Goal: Task Accomplishment & Management: Use online tool/utility

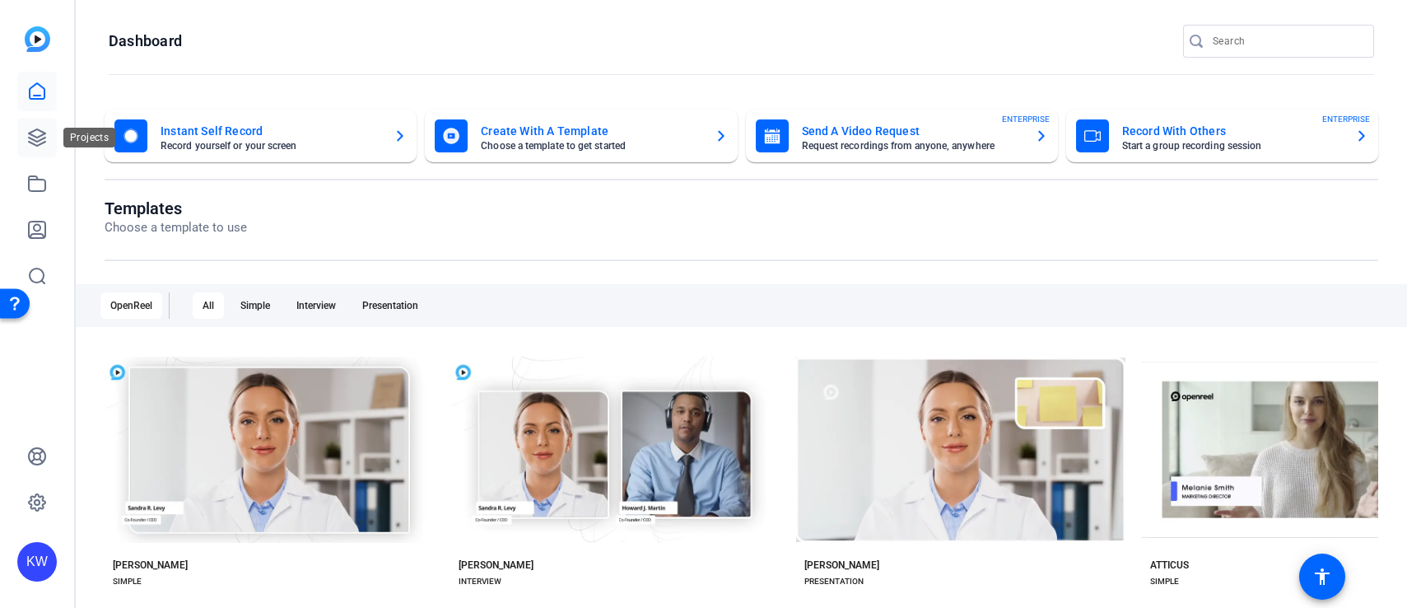
click at [41, 142] on icon at bounding box center [37, 137] width 16 height 16
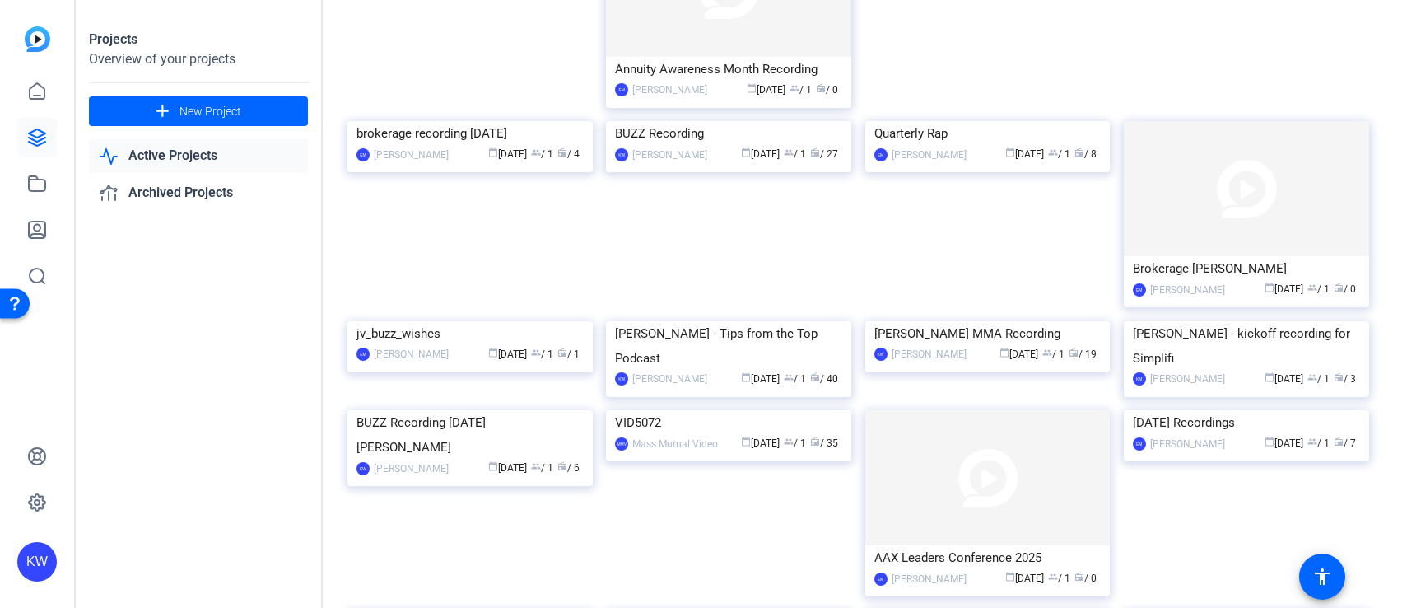
scroll to position [409, 0]
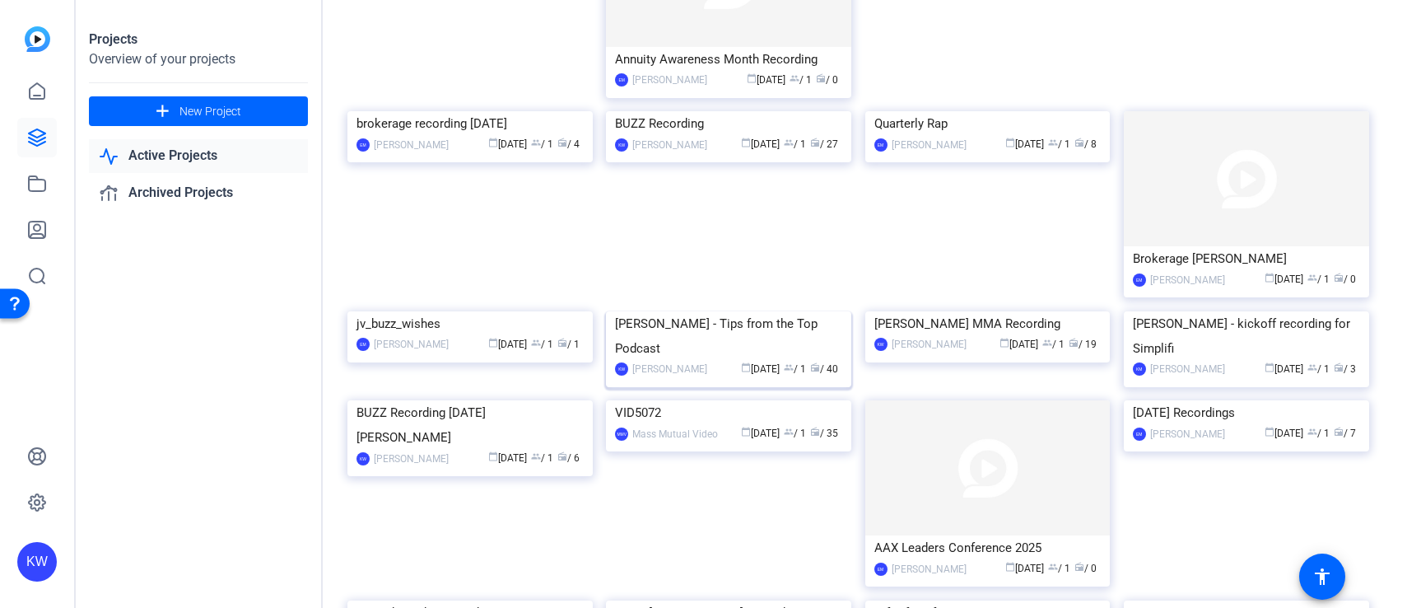
click at [739, 311] on img at bounding box center [728, 311] width 245 height 0
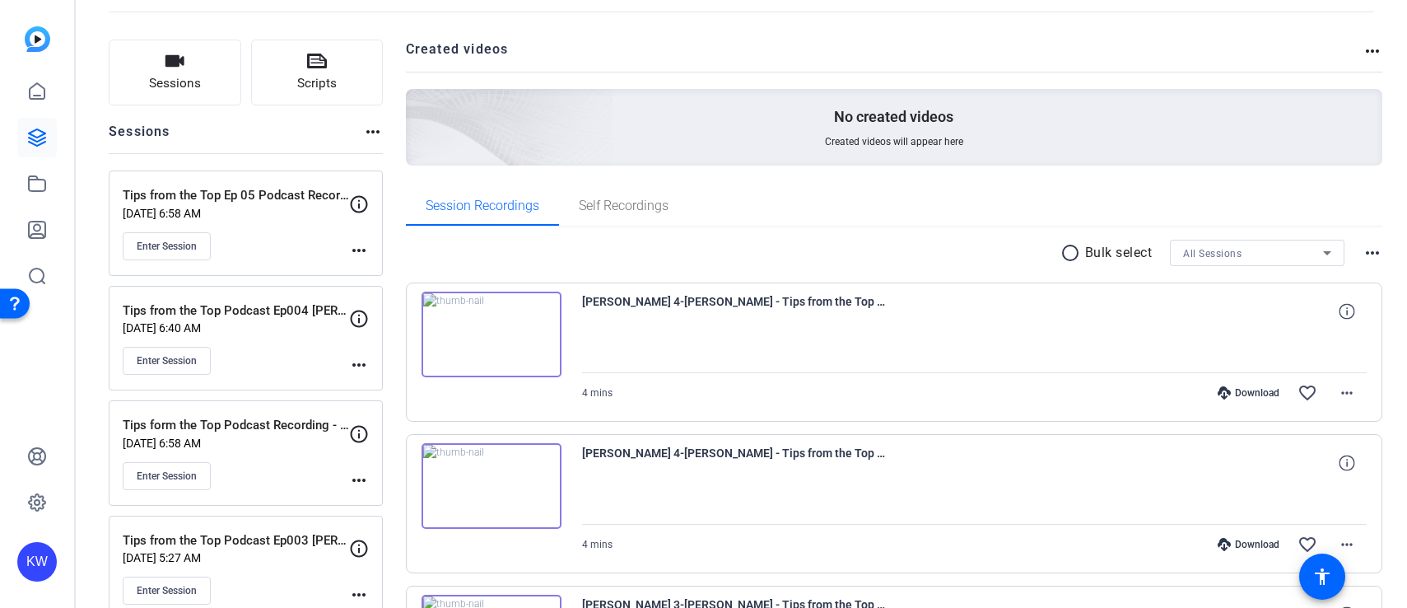
scroll to position [67, 0]
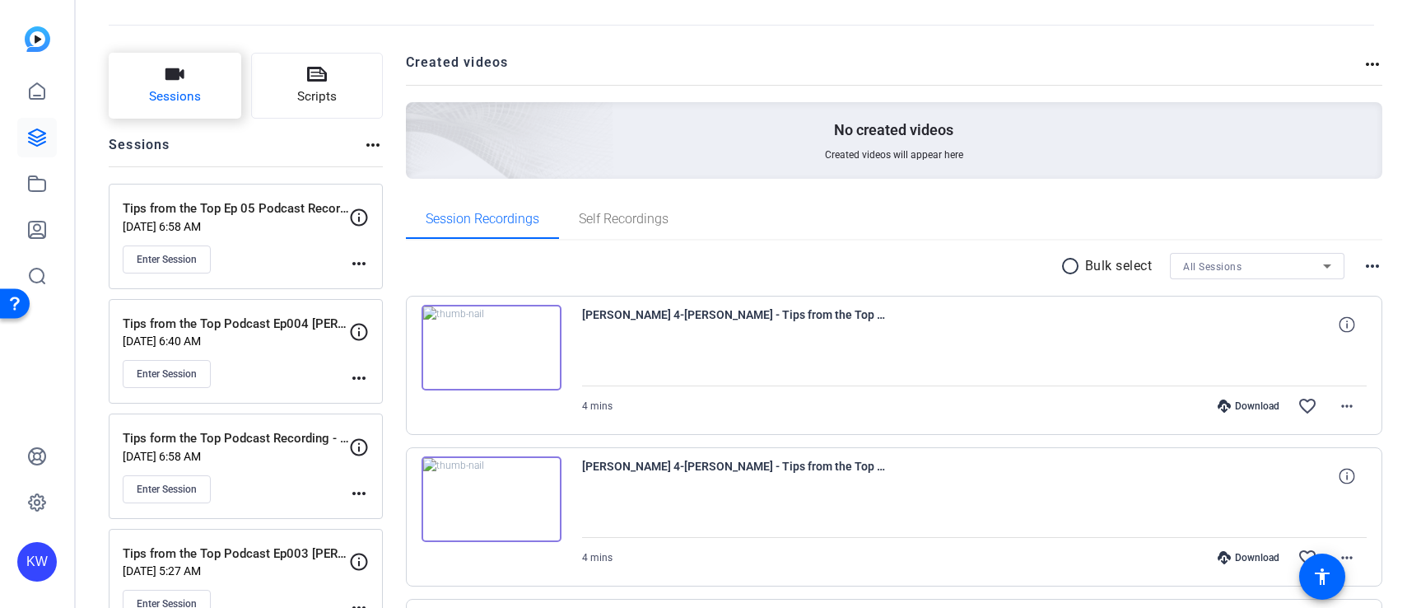
click at [203, 85] on button "Sessions" at bounding box center [175, 86] width 133 height 66
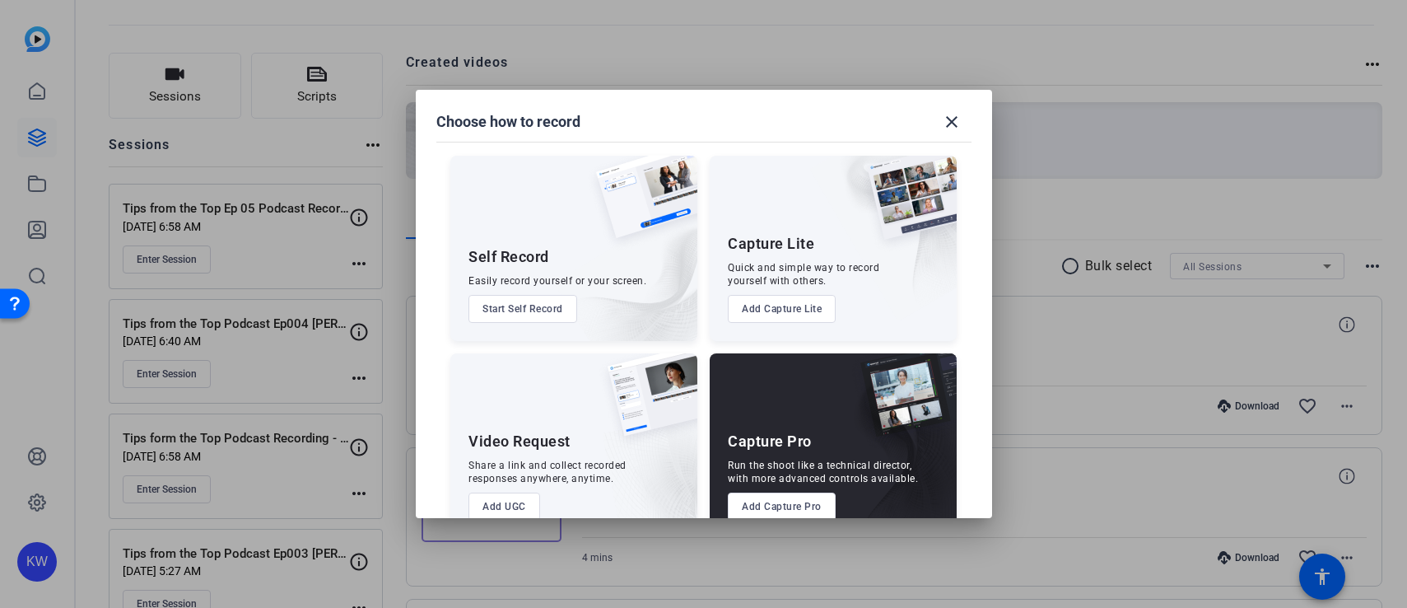
click at [773, 505] on button "Add Capture Pro" at bounding box center [782, 506] width 108 height 28
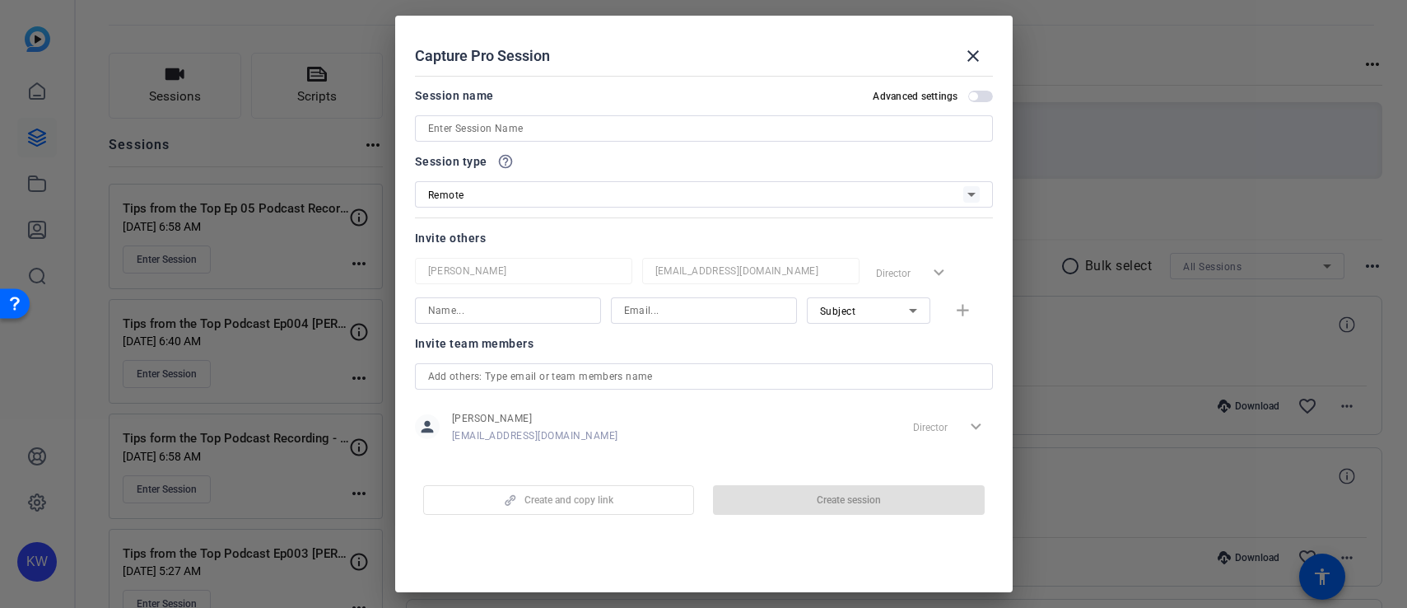
click at [500, 133] on input at bounding box center [704, 129] width 552 height 20
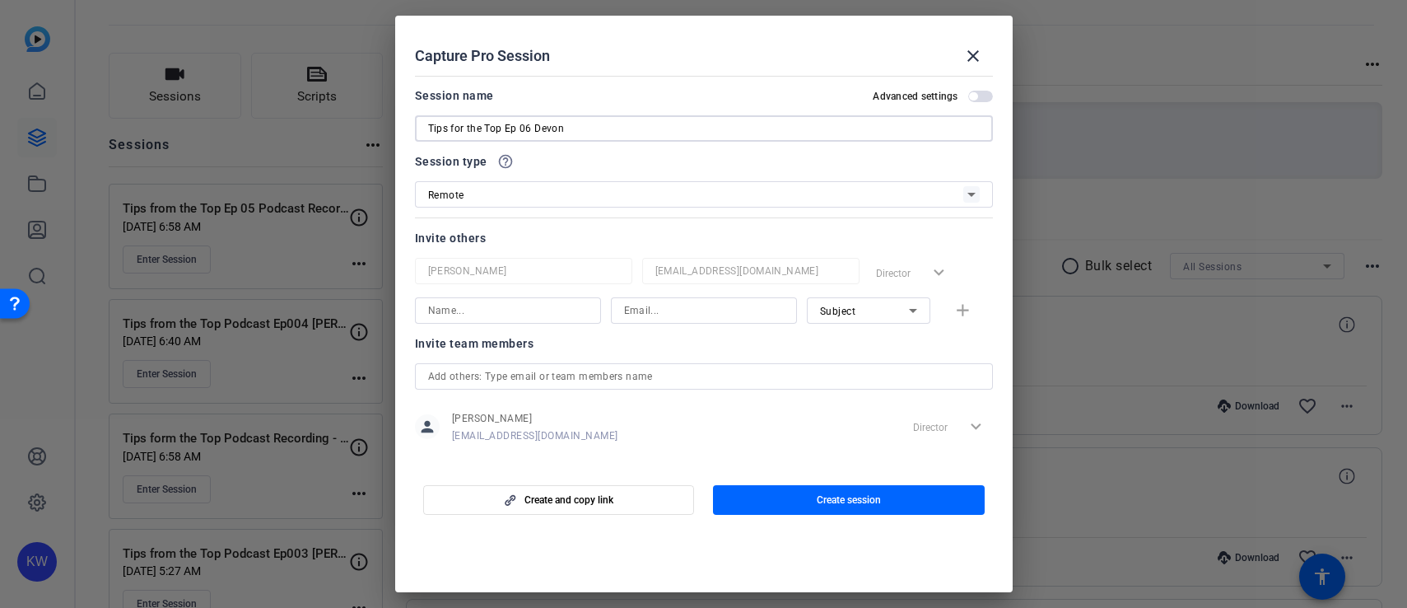
type input "Tips for the Top Ep 06 Devon"
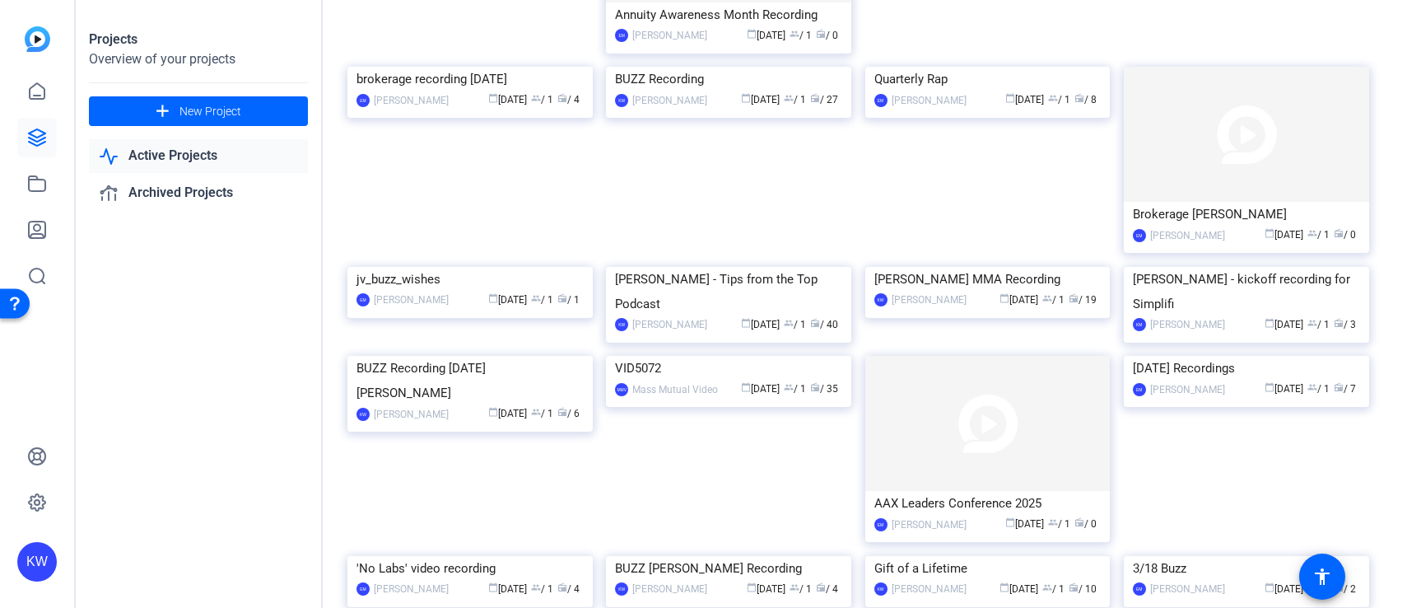
scroll to position [531, 0]
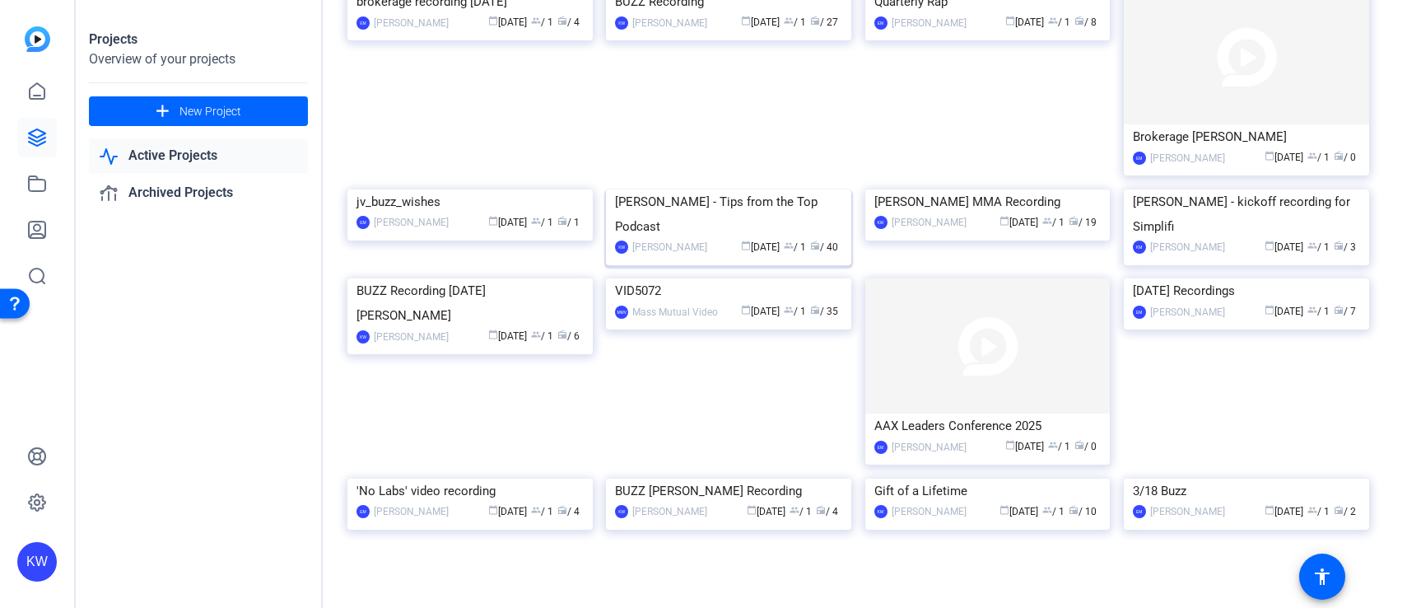
click at [738, 189] on img at bounding box center [728, 189] width 245 height 0
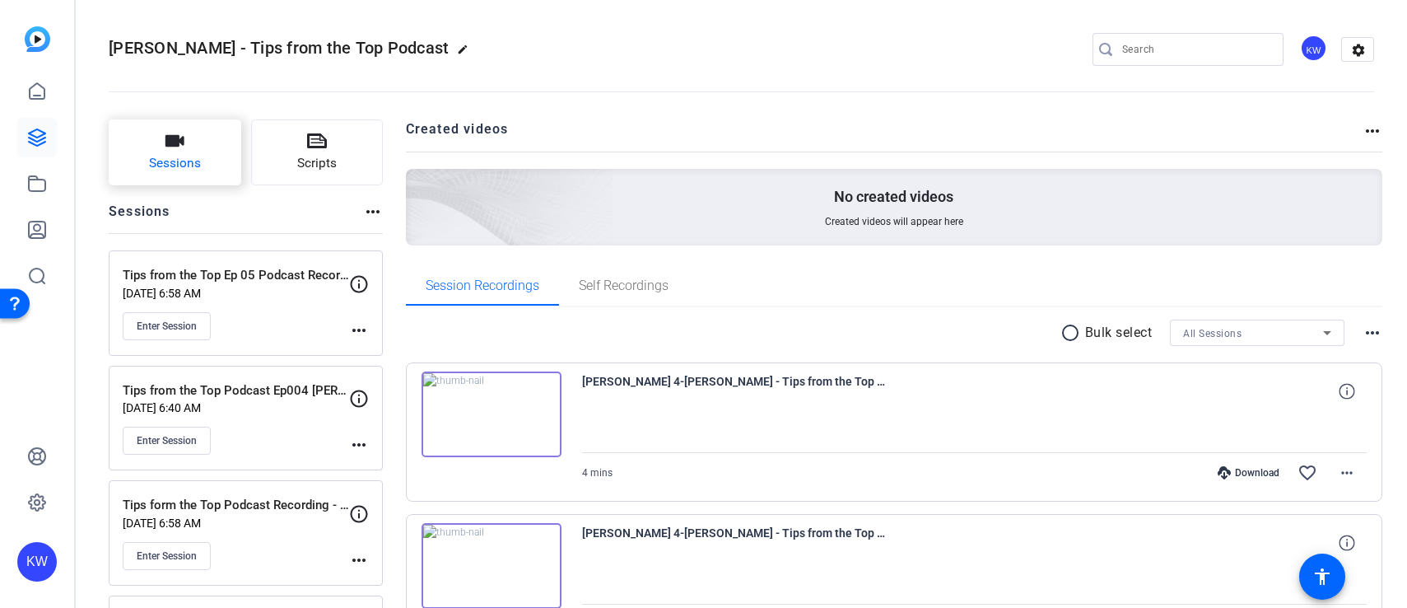
click at [158, 172] on span "Sessions" at bounding box center [175, 163] width 52 height 19
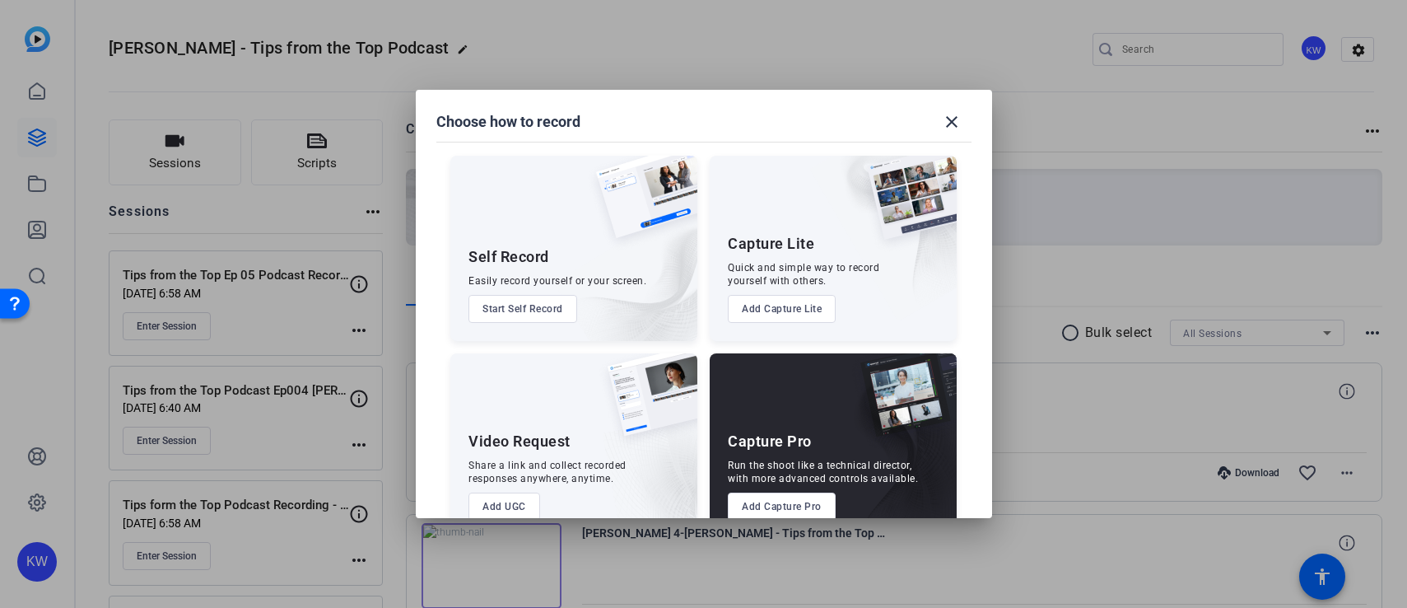
click at [789, 511] on button "Add Capture Pro" at bounding box center [782, 506] width 108 height 28
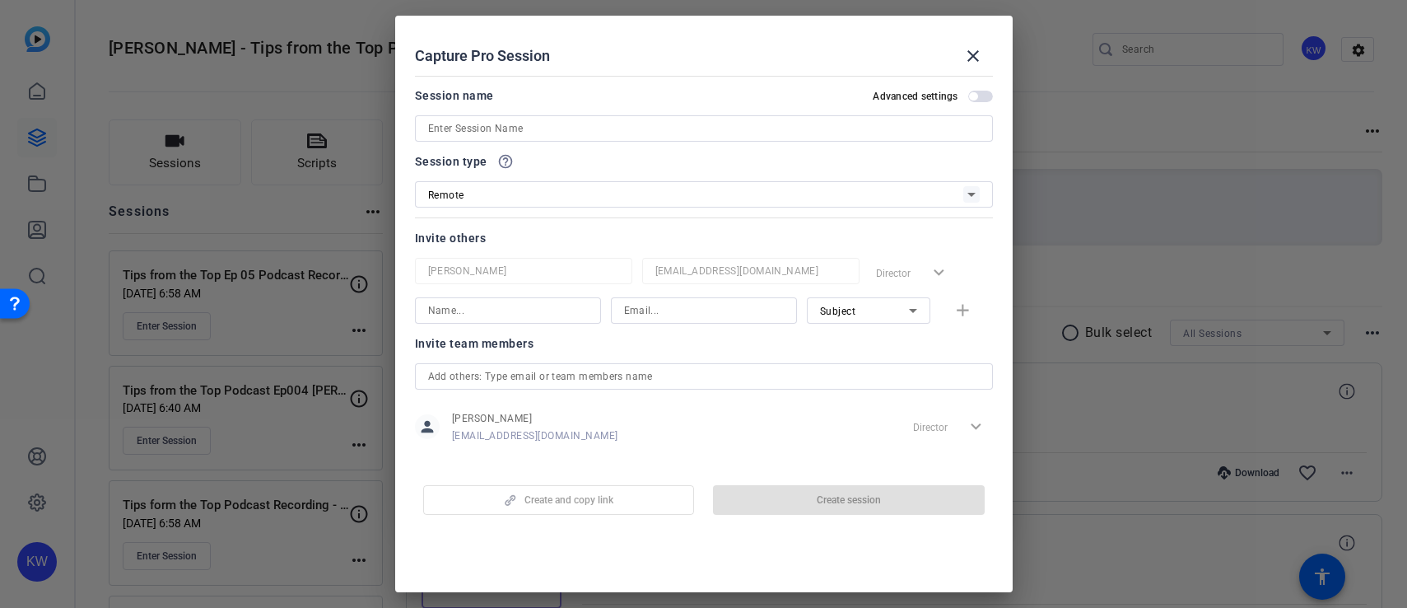
click at [535, 133] on input at bounding box center [704, 129] width 552 height 20
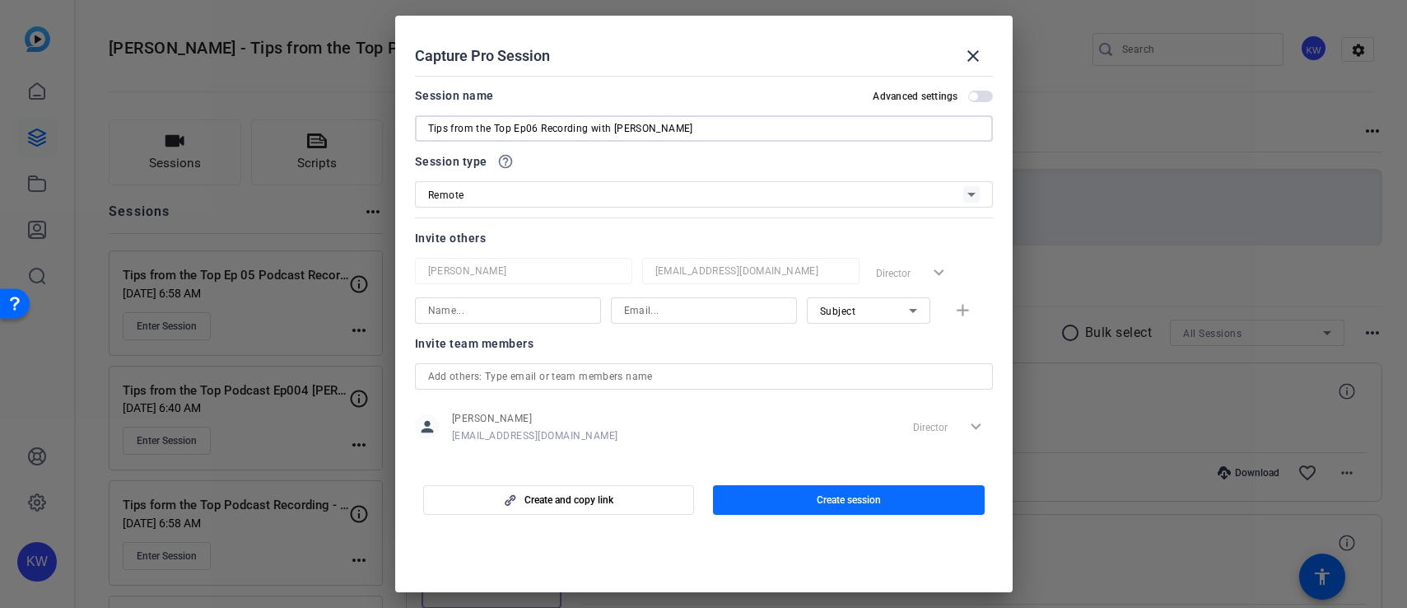
type input "Tips from the Top Ep06 Recording with [PERSON_NAME]"
drag, startPoint x: 801, startPoint y: 497, endPoint x: 782, endPoint y: 403, distance: 95.8
click at [765, 406] on openreel-create-edit-capture-pro-session "Capture Pro Session close Session name Advanced settings Tips from the Top Ep06…" at bounding box center [704, 304] width 618 height 576
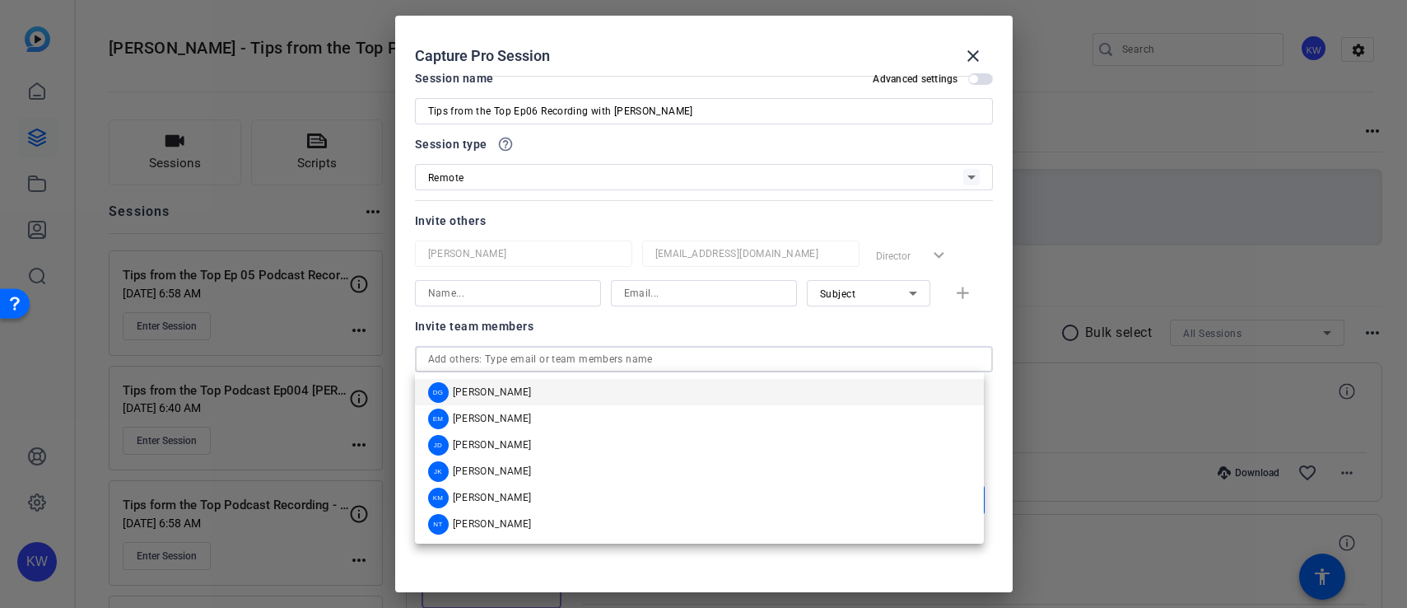
click at [500, 361] on input "text" at bounding box center [704, 359] width 552 height 20
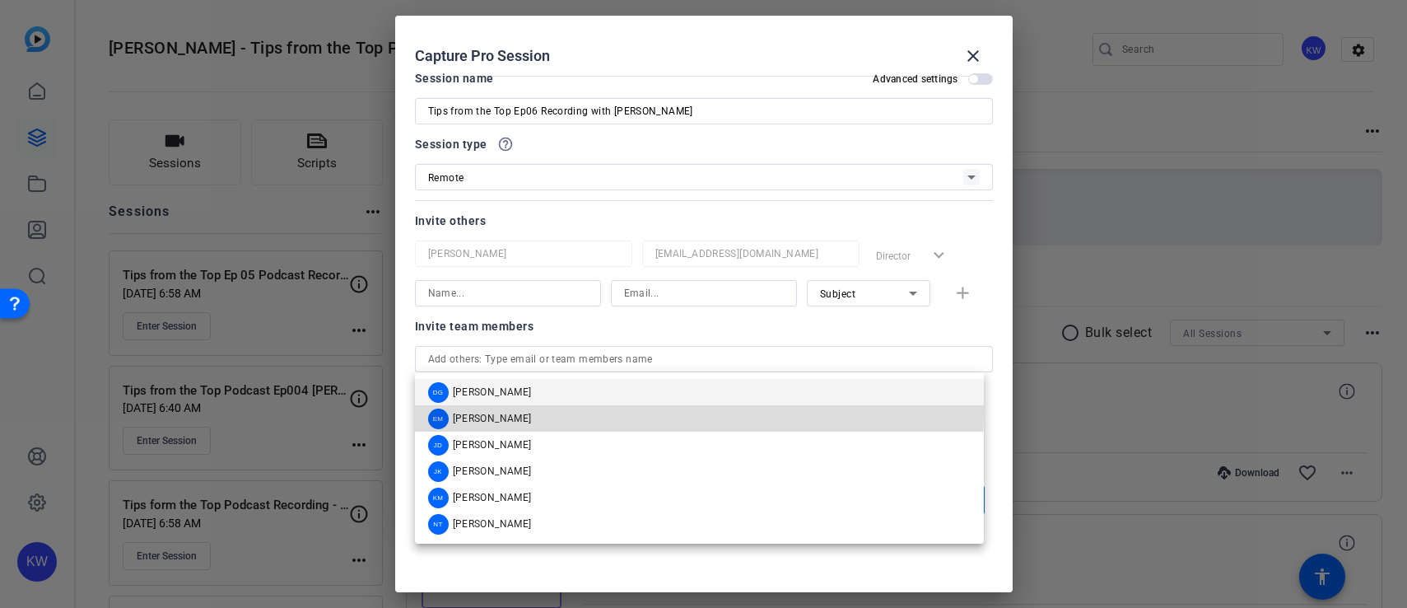
click at [500, 412] on mat-option "EM EJ Massa" at bounding box center [699, 418] width 569 height 26
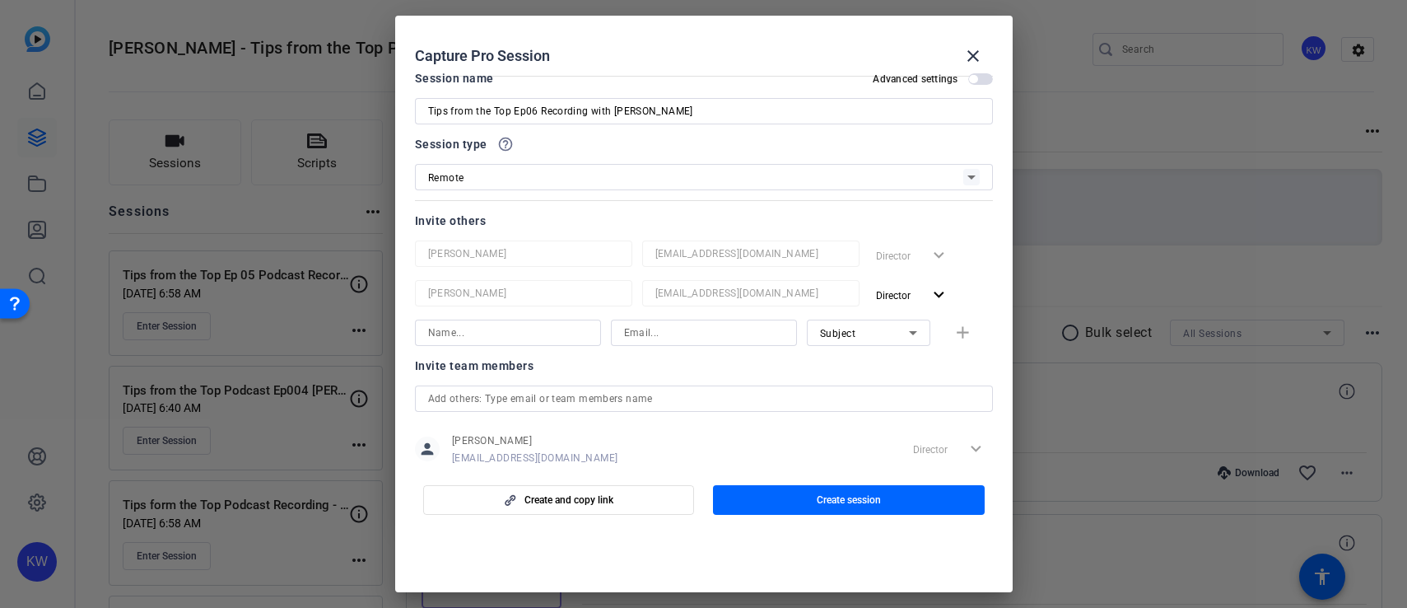
drag, startPoint x: 795, startPoint y: 507, endPoint x: 916, endPoint y: 416, distance: 151.7
click at [836, 441] on openreel-create-edit-capture-pro-session "Capture Pro Session close Session name Advanced settings Tips from the Top Ep06…" at bounding box center [704, 304] width 618 height 576
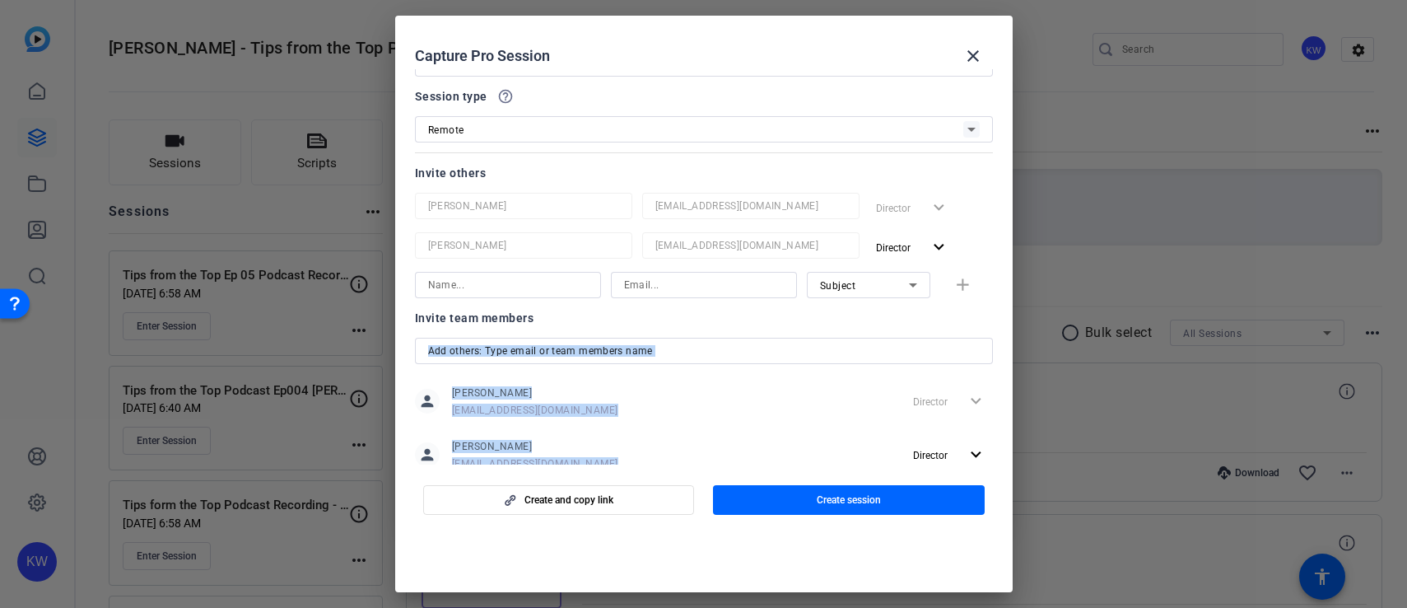
drag, startPoint x: 1012, startPoint y: 371, endPoint x: 1006, endPoint y: 405, distance: 35.1
click at [1008, 429] on mat-dialog-content "Session name Advanced settings Tips from the Top Ep06 Recording with Devon Reyn…" at bounding box center [704, 266] width 618 height 395
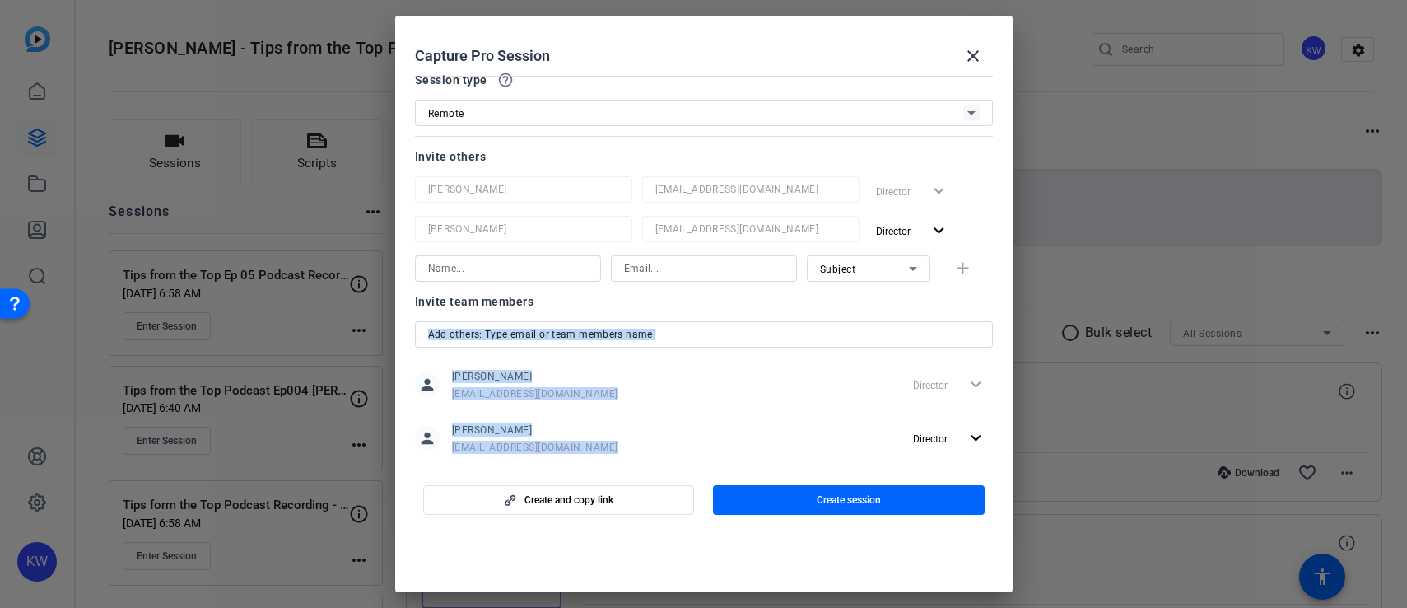
click at [751, 432] on div "person EJ Massa emassa36@massmutual.com Director expand_more" at bounding box center [704, 437] width 578 height 41
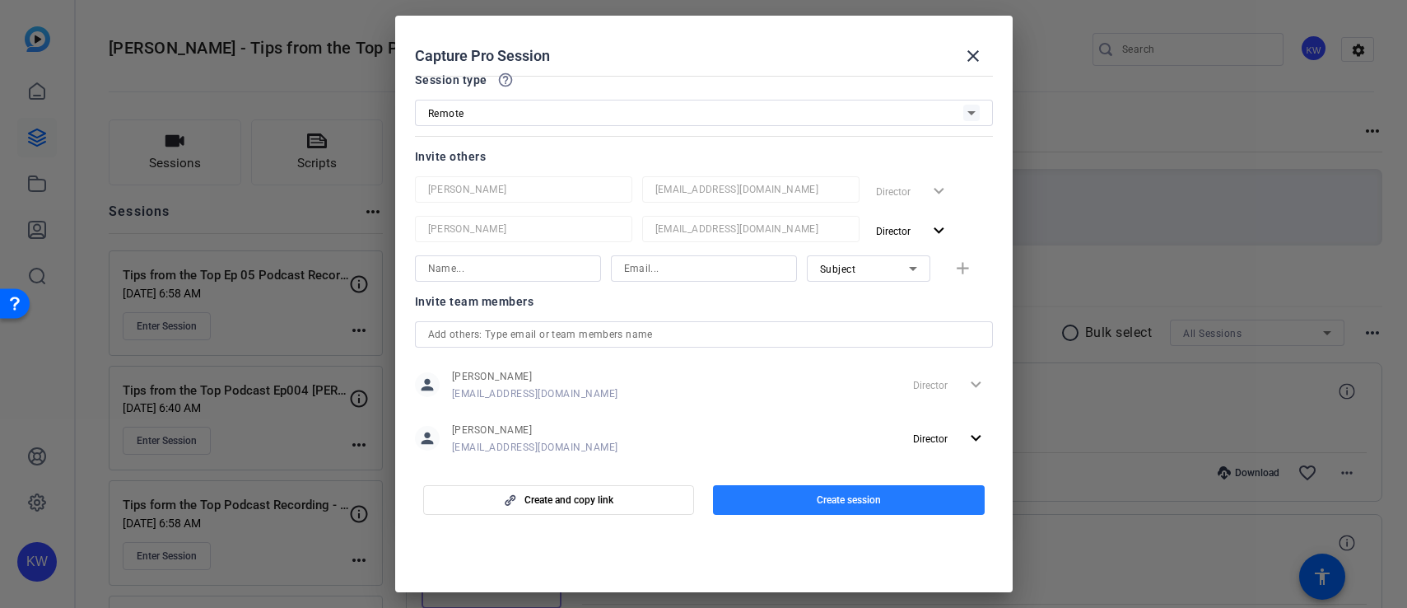
click at [814, 503] on span "button" at bounding box center [849, 500] width 272 height 40
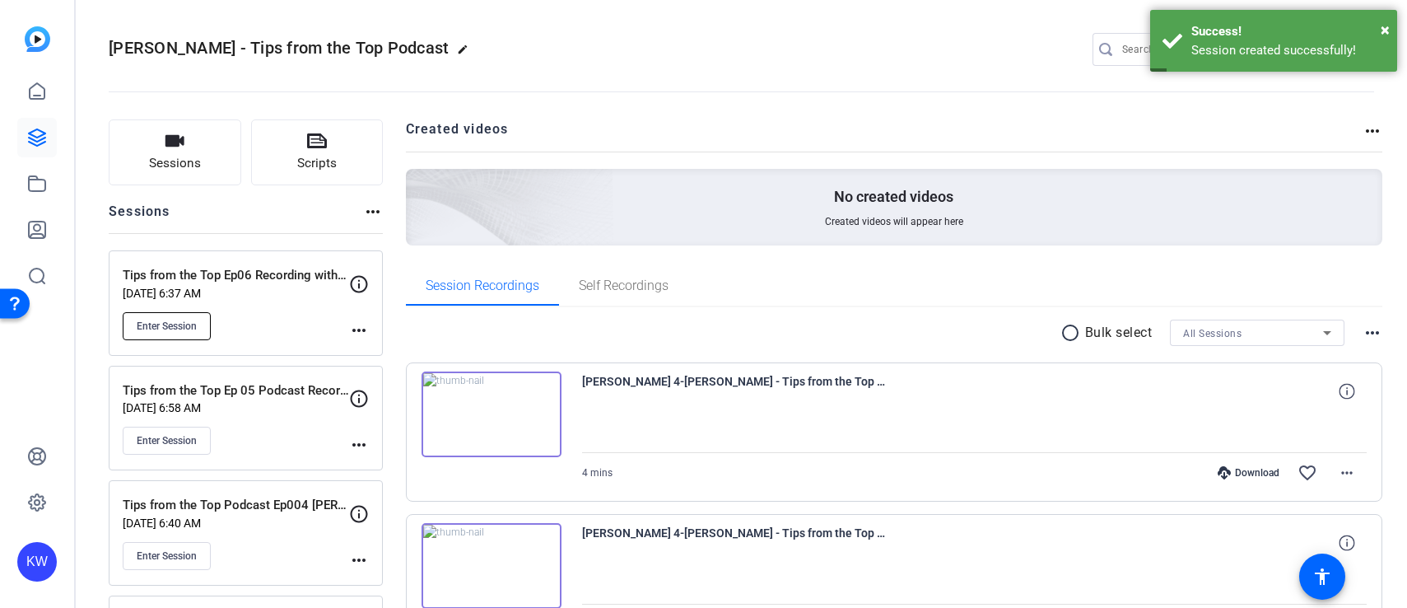
click at [154, 327] on span "Enter Session" at bounding box center [167, 325] width 60 height 13
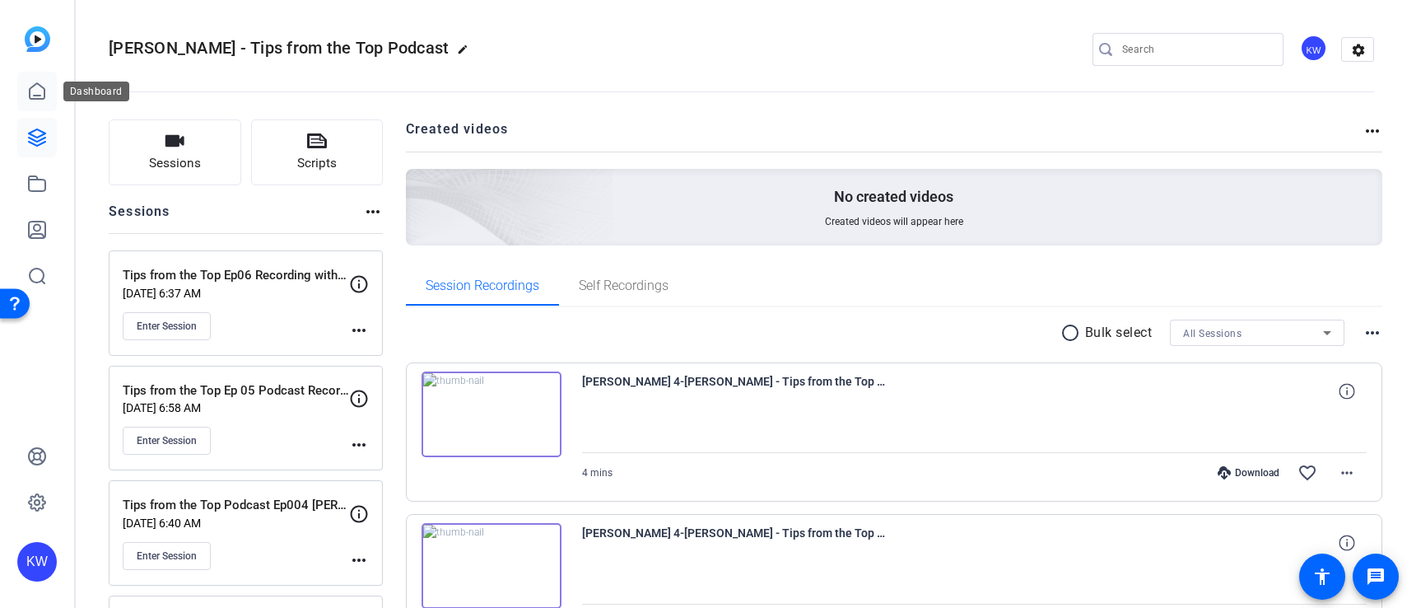
click at [35, 94] on icon at bounding box center [37, 92] width 20 height 20
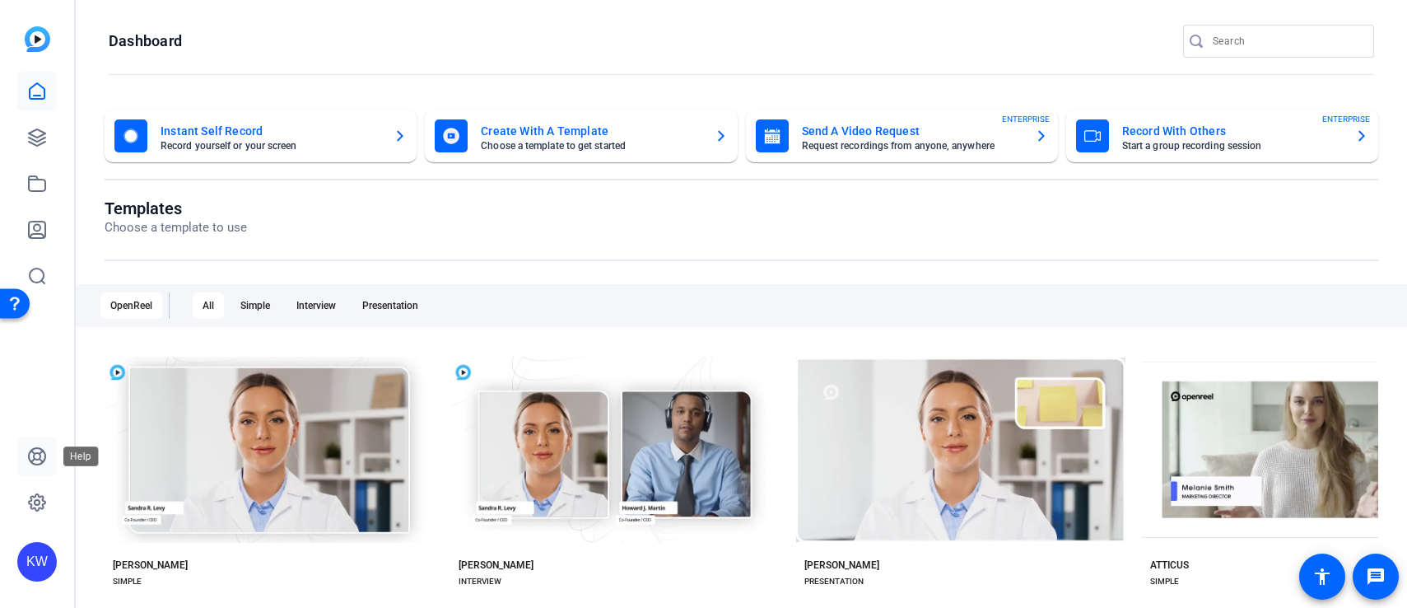
click at [31, 454] on icon at bounding box center [37, 456] width 20 height 20
click at [33, 132] on icon at bounding box center [37, 138] width 20 height 20
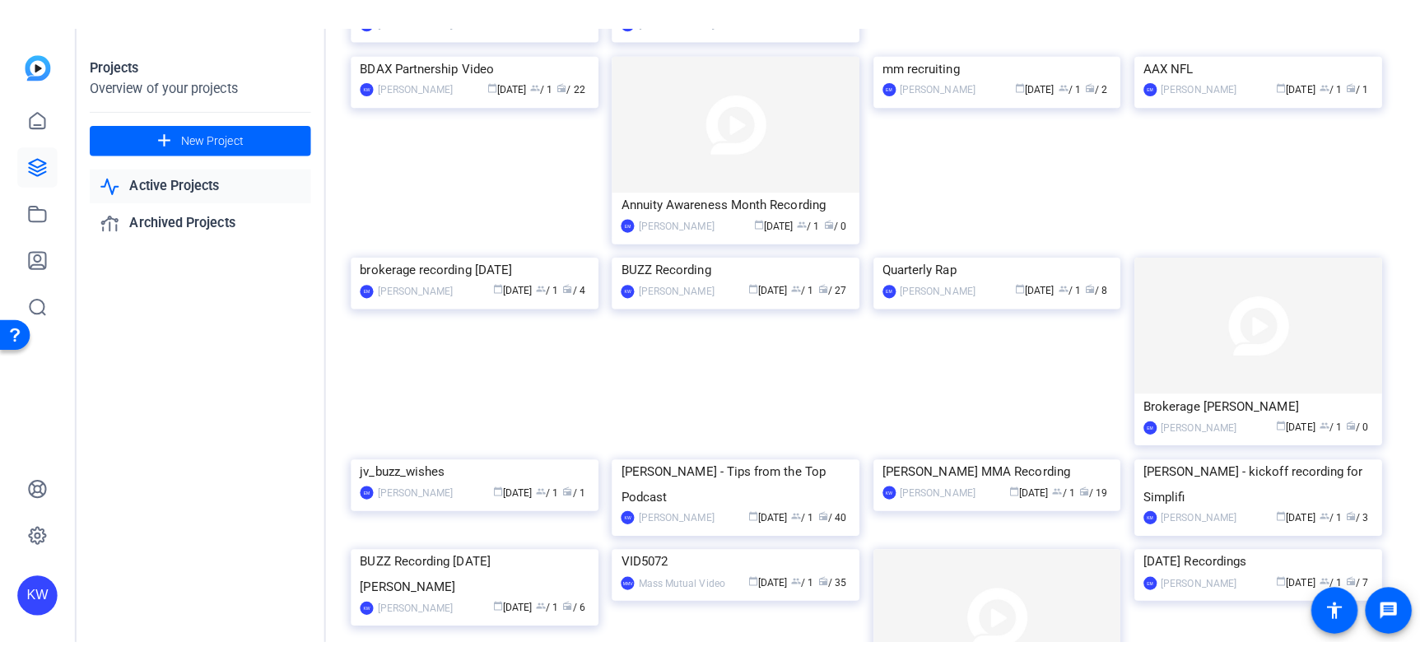
scroll to position [296, 0]
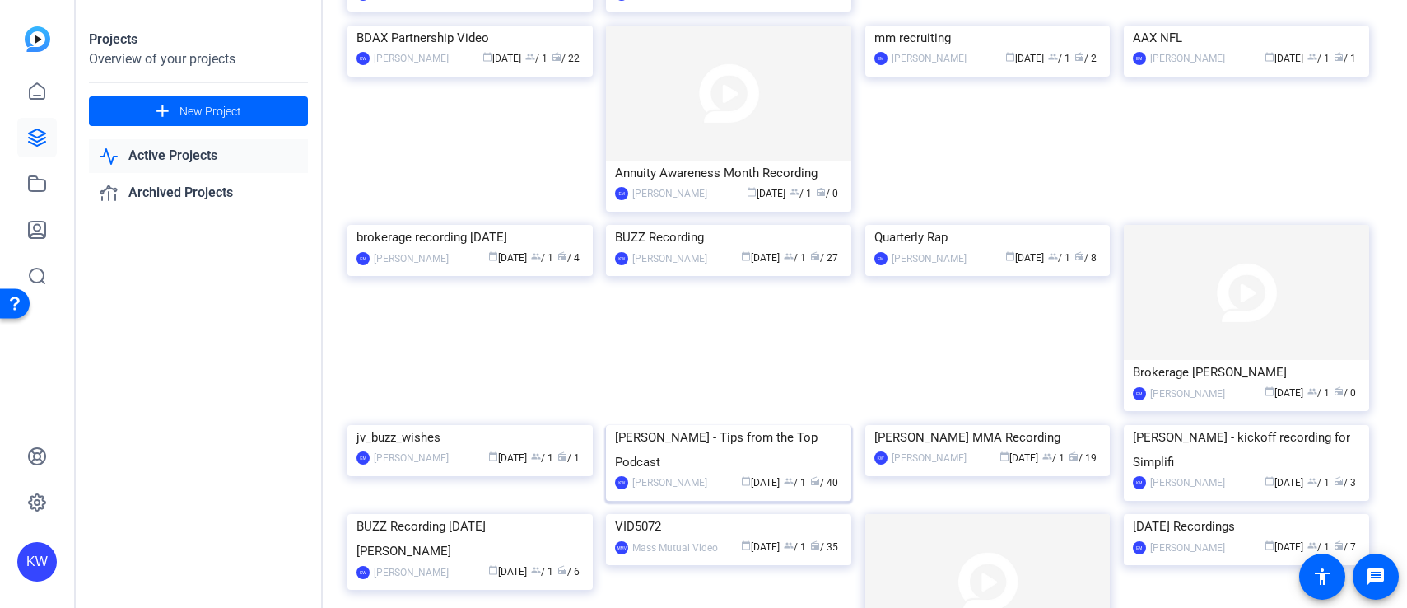
click at [789, 425] on img at bounding box center [728, 425] width 245 height 0
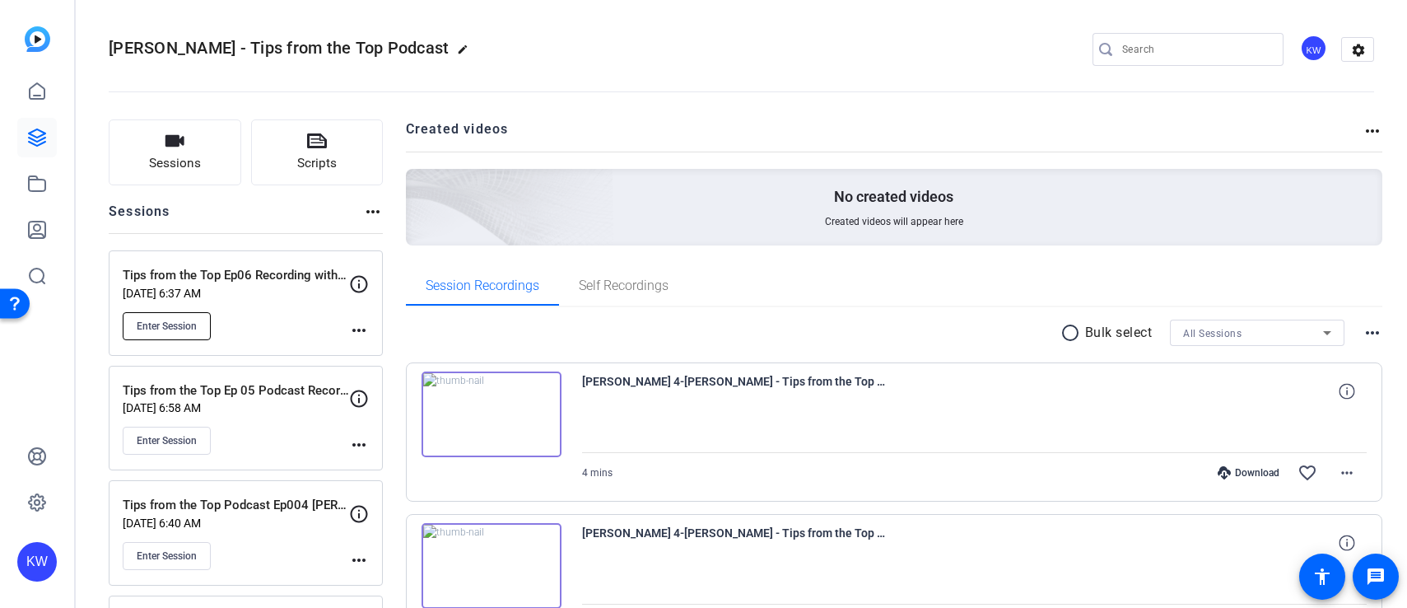
click at [174, 319] on span "Enter Session" at bounding box center [167, 325] width 60 height 13
click at [181, 326] on span "Enter Session" at bounding box center [167, 325] width 60 height 13
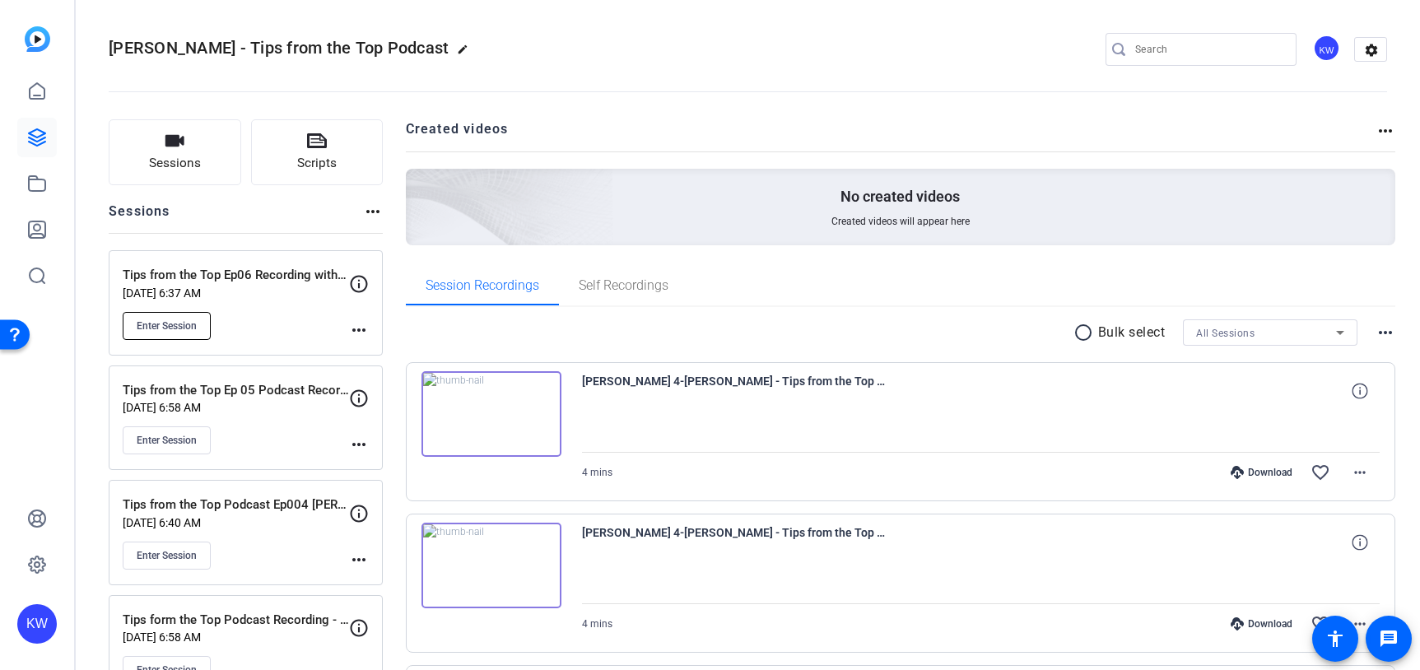
click at [179, 323] on span "Enter Session" at bounding box center [167, 325] width 60 height 13
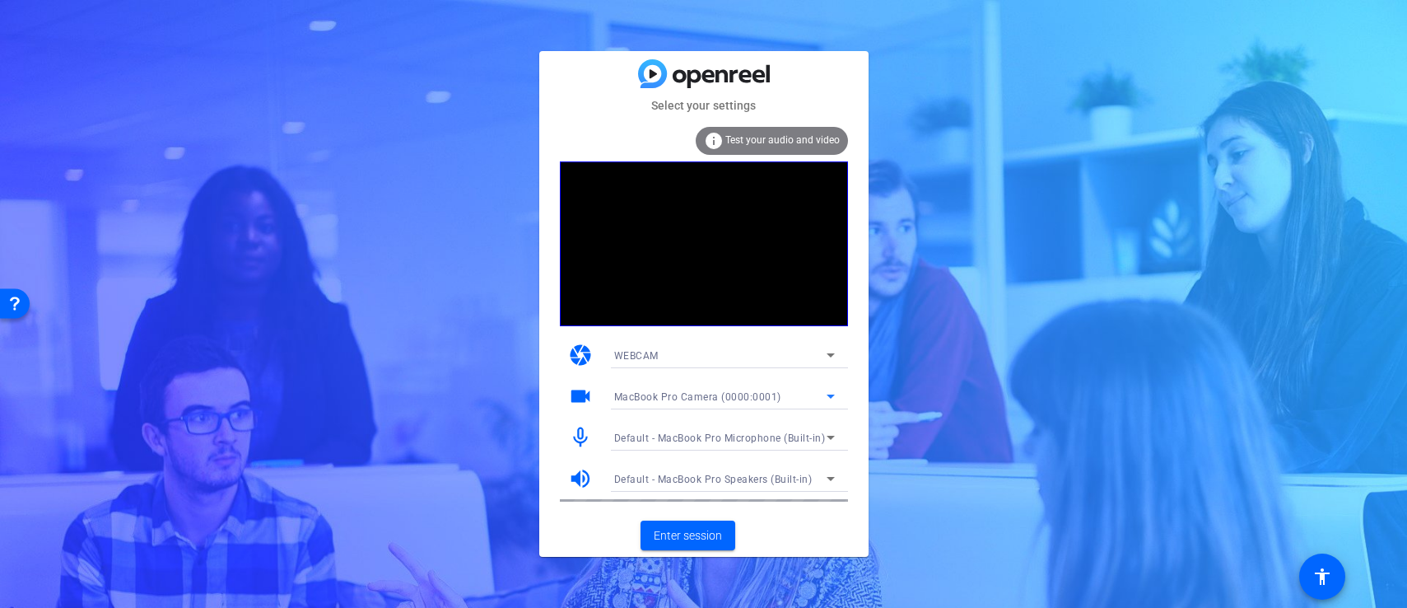
click at [834, 397] on icon at bounding box center [831, 396] width 20 height 20
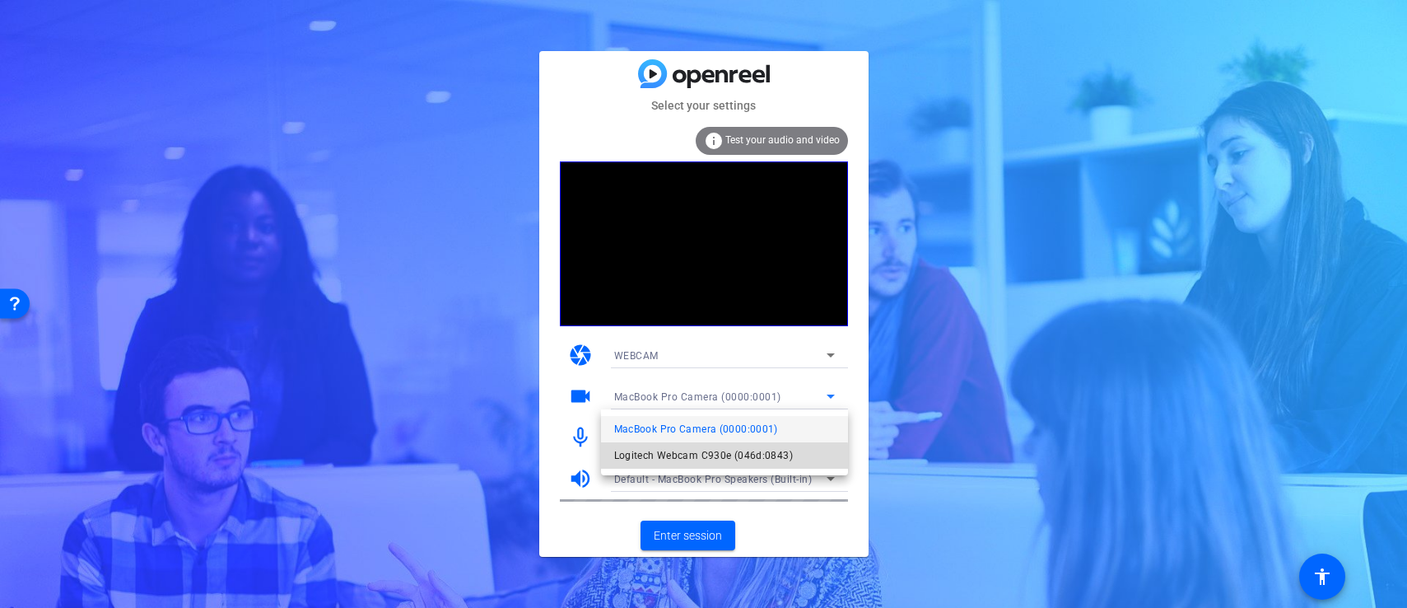
click at [715, 459] on span "Logitech Webcam C930e (046d:0843)" at bounding box center [703, 455] width 179 height 20
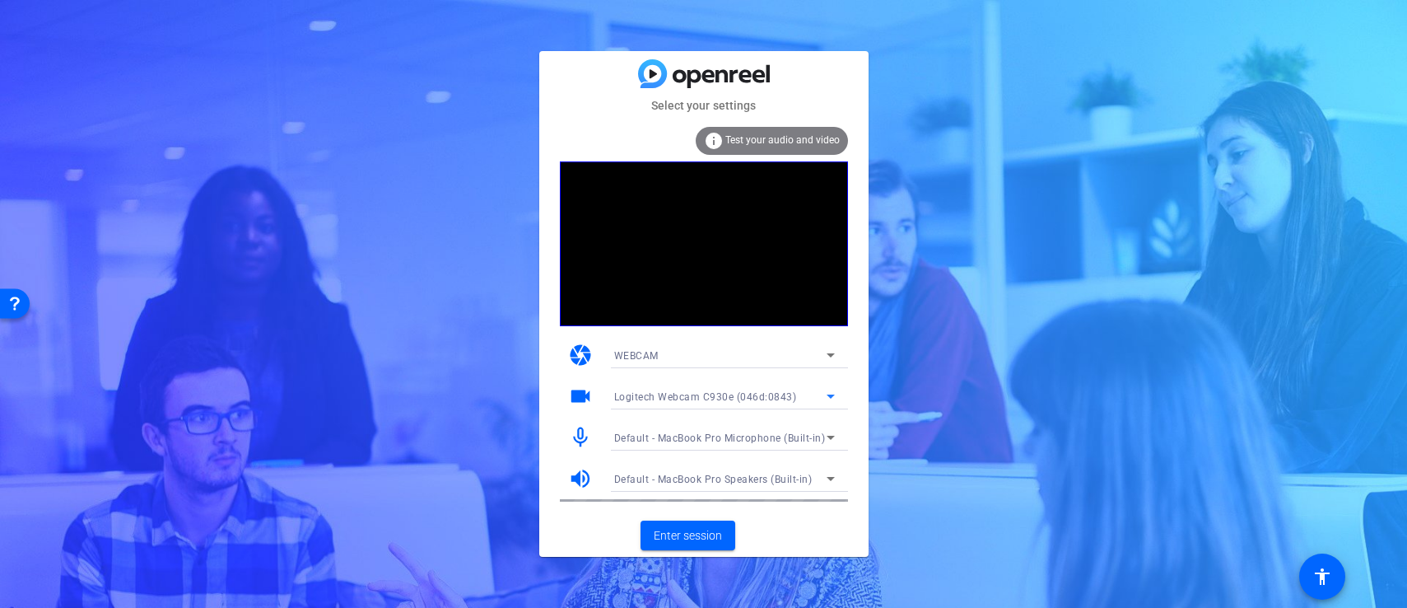
click at [832, 436] on icon at bounding box center [831, 438] width 8 height 4
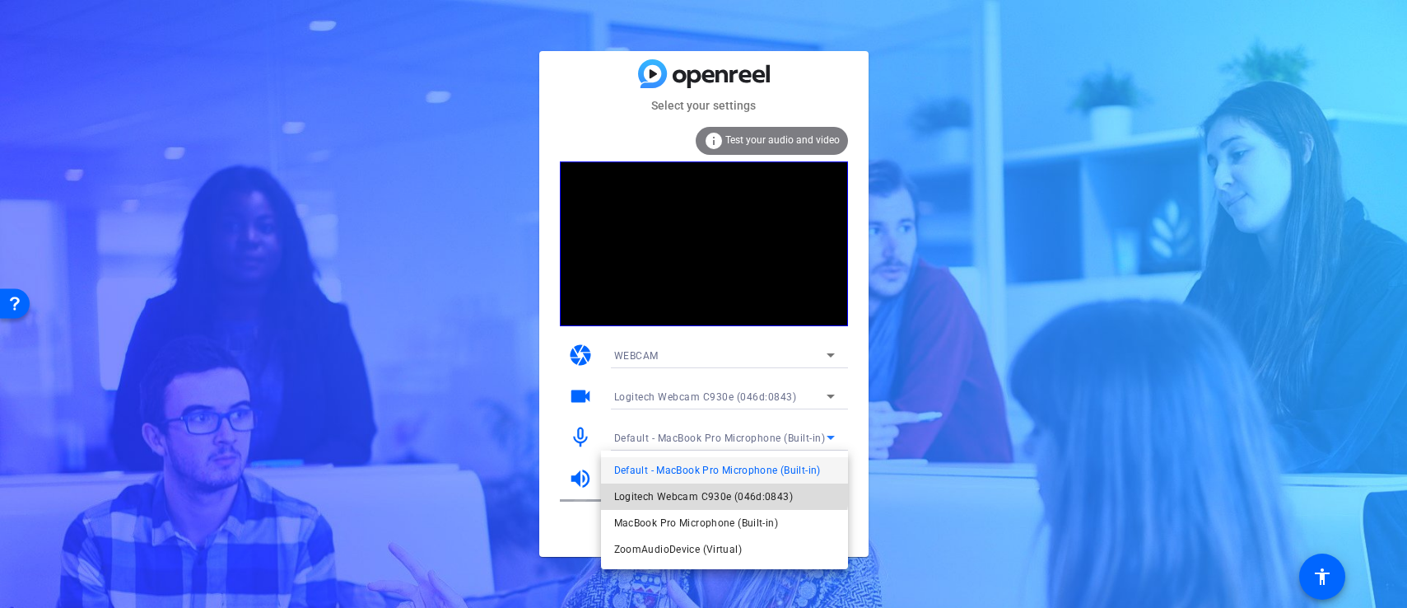
click at [713, 491] on span "Logitech Webcam C930e (046d:0843)" at bounding box center [703, 497] width 179 height 20
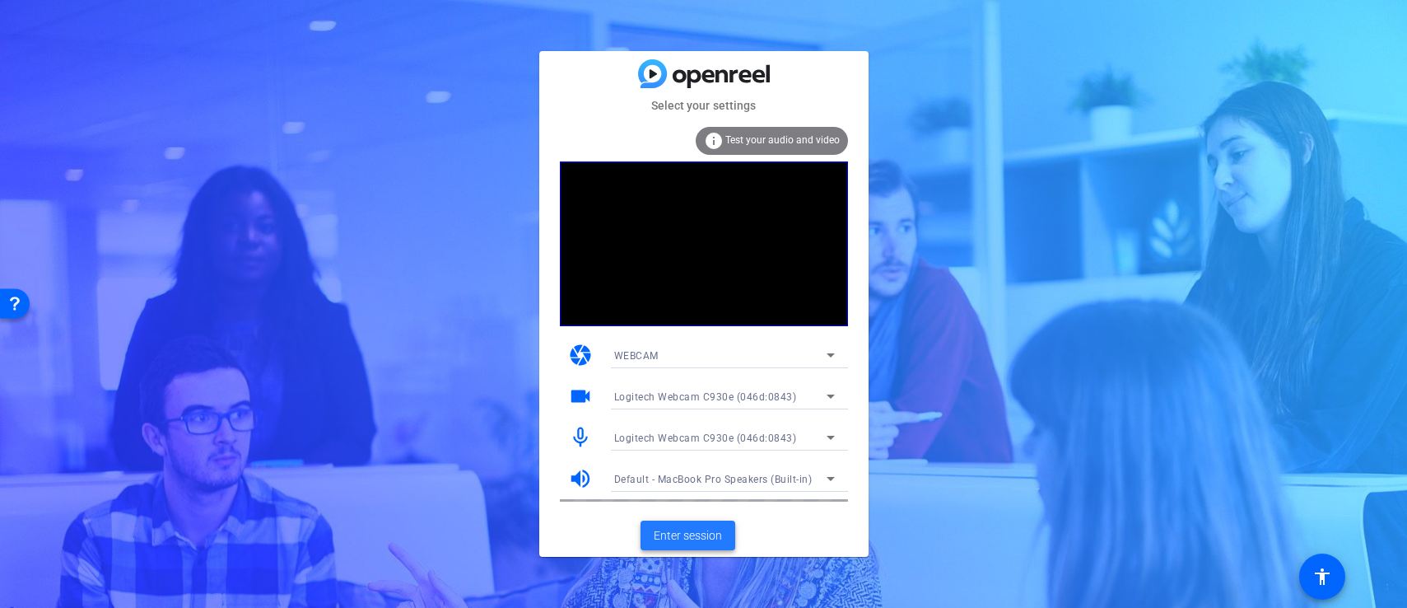
click at [699, 534] on span "Enter session" at bounding box center [688, 535] width 68 height 17
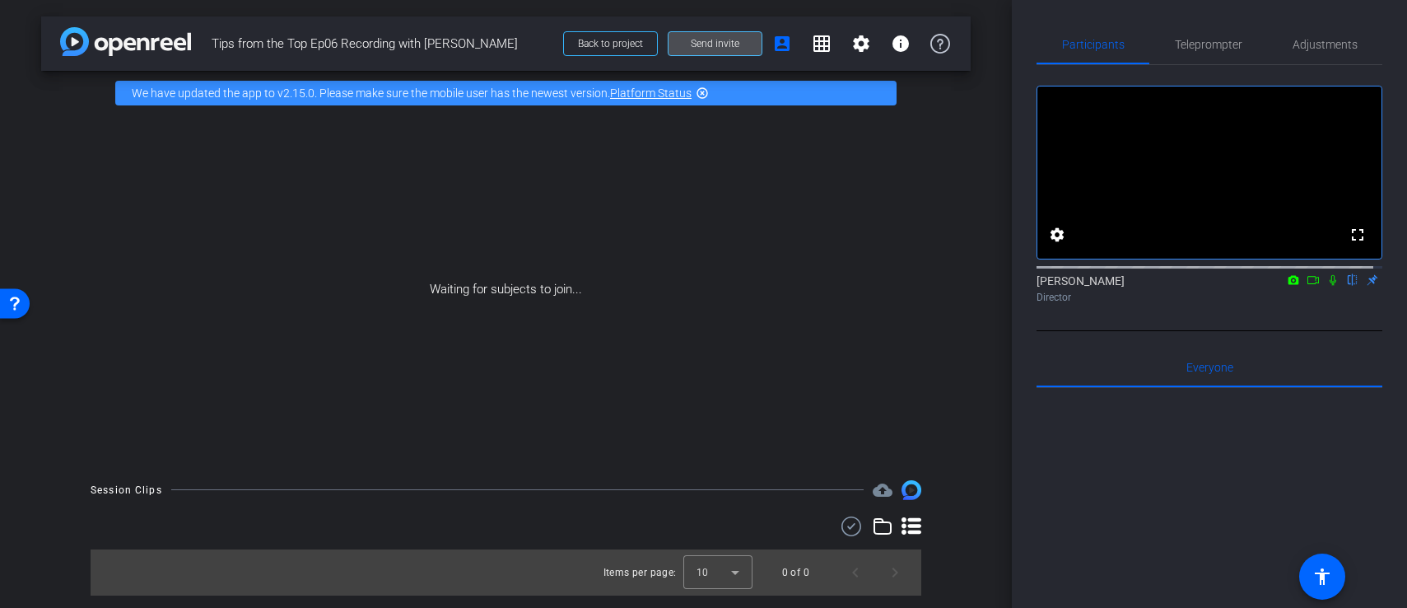
click at [688, 46] on span at bounding box center [715, 44] width 93 height 40
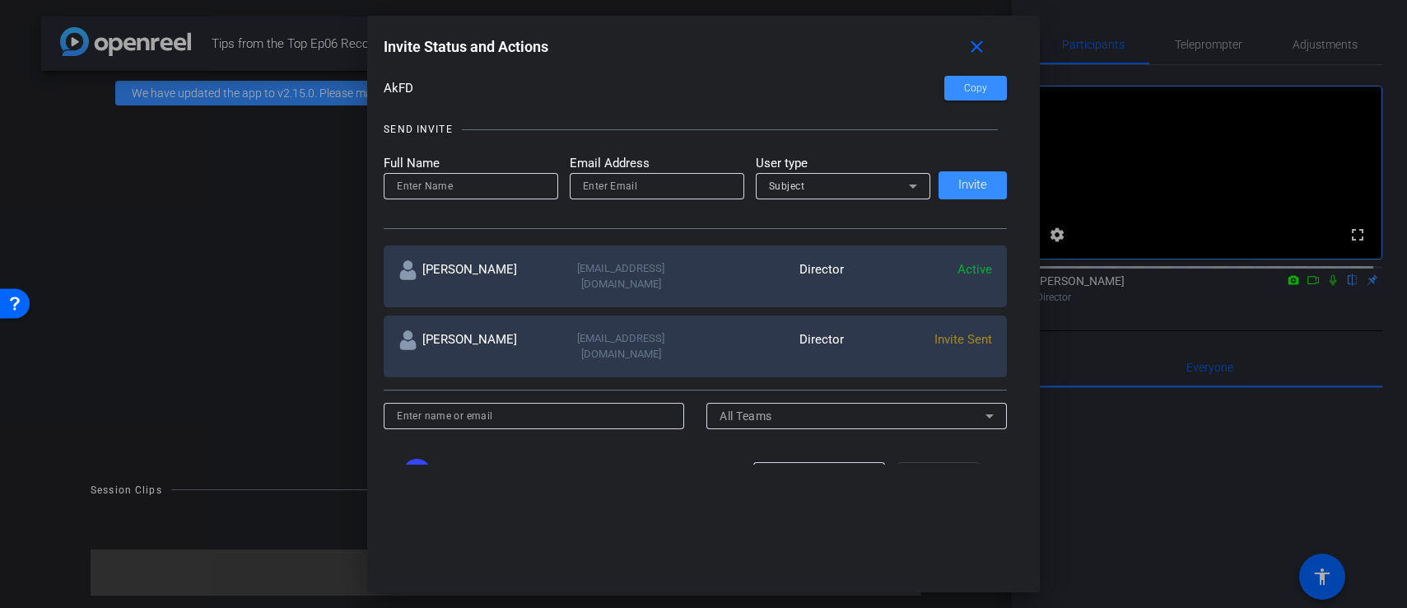
scroll to position [142, 0]
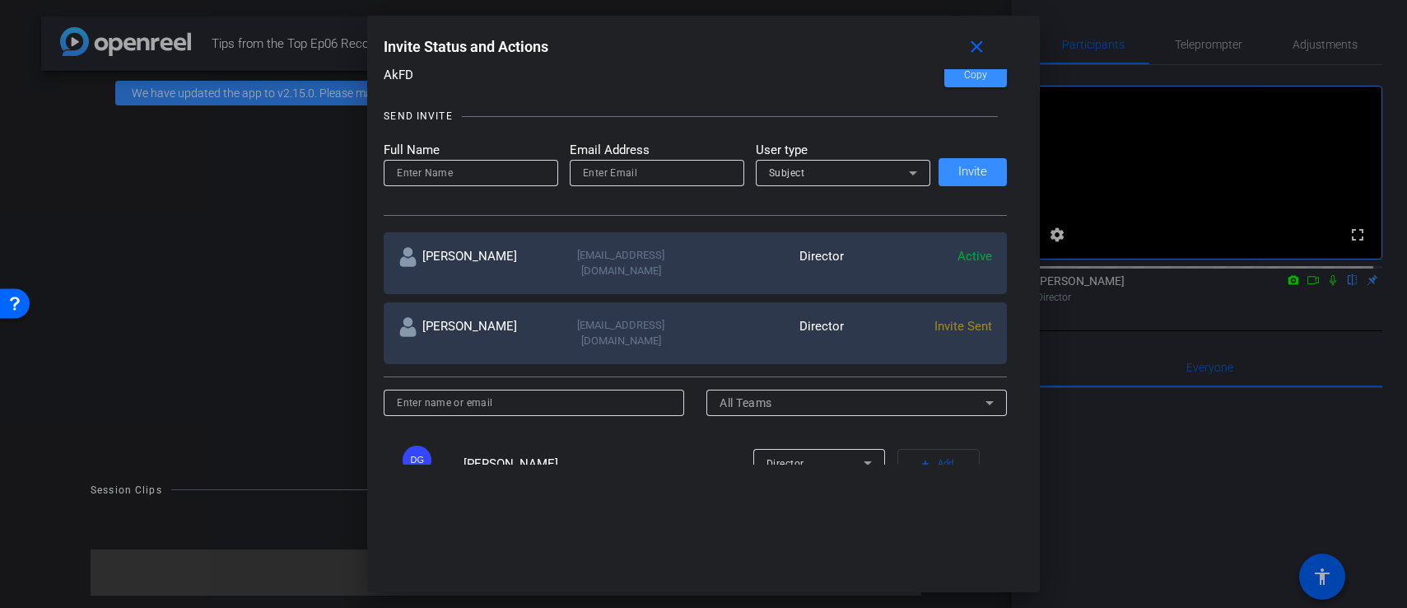
click at [443, 168] on input at bounding box center [471, 173] width 148 height 20
type input "Devon Reynolds"
click at [615, 167] on input "email" at bounding box center [657, 173] width 148 height 20
paste input "dreynolds@randrfp.com"
type input "dreynolds@randrfp.com"
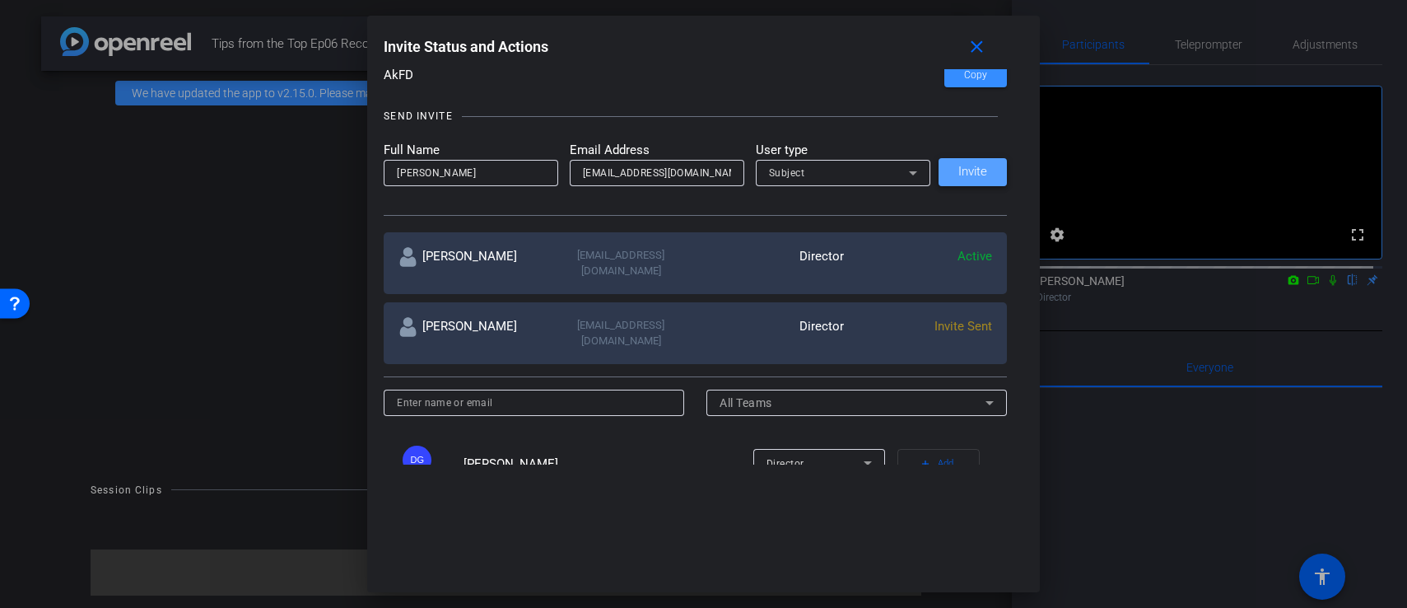
click at [958, 177] on span "Invite" at bounding box center [972, 172] width 29 height 12
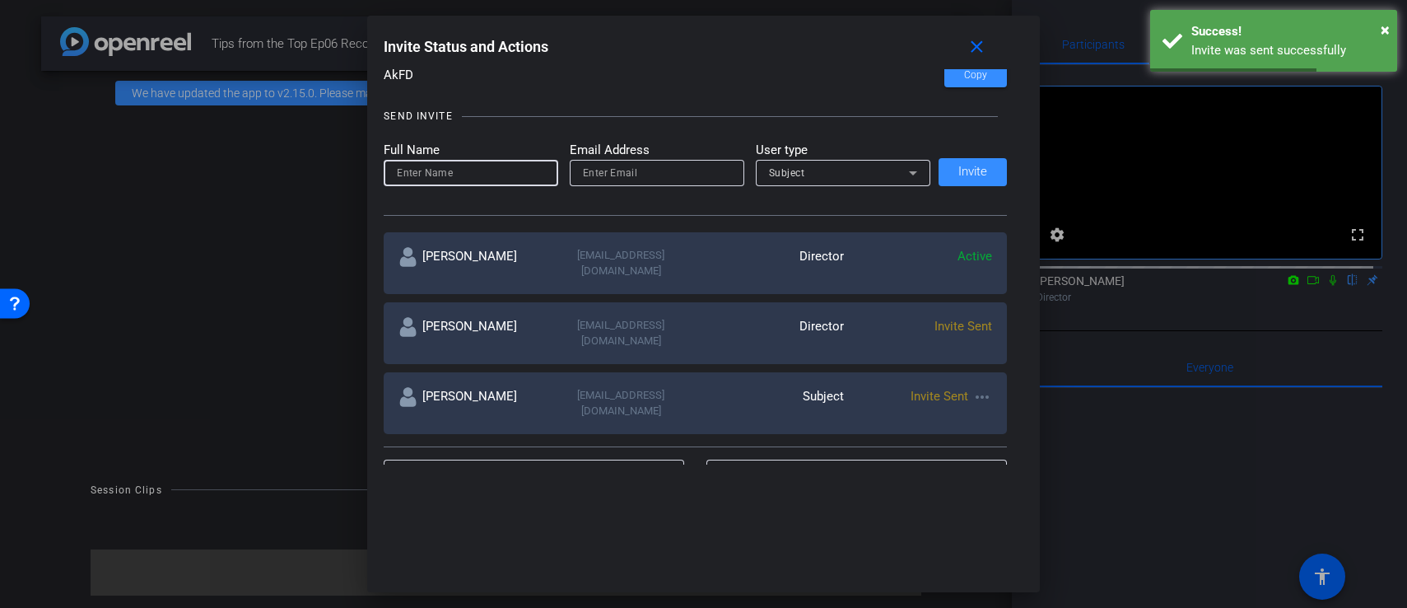
click at [455, 177] on input at bounding box center [471, 173] width 148 height 20
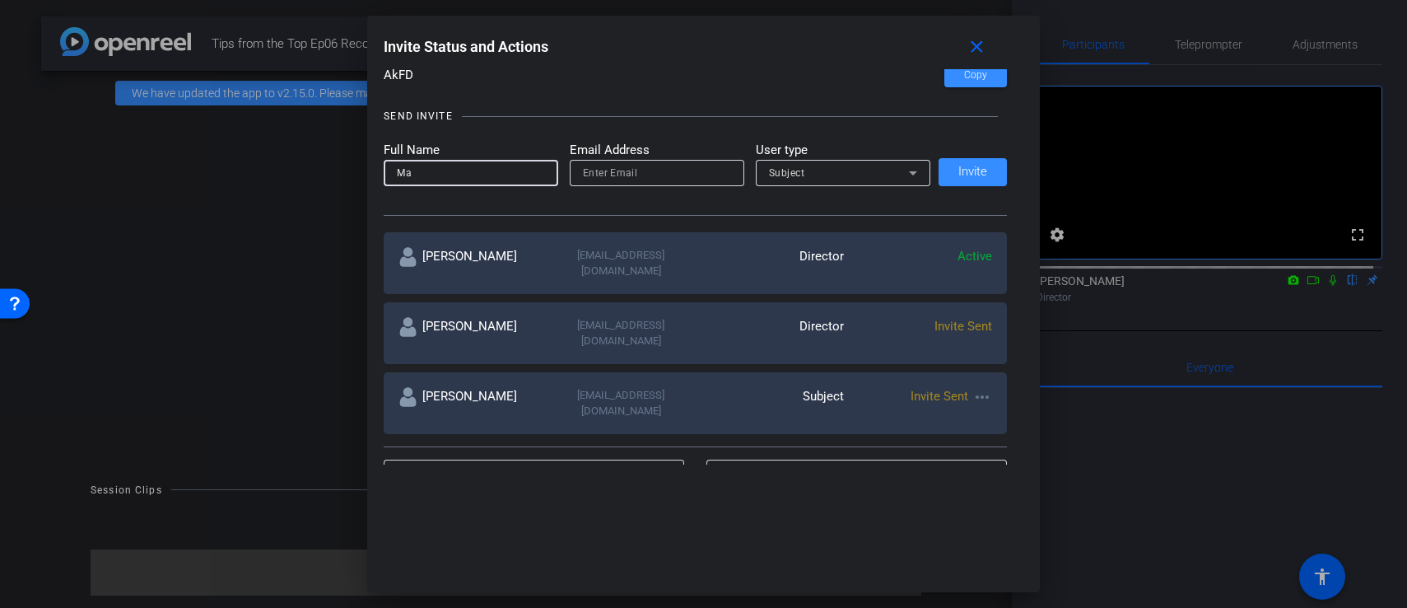
type input "M"
type input "Joe Mallee"
click at [611, 173] on input "email" at bounding box center [657, 173] width 148 height 20
type input "j"
type input "jmallee22@massmutual.com"
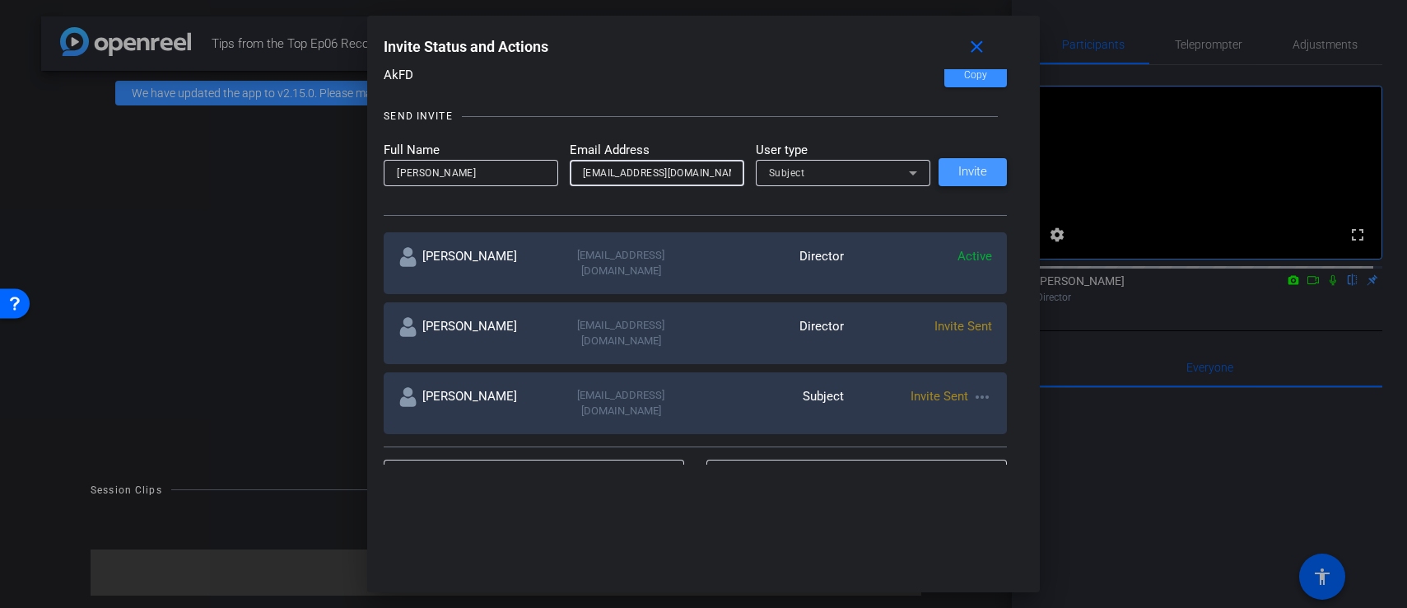
click at [961, 177] on span "Invite" at bounding box center [972, 172] width 29 height 12
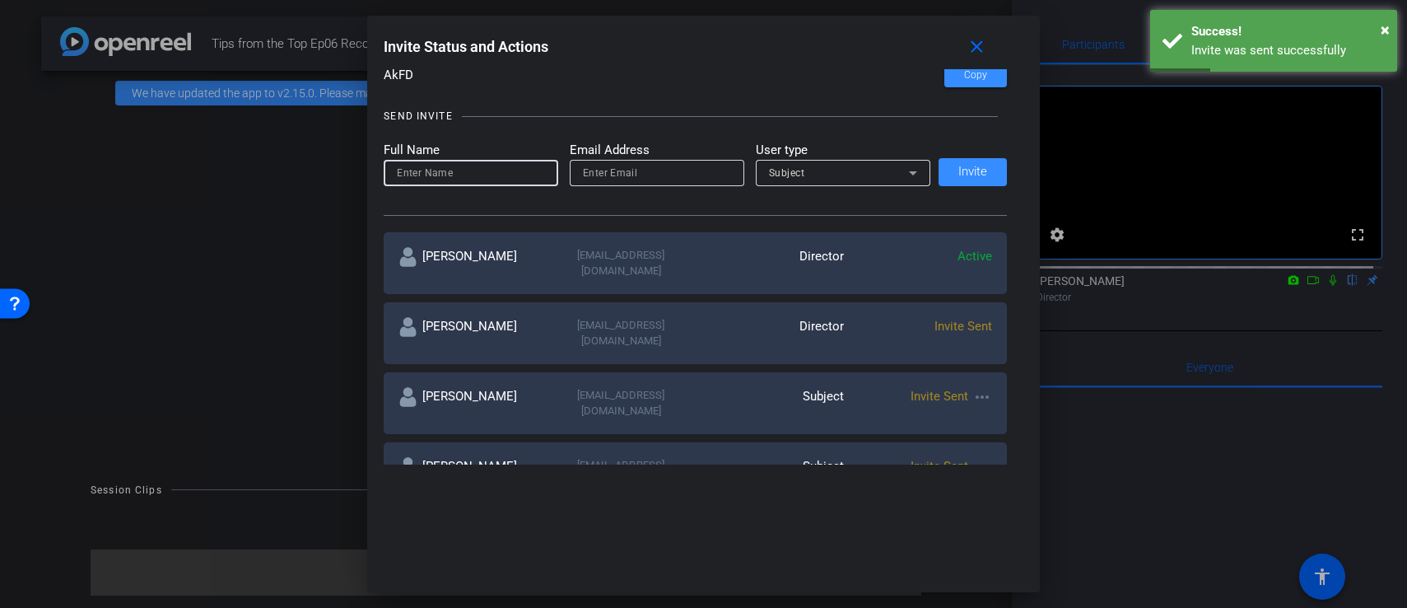
click at [438, 177] on input at bounding box center [471, 173] width 148 height 20
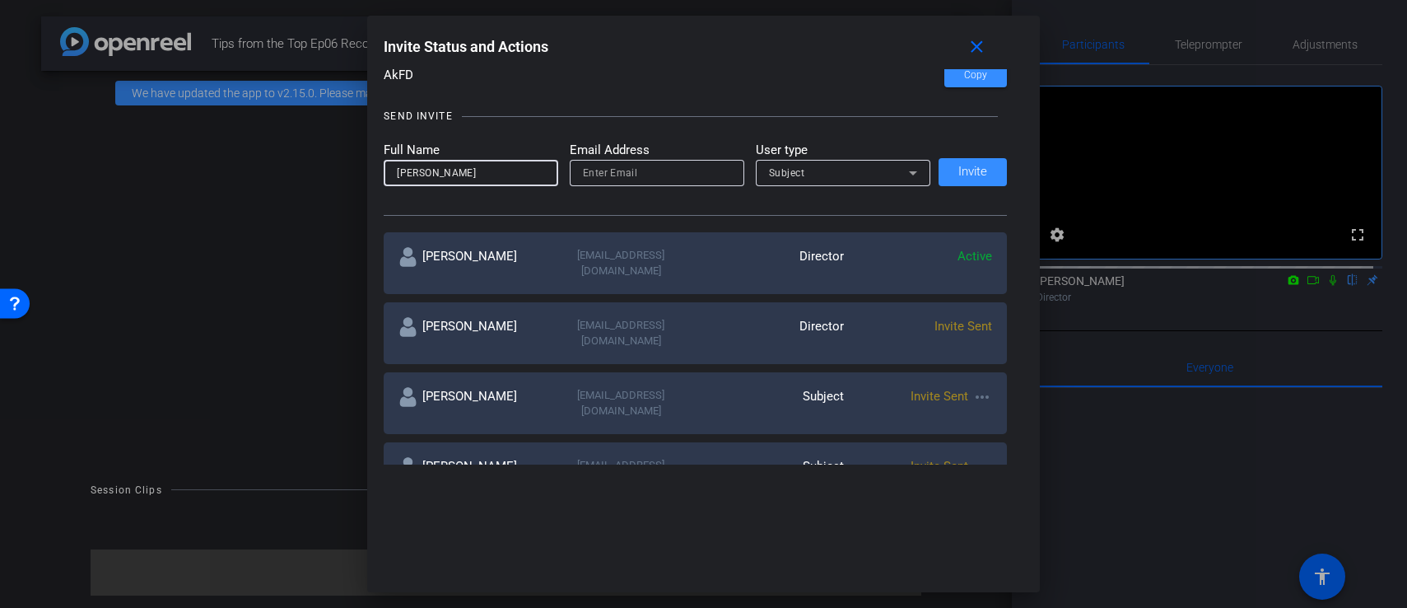
type input "Paula Tremblay"
click at [619, 175] on input "email" at bounding box center [657, 173] width 148 height 20
paste input "ptremblay@massmutual.com"
type input "ptremblay@massmutual.com"
click at [911, 166] on icon at bounding box center [913, 173] width 20 height 20
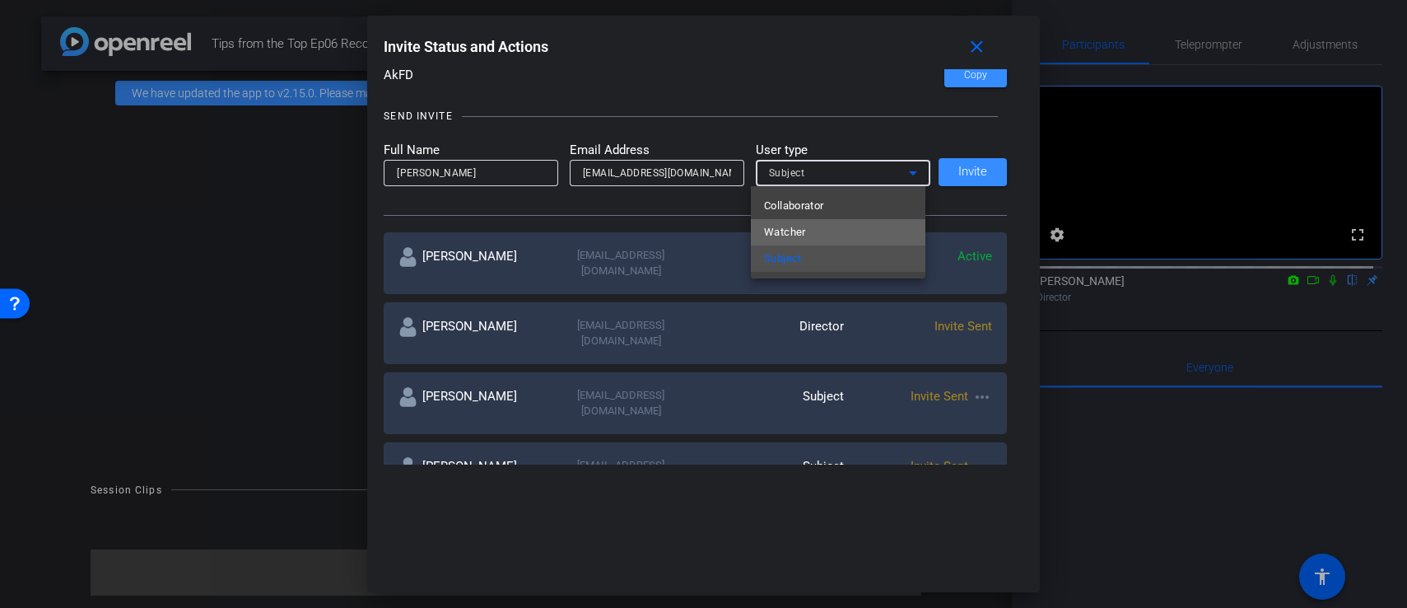
click at [833, 229] on mat-option "Watcher" at bounding box center [838, 232] width 175 height 26
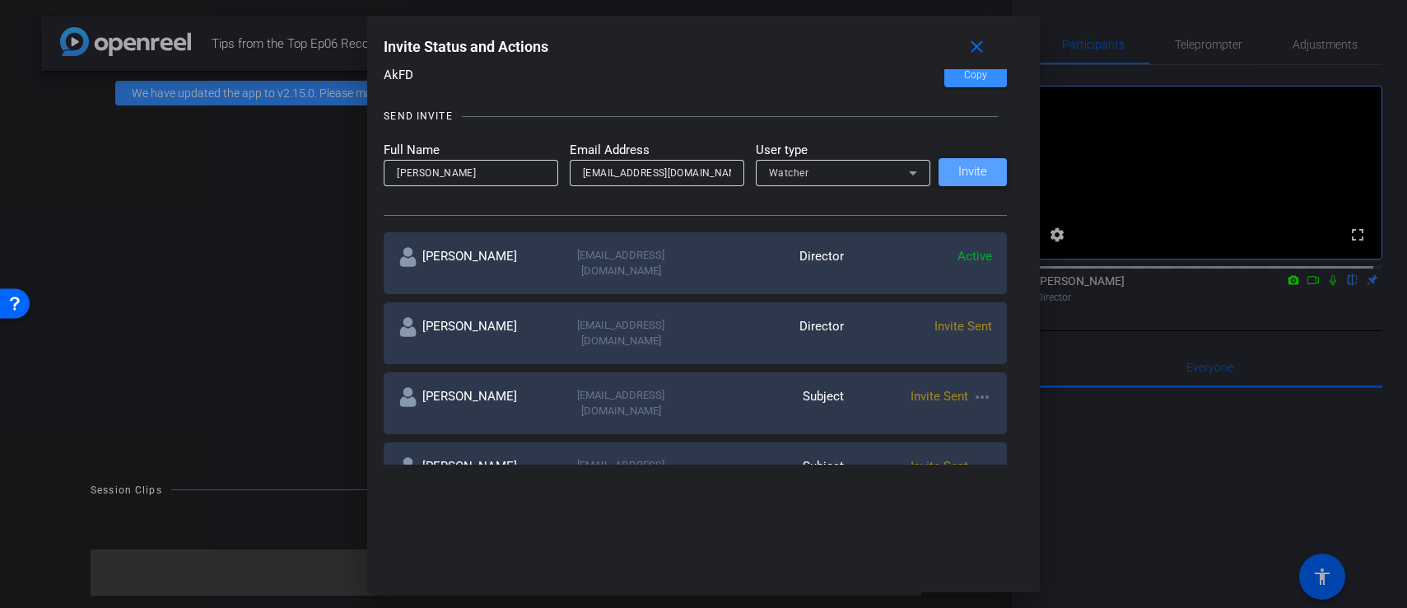
click at [968, 167] on span "Invite" at bounding box center [972, 172] width 29 height 12
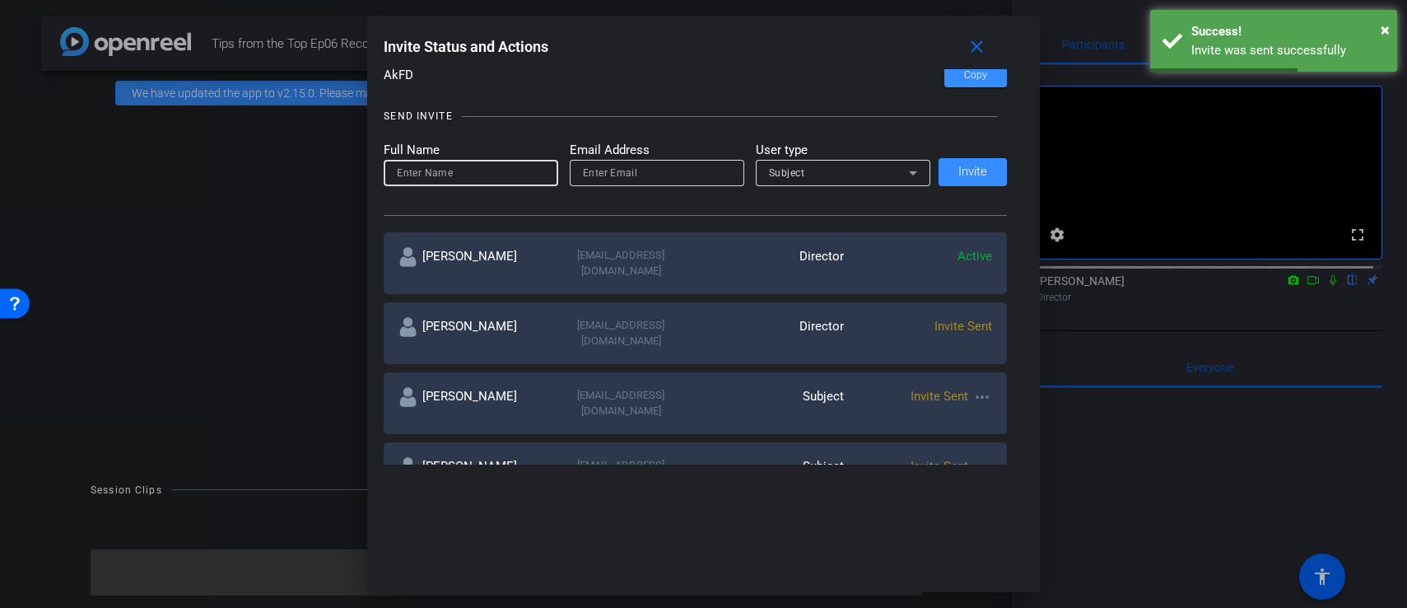
click at [479, 176] on input at bounding box center [471, 173] width 148 height 20
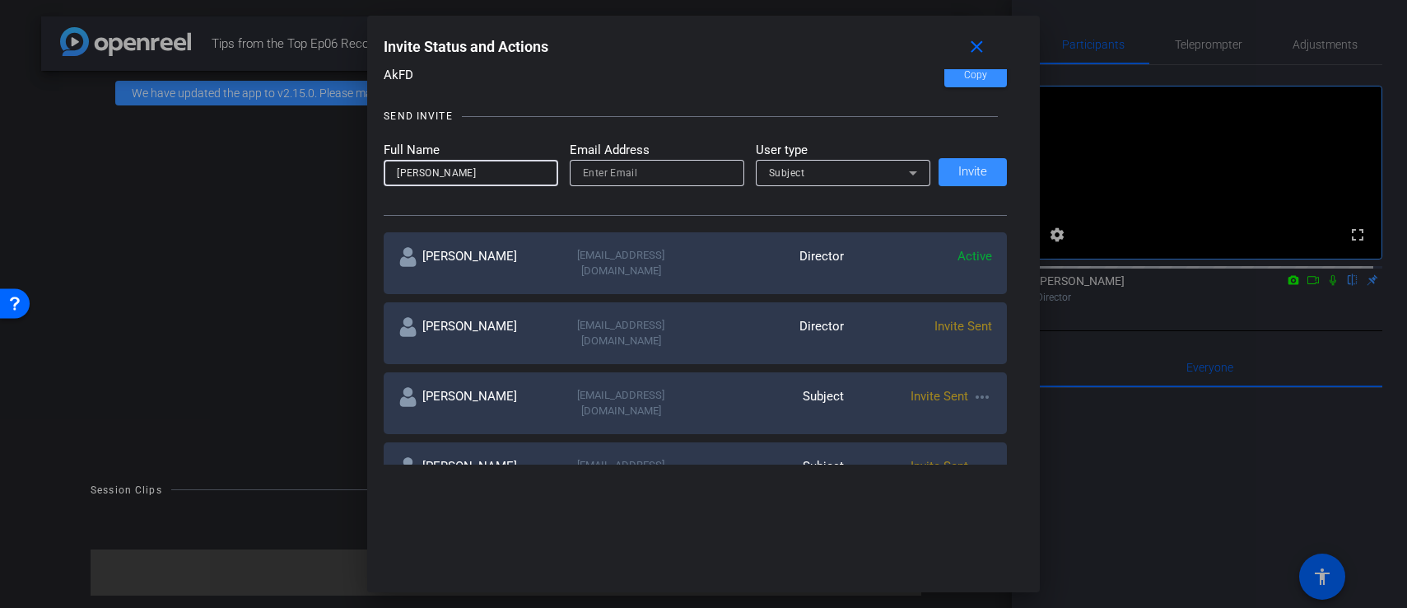
type input "[PERSON_NAME]"
paste input "[EMAIL_ADDRESS][DOMAIN_NAME]"
type input "[EMAIL_ADDRESS][DOMAIN_NAME]"
click at [890, 173] on div "Subject" at bounding box center [839, 172] width 140 height 21
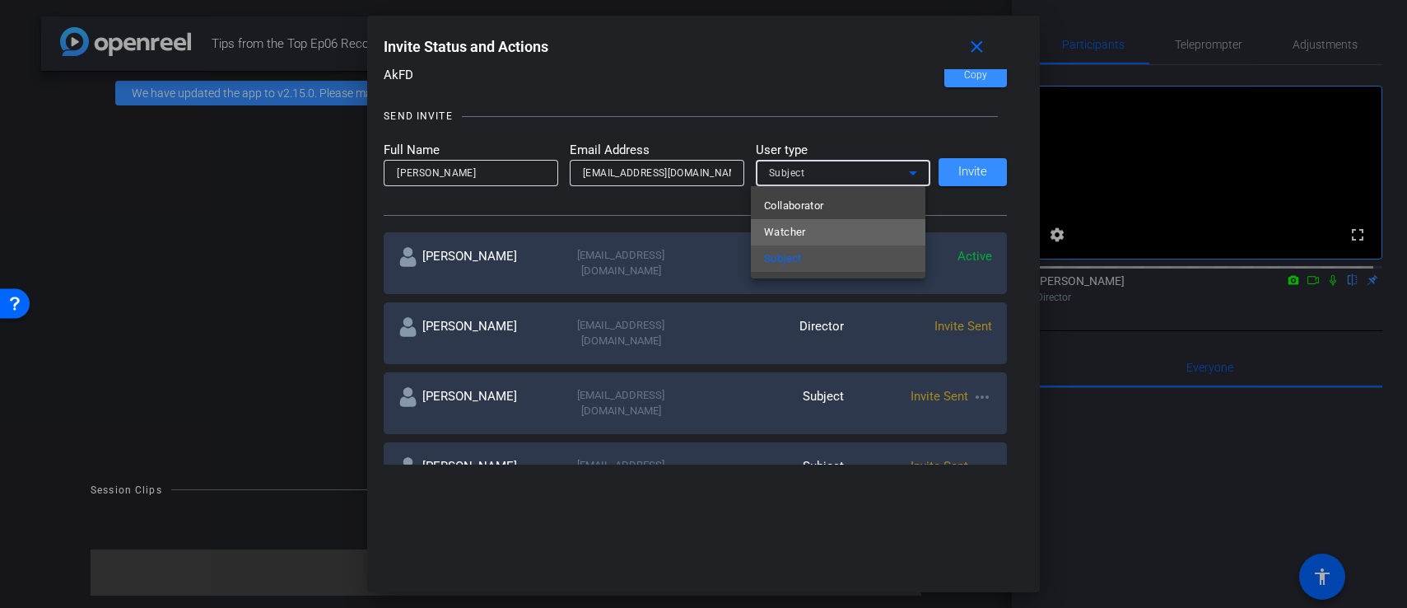
click at [851, 226] on mat-option "Watcher" at bounding box center [838, 232] width 175 height 26
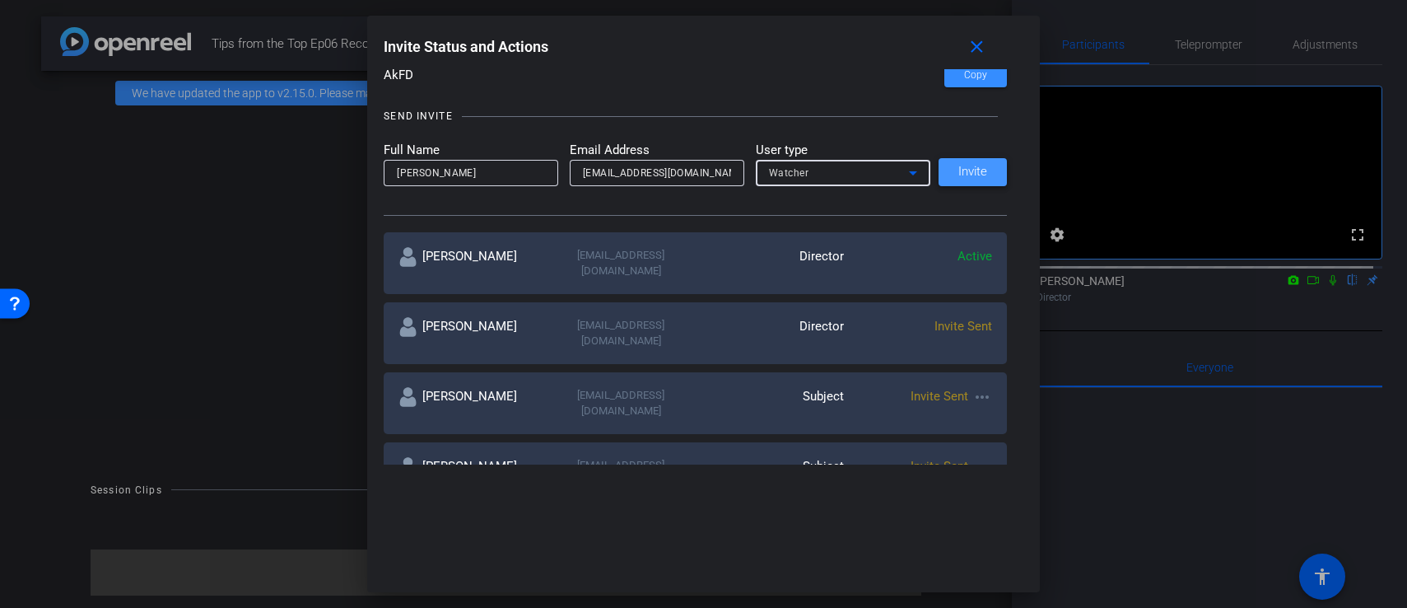
click at [973, 177] on span "Invite" at bounding box center [972, 172] width 29 height 12
click at [486, 175] on input at bounding box center [471, 173] width 148 height 20
type input "Paul Voss"
click at [614, 170] on input "email" at bounding box center [657, 173] width 148 height 20
paste input "pvoss49@massmutual.com"
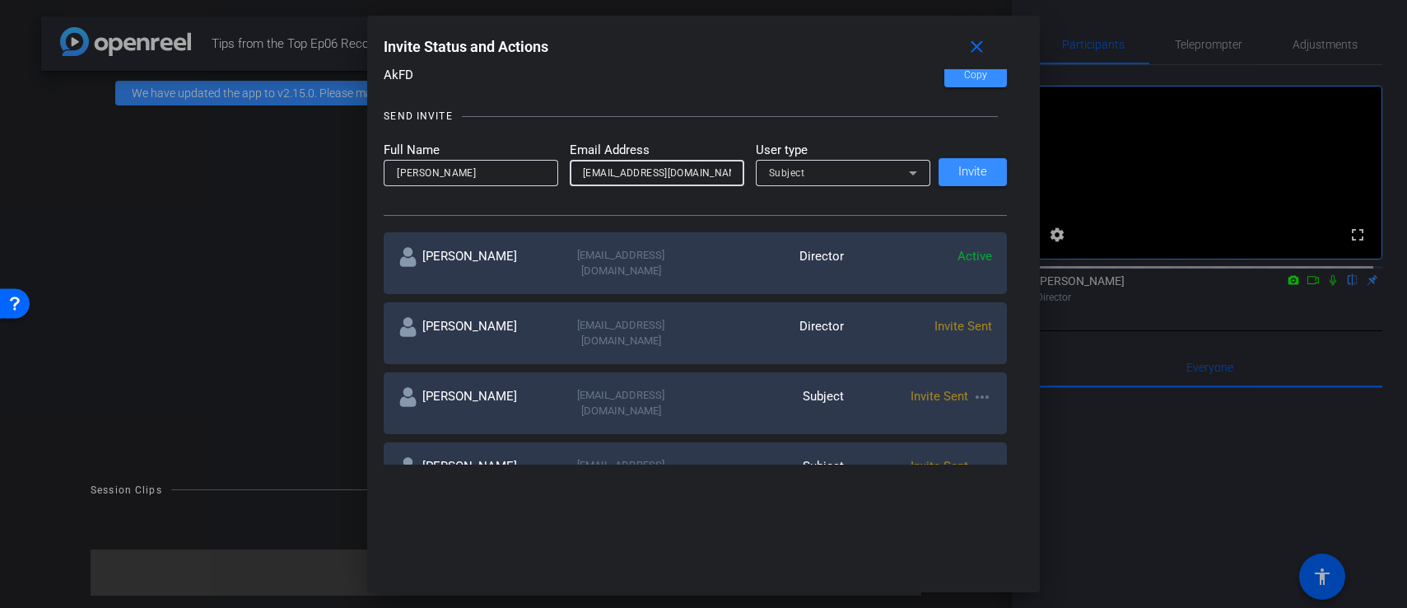
type input "pvoss49@massmutual.com"
click at [909, 173] on icon at bounding box center [913, 173] width 8 height 4
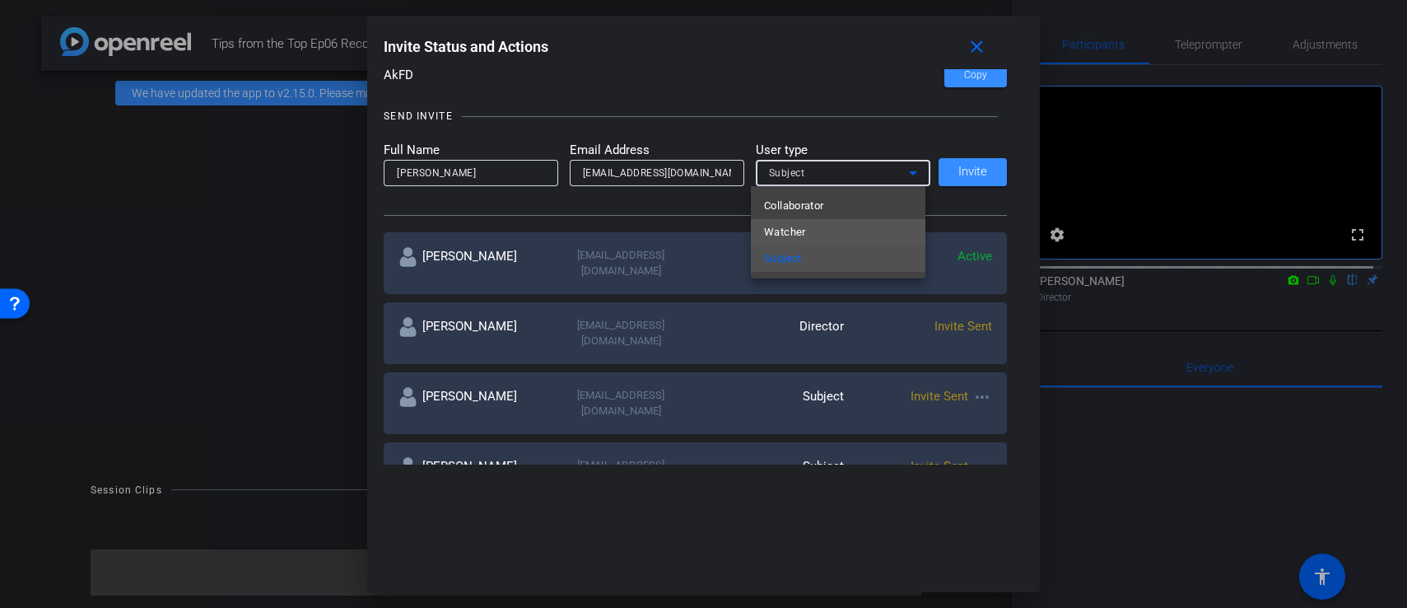
drag, startPoint x: 847, startPoint y: 237, endPoint x: 858, endPoint y: 227, distance: 15.2
click at [847, 237] on mat-option "Watcher" at bounding box center [838, 232] width 175 height 26
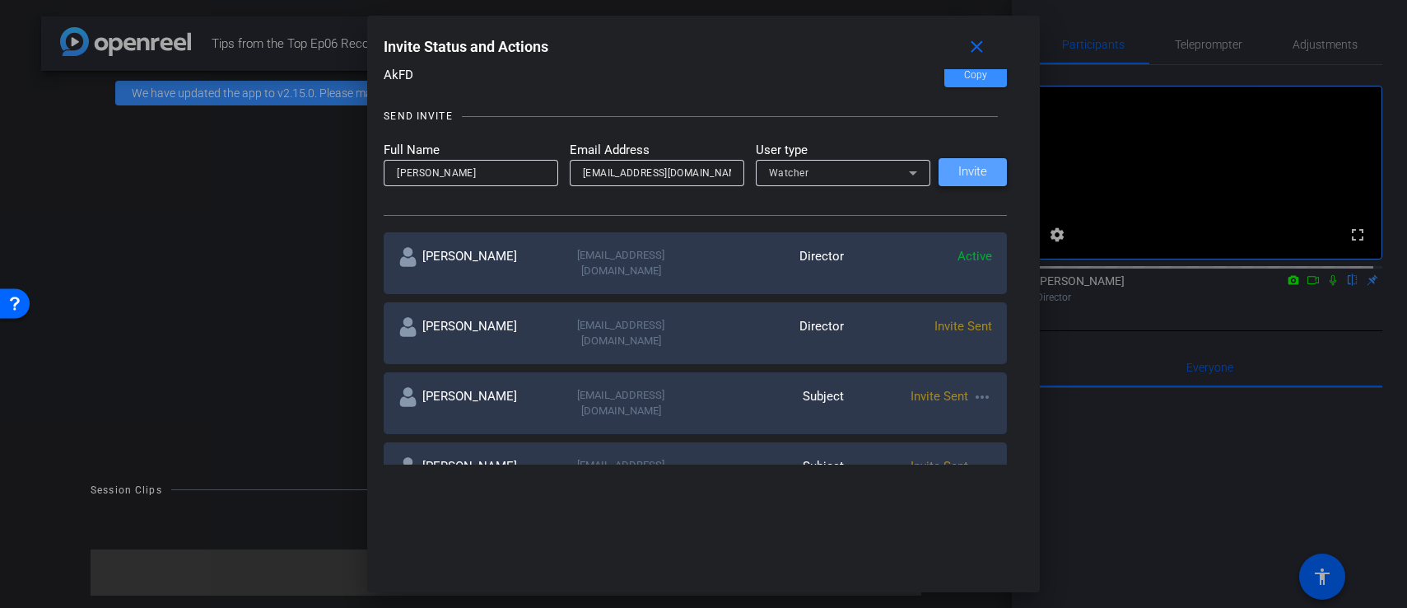
click at [958, 174] on span "Invite" at bounding box center [972, 172] width 29 height 12
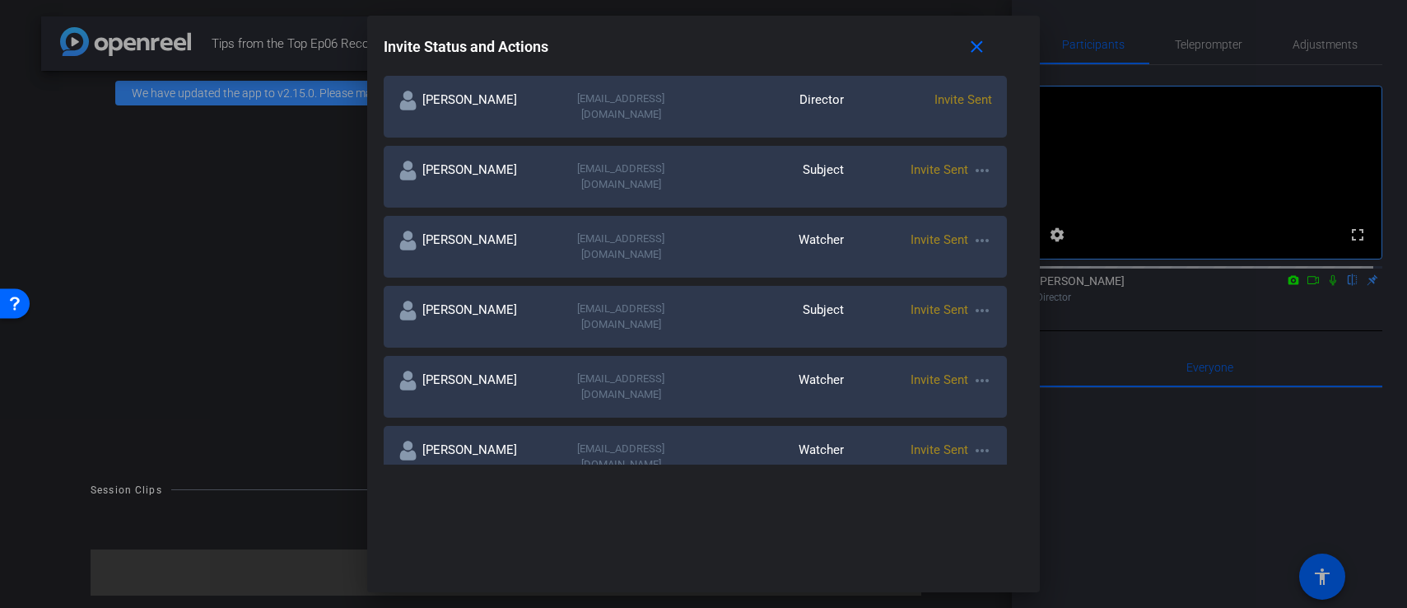
scroll to position [0, 0]
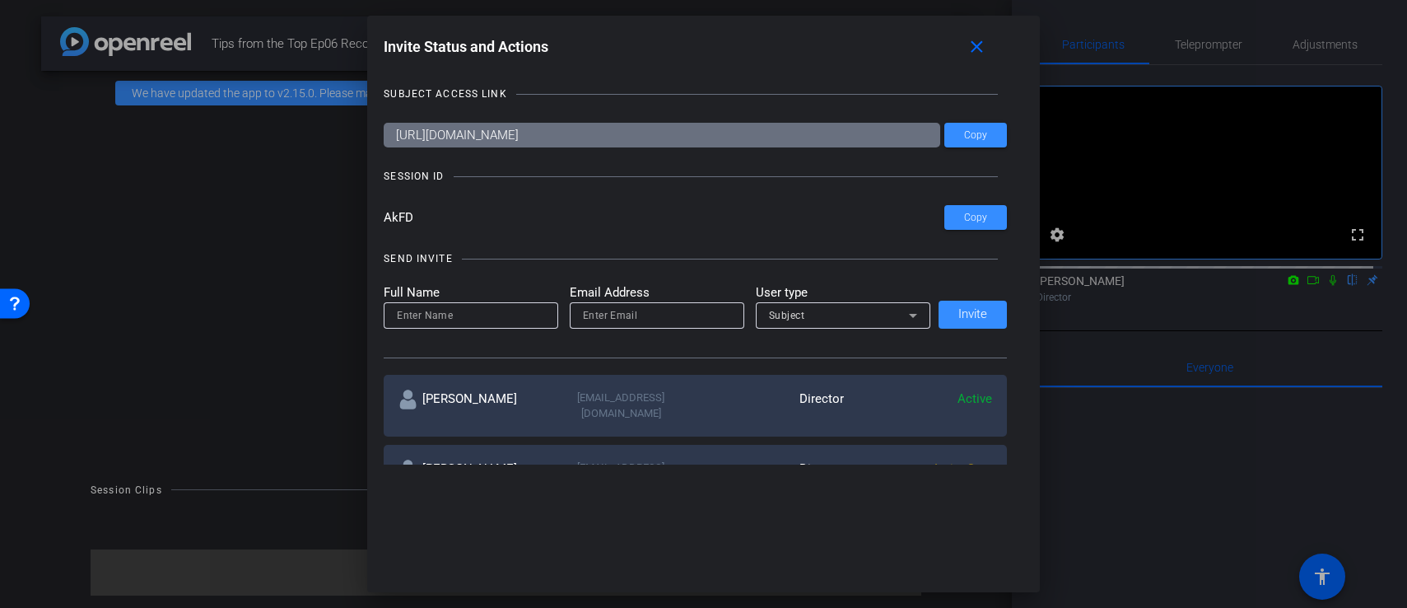
click at [456, 312] on input at bounding box center [471, 315] width 148 height 20
type input "Kellie Paluck"
paste input "kelliepaluck@massmutual.com"
type input "kelliepaluck@massmutual.com"
click at [911, 317] on icon at bounding box center [913, 315] width 20 height 20
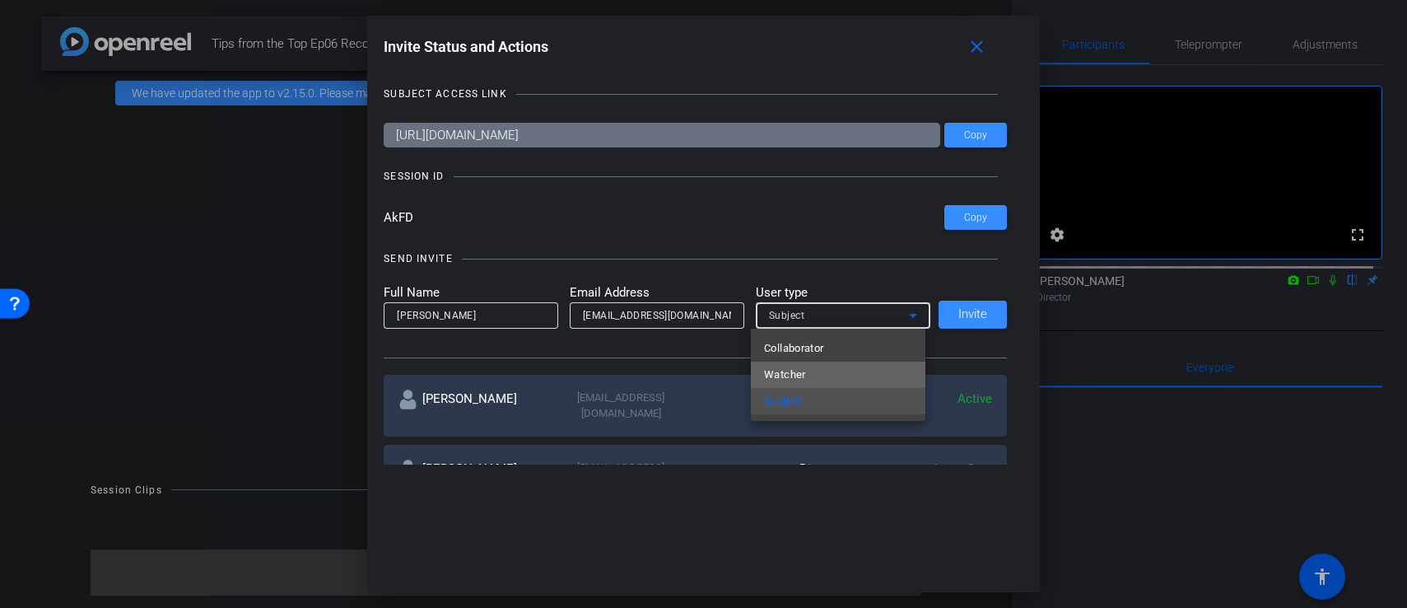
click at [826, 374] on mat-option "Watcher" at bounding box center [838, 374] width 175 height 26
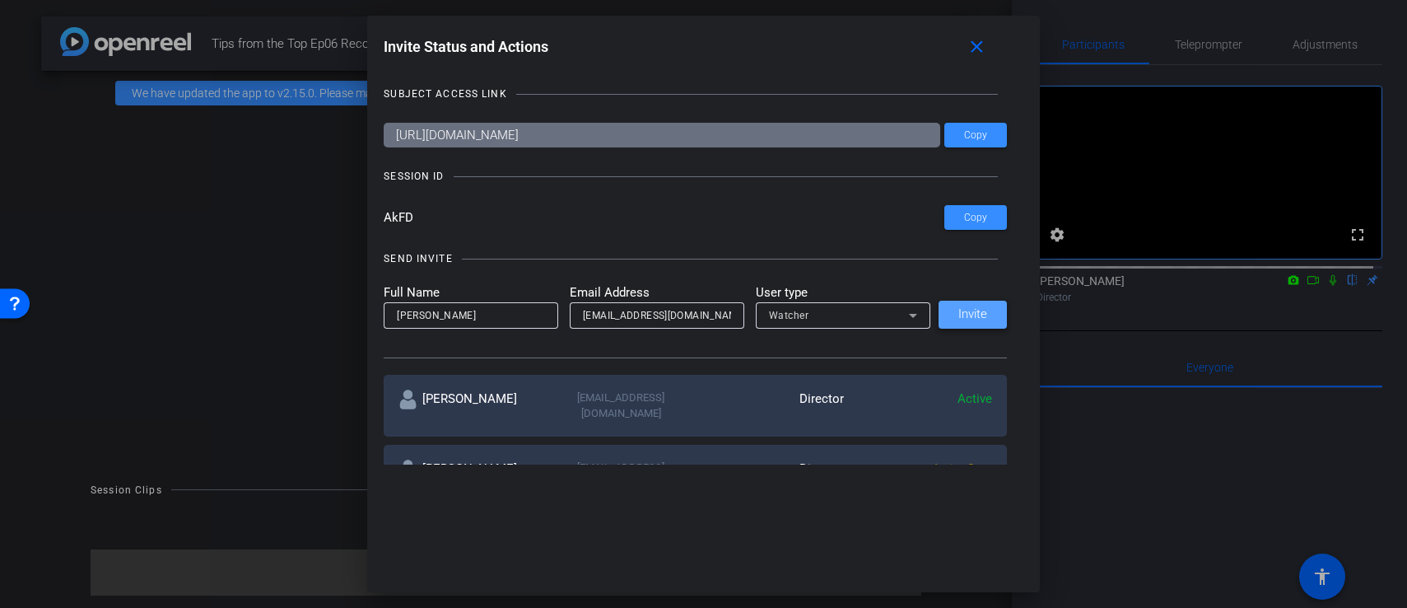
click at [960, 318] on span "Invite" at bounding box center [972, 314] width 29 height 12
click at [984, 48] on mat-icon "close" at bounding box center [977, 47] width 21 height 21
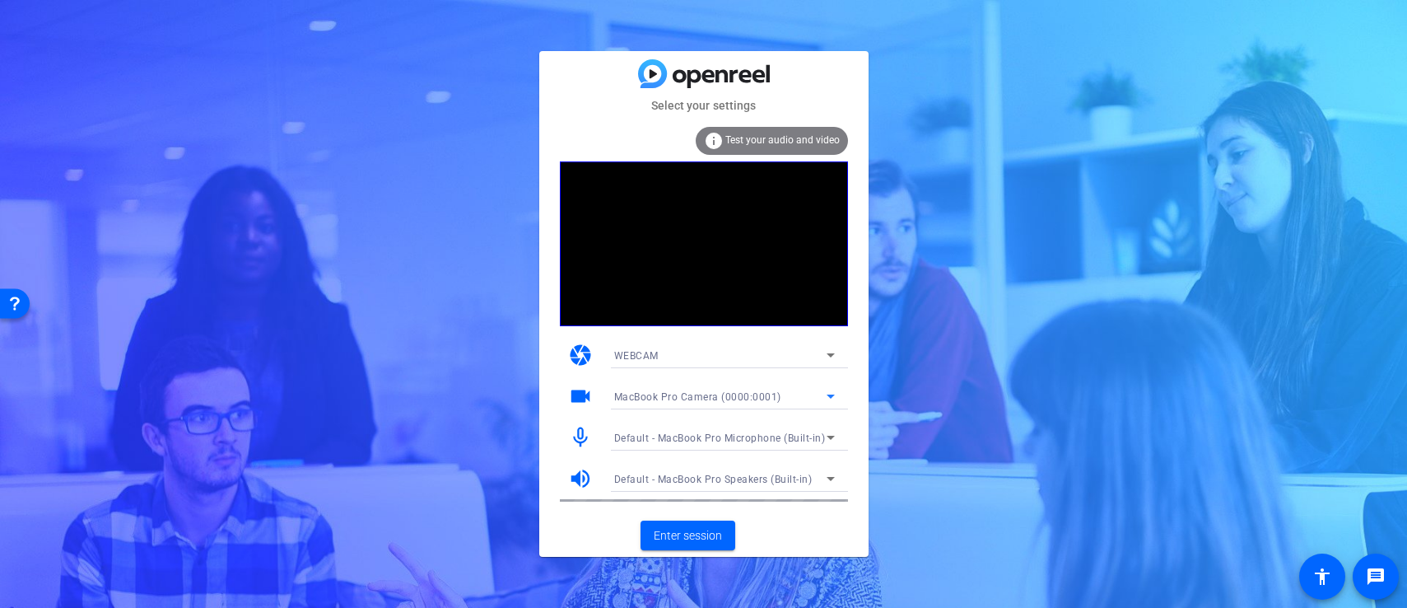
click at [836, 390] on icon at bounding box center [831, 396] width 20 height 20
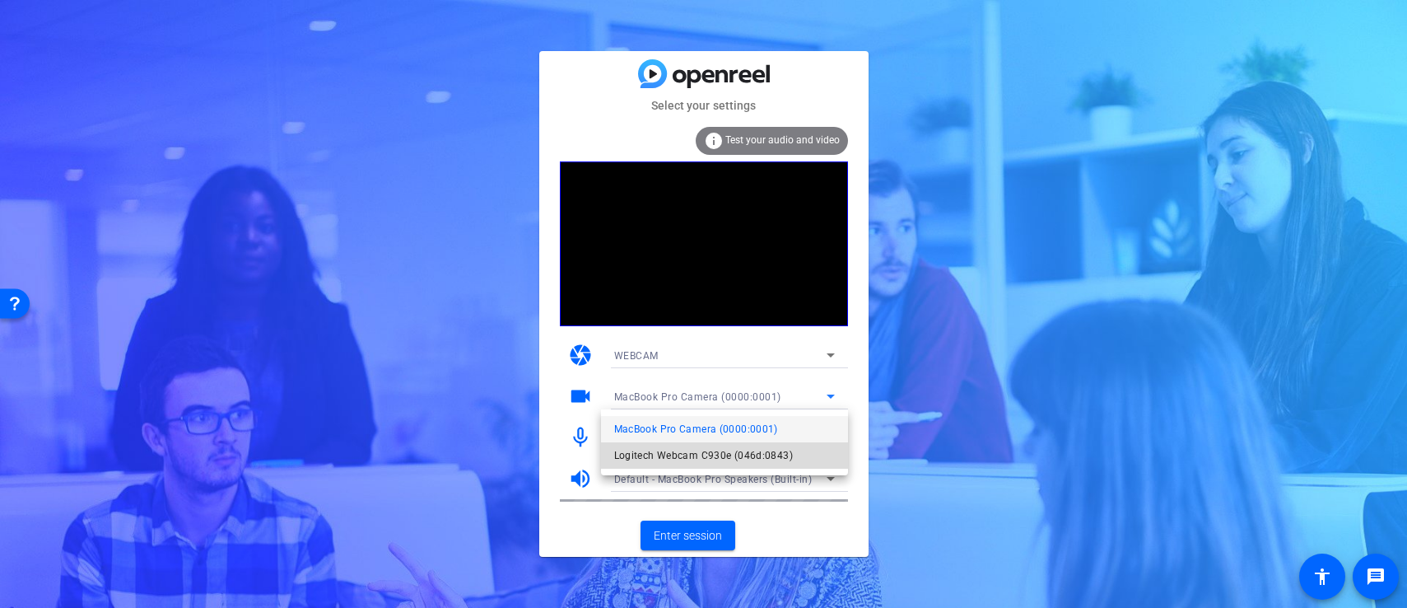
click at [770, 456] on span "Logitech Webcam C930e (046d:0843)" at bounding box center [703, 455] width 179 height 20
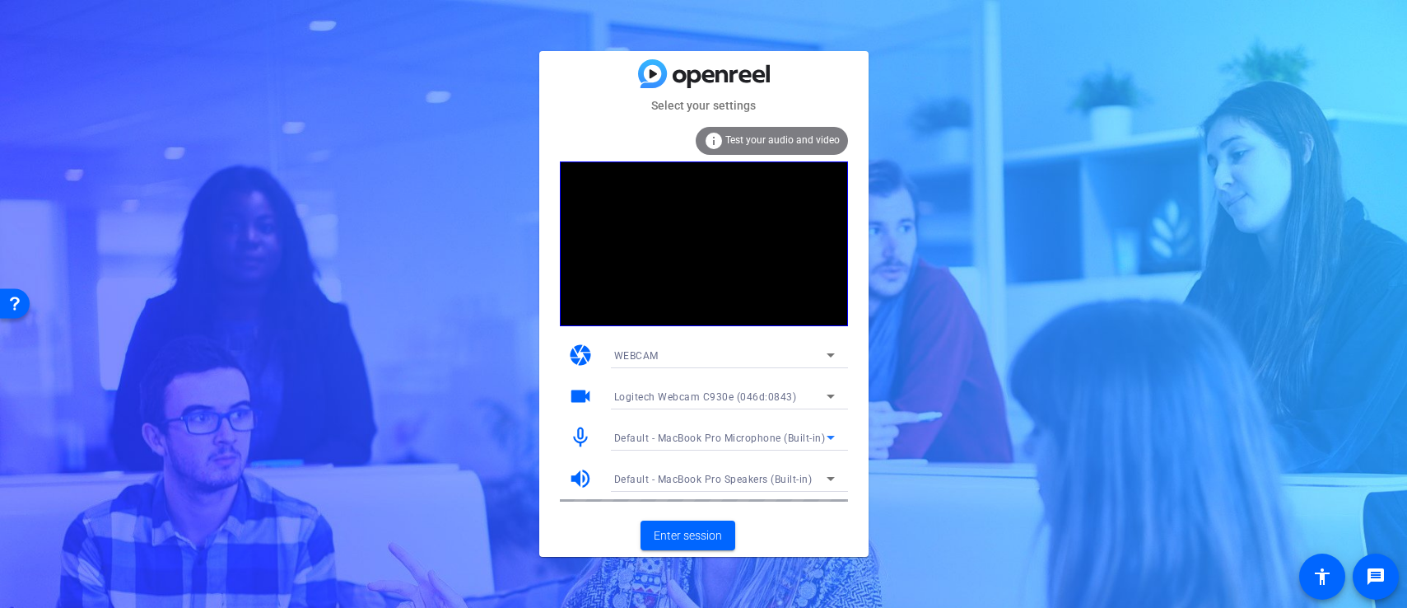
click at [826, 443] on icon at bounding box center [831, 437] width 20 height 20
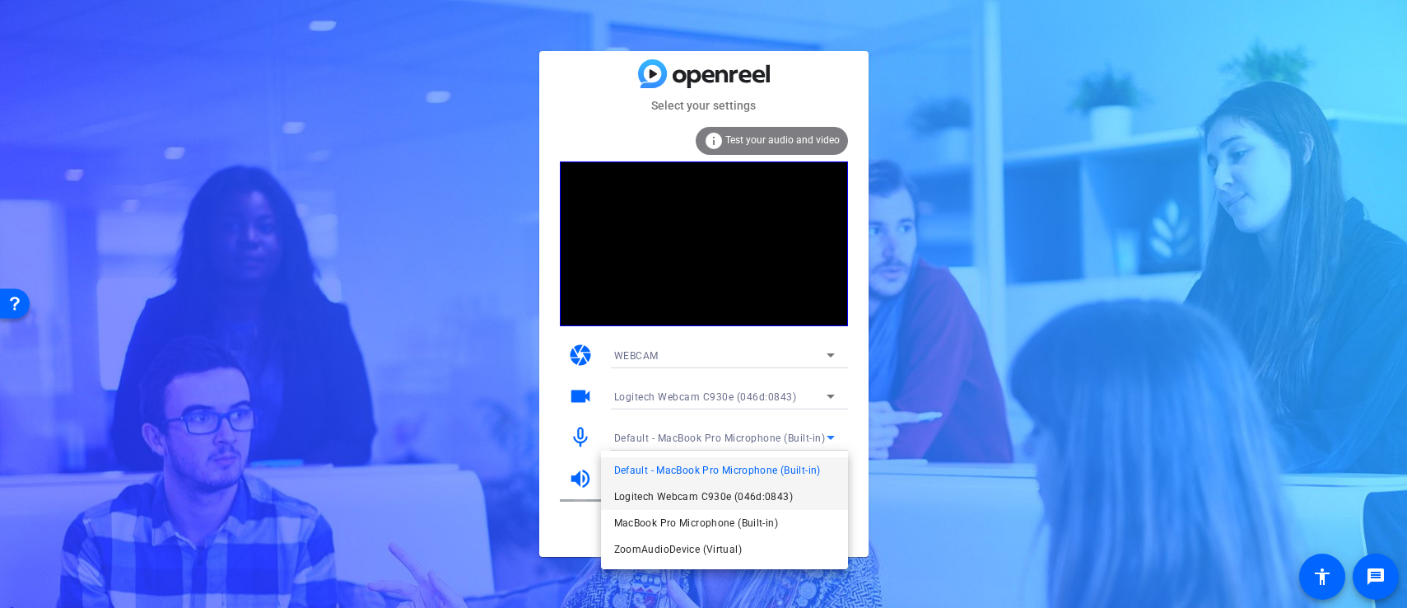
click at [707, 491] on span "Logitech Webcam C930e (046d:0843)" at bounding box center [703, 497] width 179 height 20
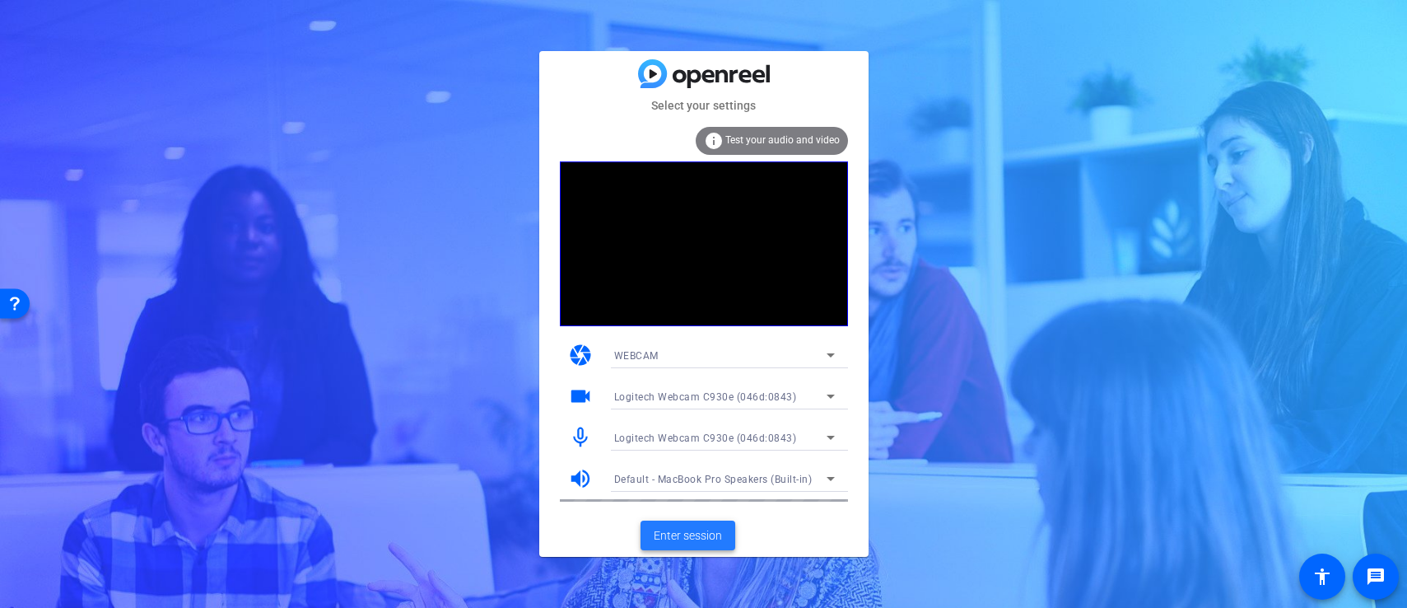
click at [695, 531] on span "Enter session" at bounding box center [688, 535] width 68 height 17
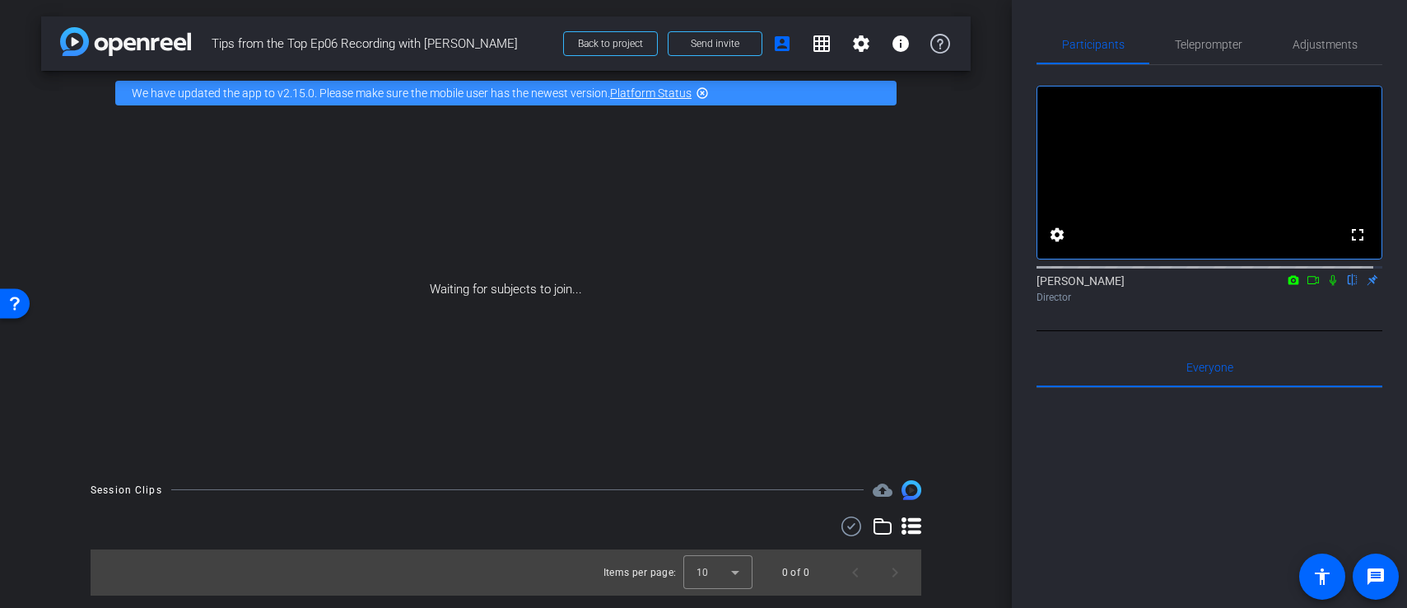
click at [1307, 286] on icon at bounding box center [1313, 280] width 13 height 12
click at [1369, 582] on mat-icon "message" at bounding box center [1376, 577] width 20 height 20
click at [1347, 286] on icon at bounding box center [1352, 280] width 13 height 12
click at [1384, 585] on mat-icon "message" at bounding box center [1376, 577] width 20 height 20
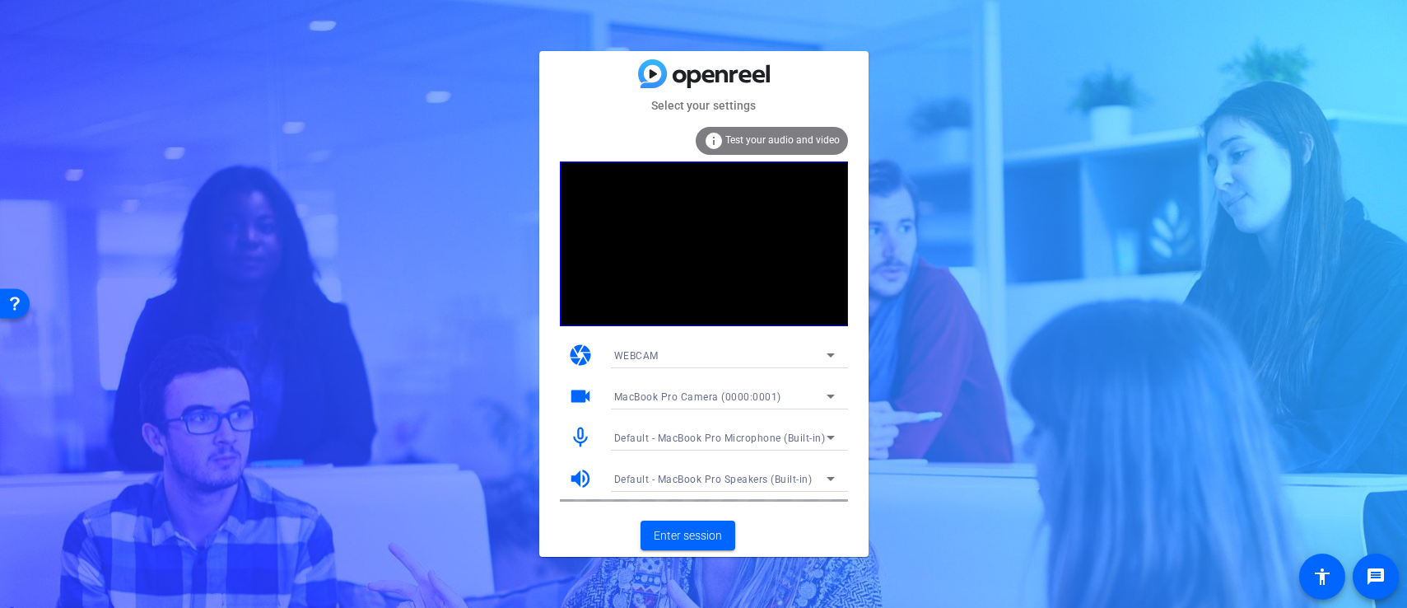
click at [834, 394] on icon at bounding box center [831, 396] width 20 height 20
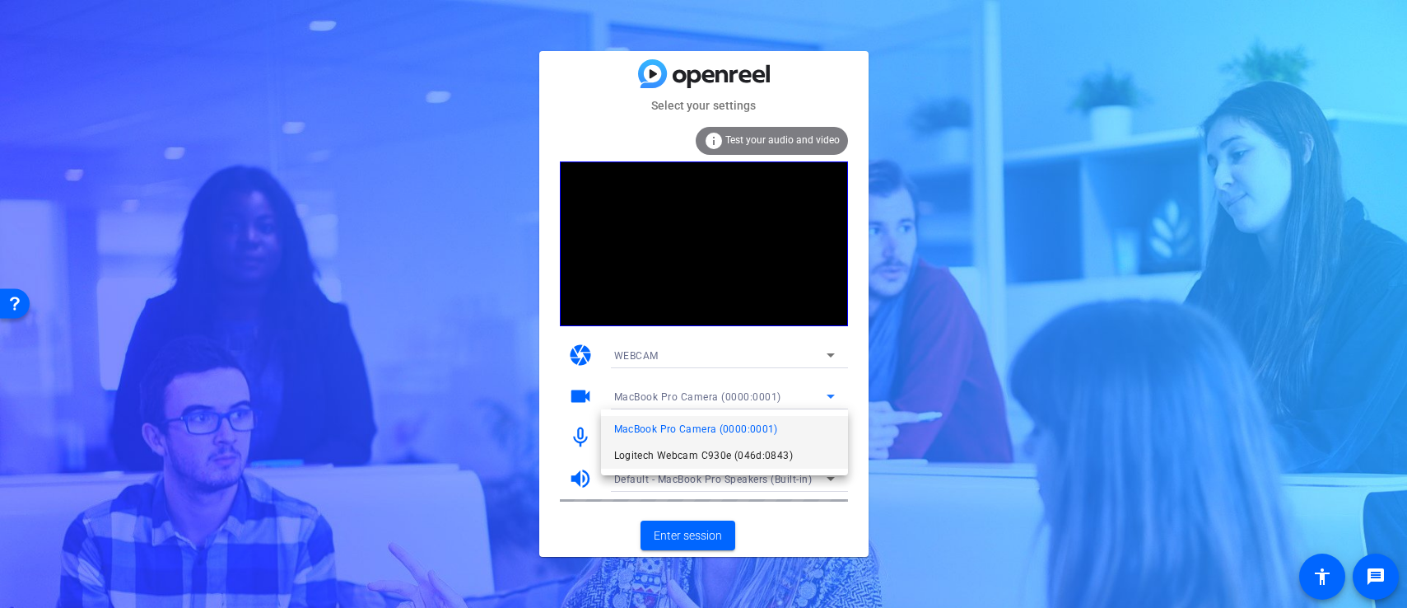
click at [763, 450] on span "Logitech Webcam C930e (046d:0843)" at bounding box center [703, 455] width 179 height 20
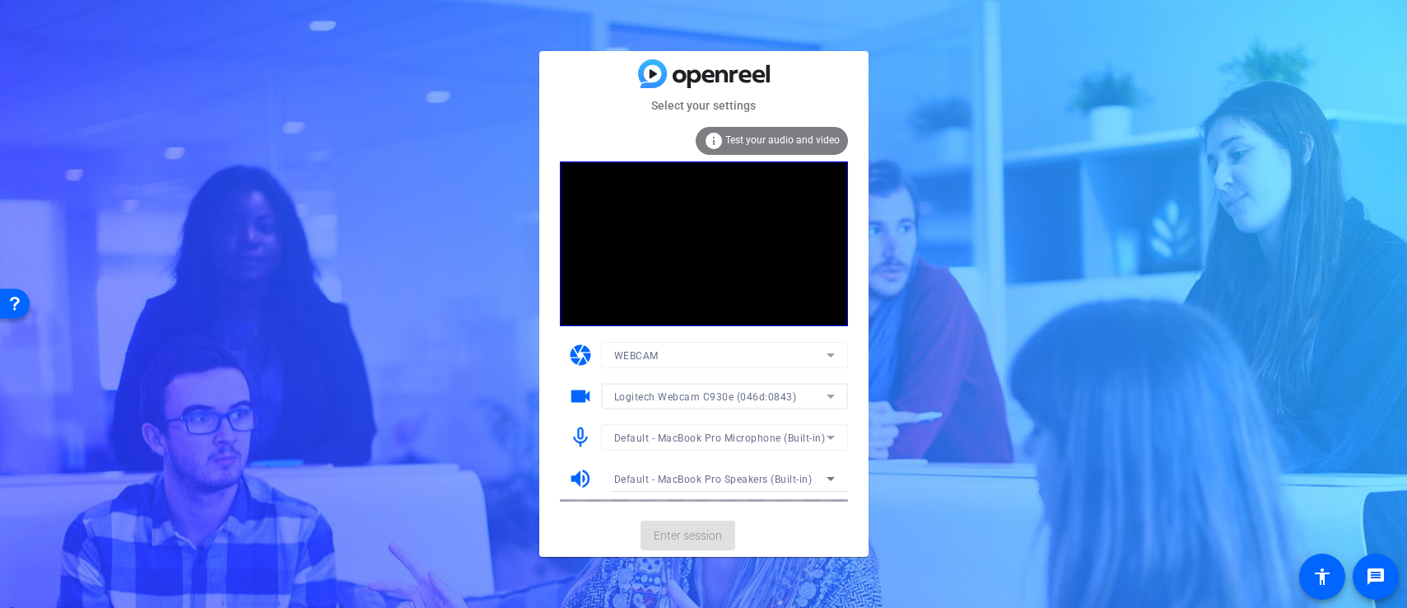
click at [772, 441] on mat-form-field "Default - MacBook Pro Microphone (Built-in)" at bounding box center [724, 437] width 247 height 26
click at [773, 441] on span "Default - MacBook Pro Microphone (Built-in)" at bounding box center [720, 438] width 212 height 12
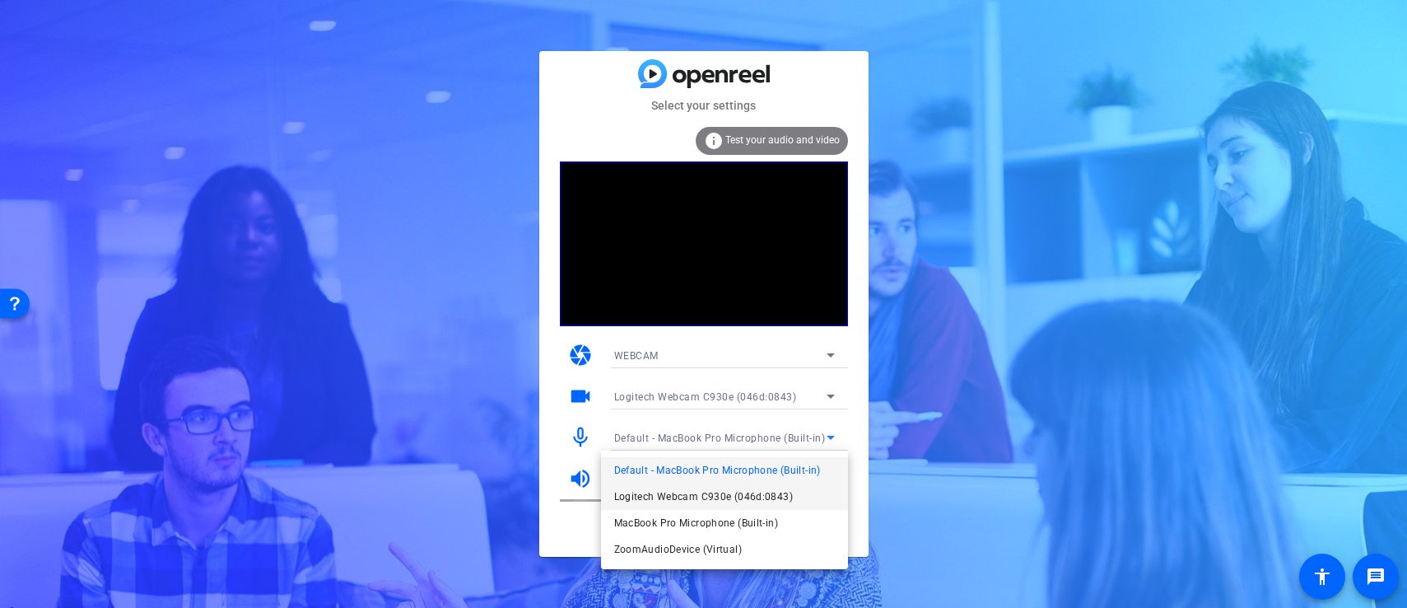
click at [725, 500] on span "Logitech Webcam C930e (046d:0843)" at bounding box center [703, 497] width 179 height 20
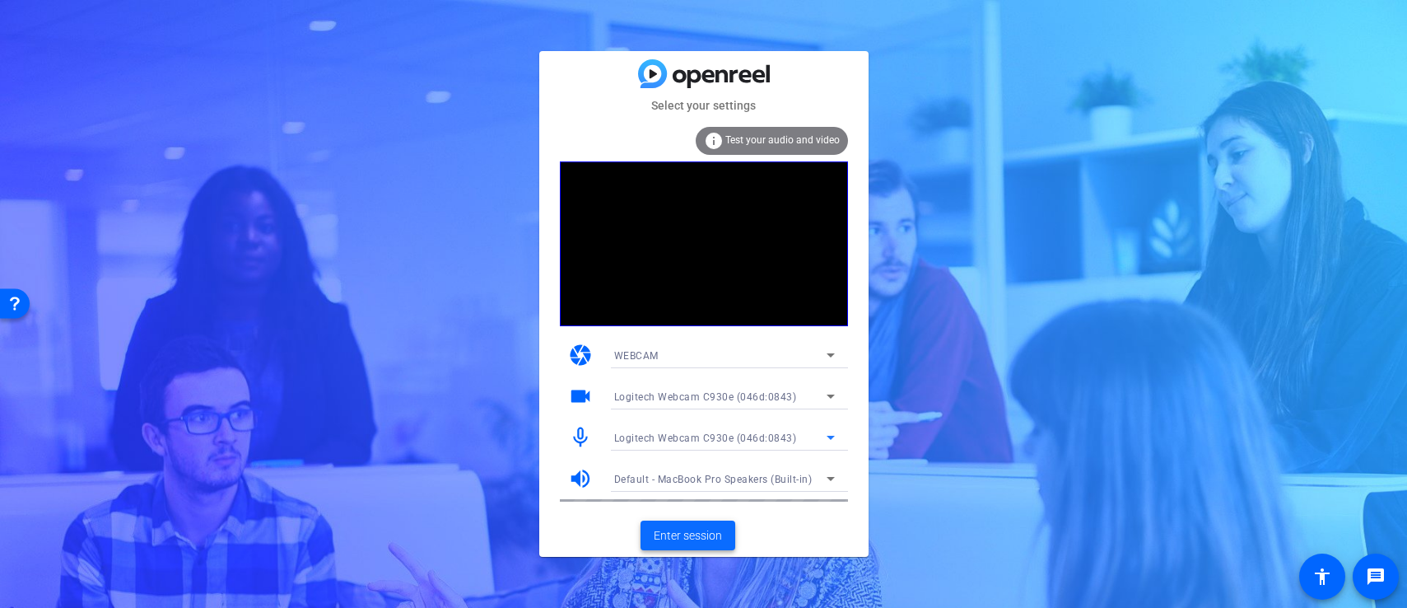
click at [698, 531] on span "Enter session" at bounding box center [688, 535] width 68 height 17
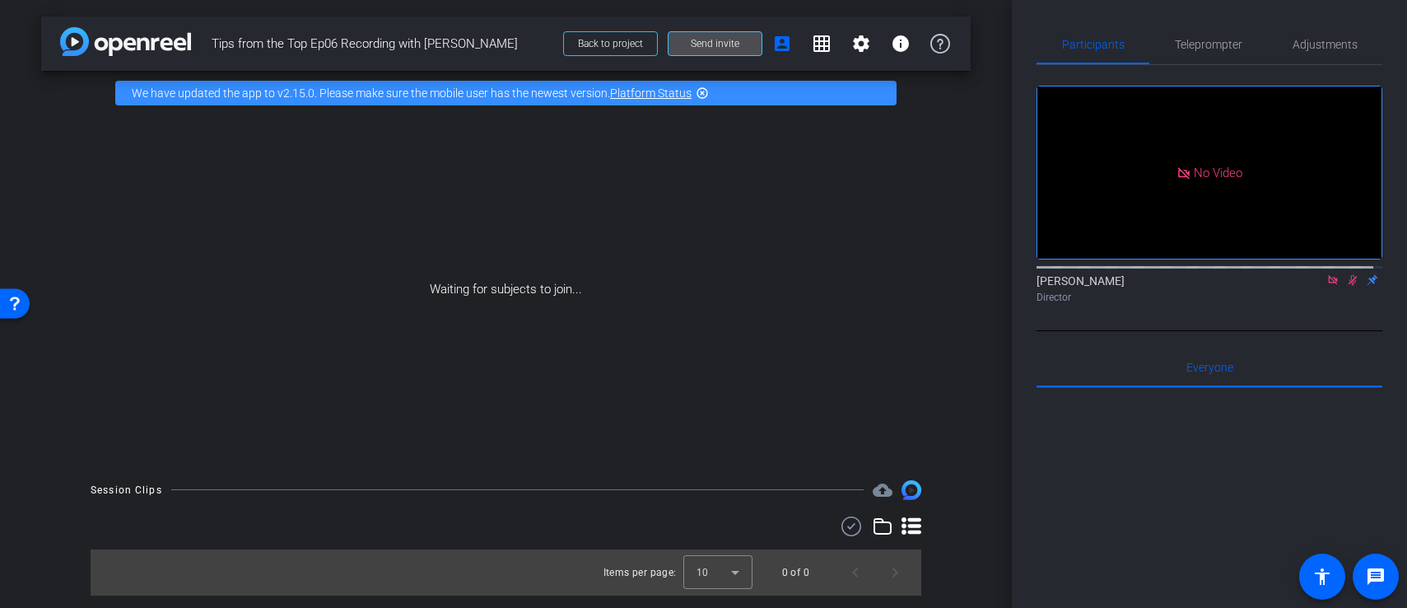
click at [726, 49] on span "Send invite" at bounding box center [715, 43] width 49 height 13
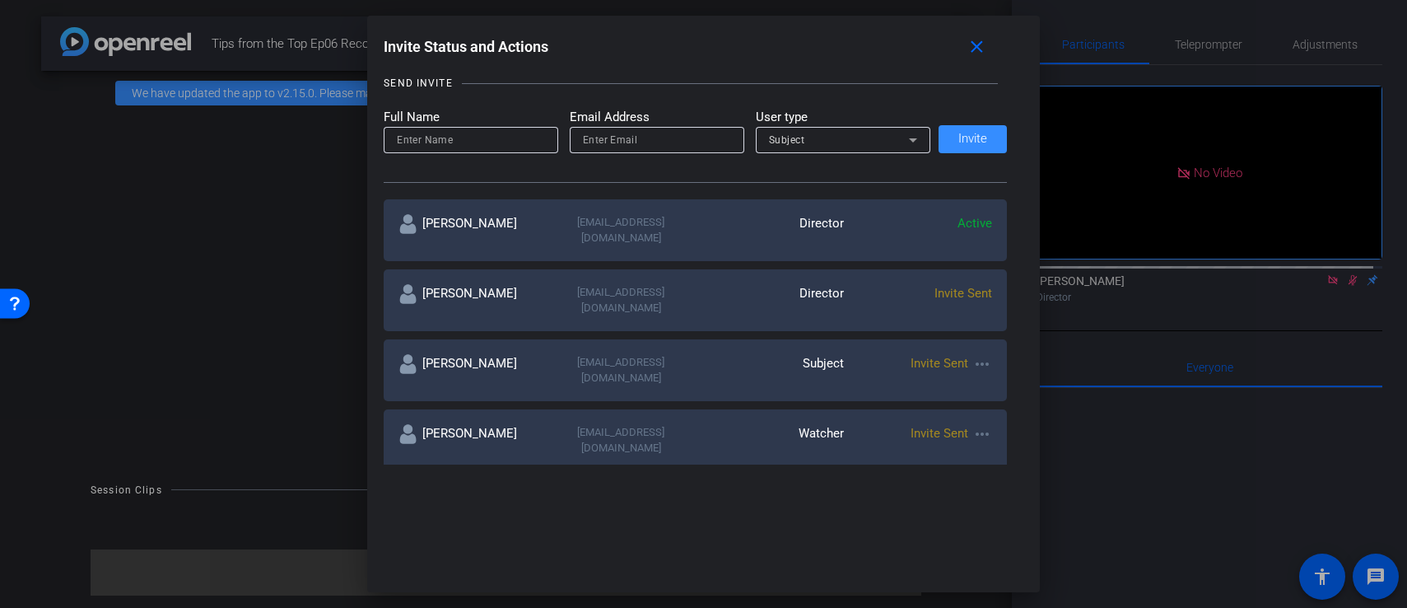
scroll to position [383, 0]
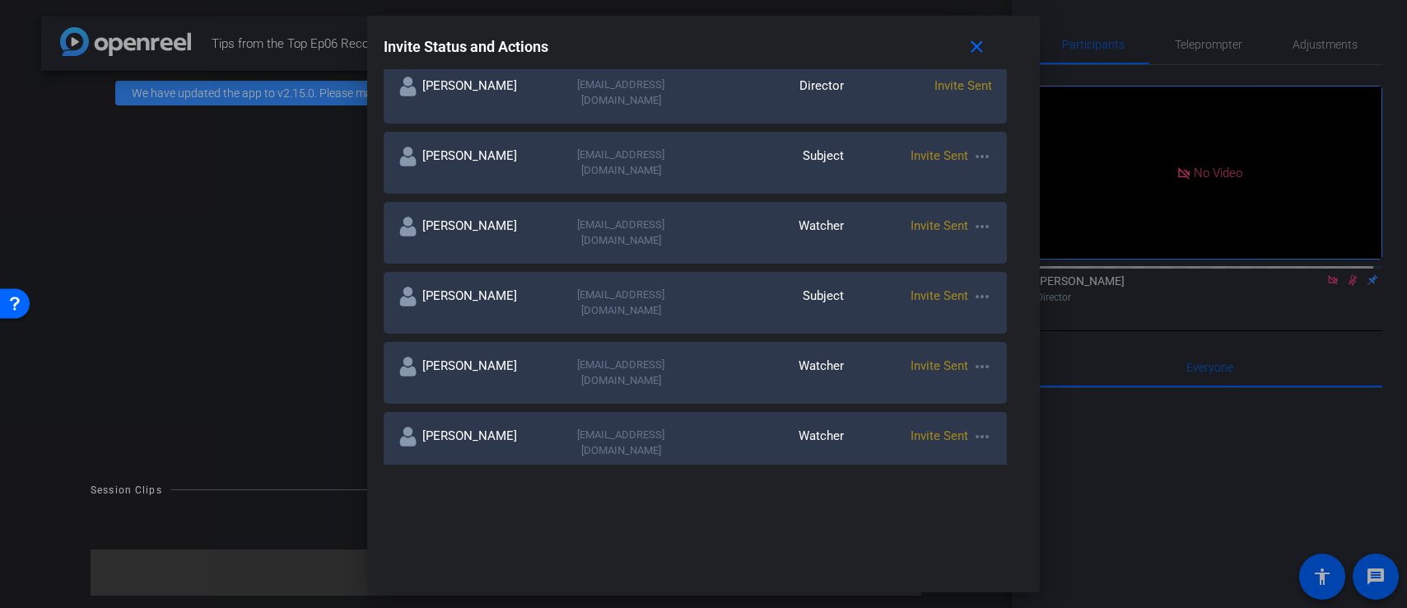
click at [980, 287] on mat-icon "more_horiz" at bounding box center [982, 297] width 20 height 20
click at [1023, 221] on div at bounding box center [703, 304] width 1407 height 608
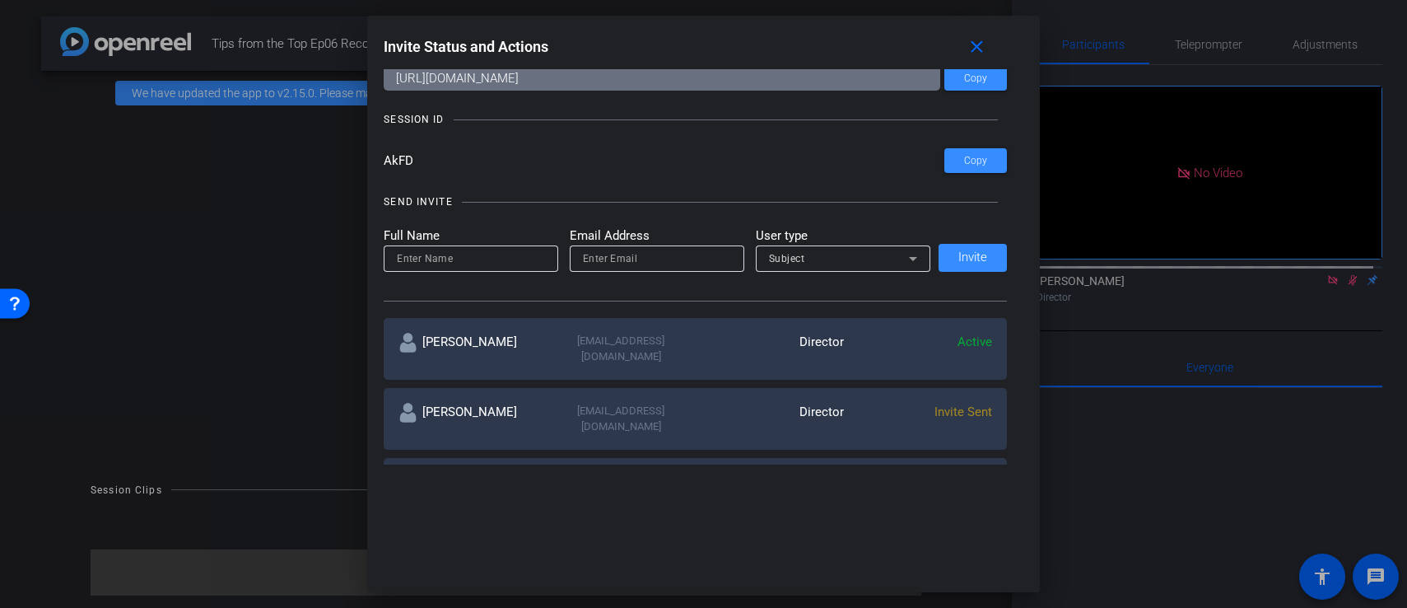
scroll to position [0, 0]
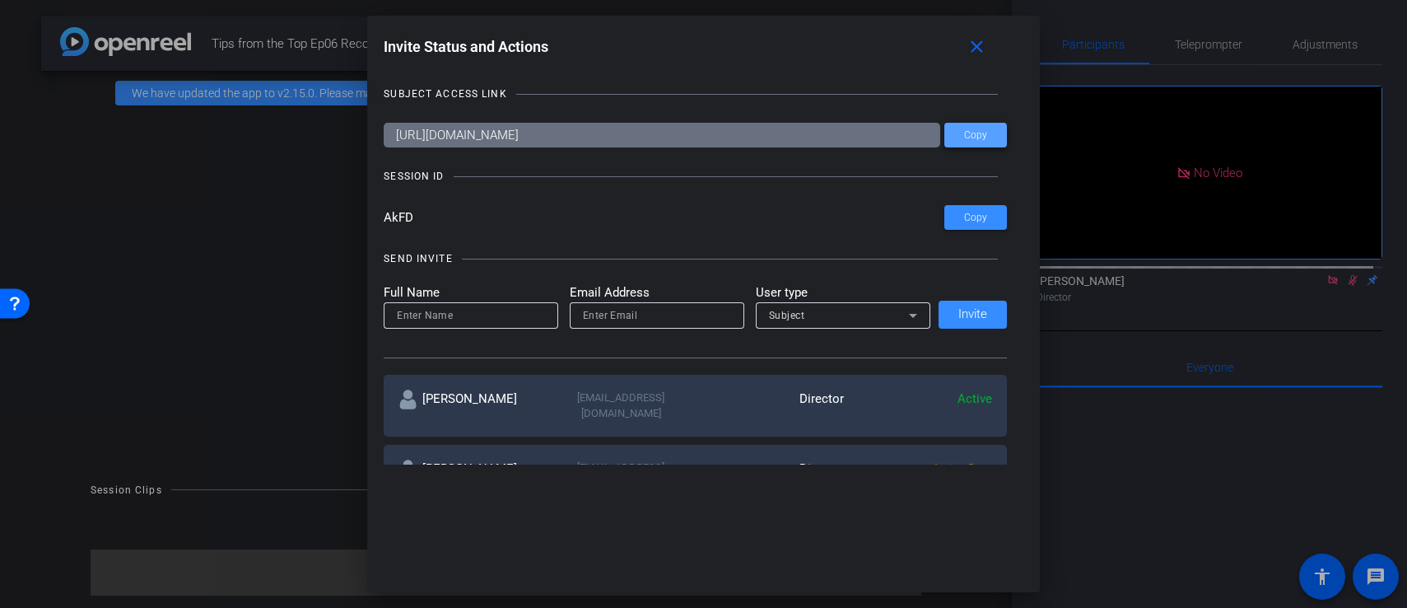
click at [990, 133] on span at bounding box center [975, 135] width 63 height 40
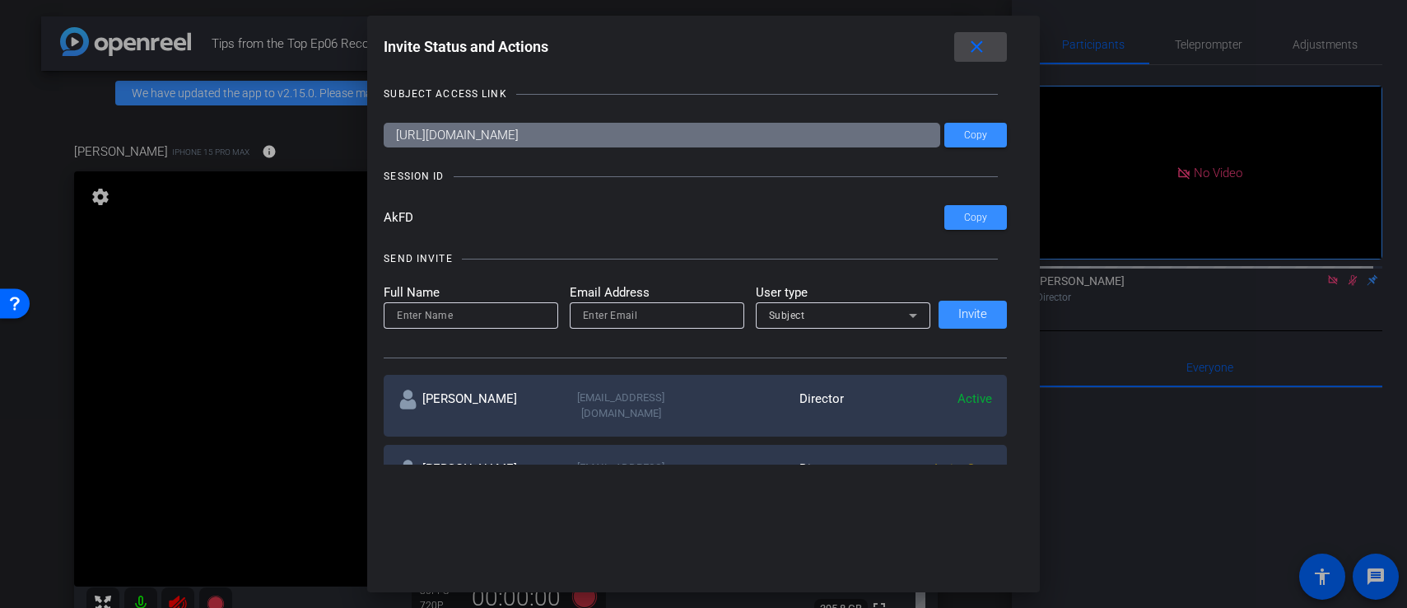
click at [977, 50] on mat-icon "close" at bounding box center [977, 47] width 21 height 21
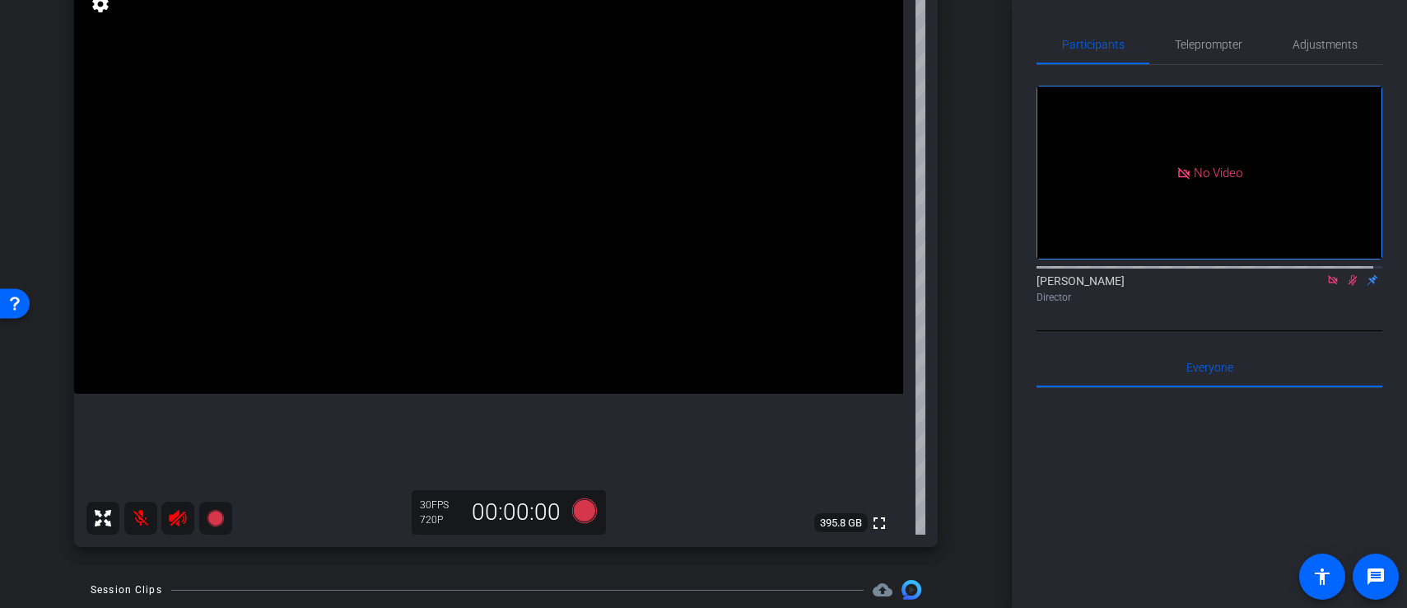
scroll to position [189, 0]
click at [1349, 286] on icon at bounding box center [1353, 280] width 9 height 11
click at [1328, 284] on icon at bounding box center [1332, 279] width 9 height 9
click at [175, 519] on icon at bounding box center [177, 521] width 17 height 16
click at [177, 525] on mat-icon at bounding box center [177, 521] width 33 height 33
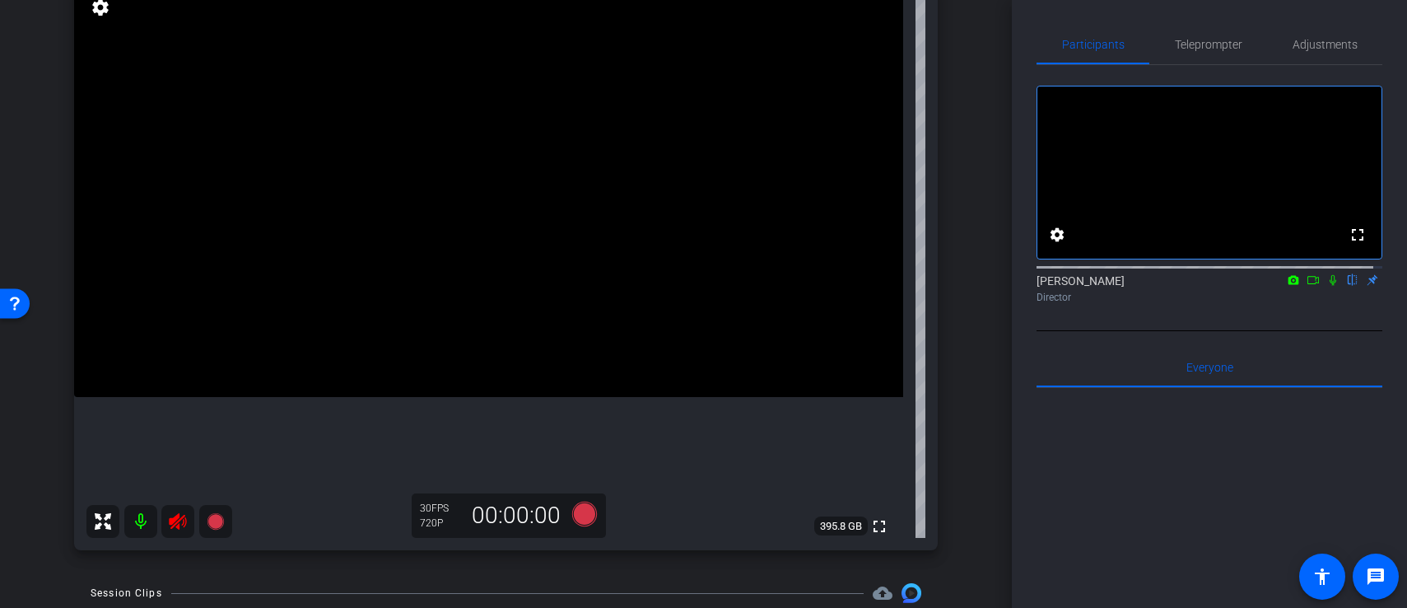
click at [177, 524] on icon at bounding box center [178, 521] width 20 height 20
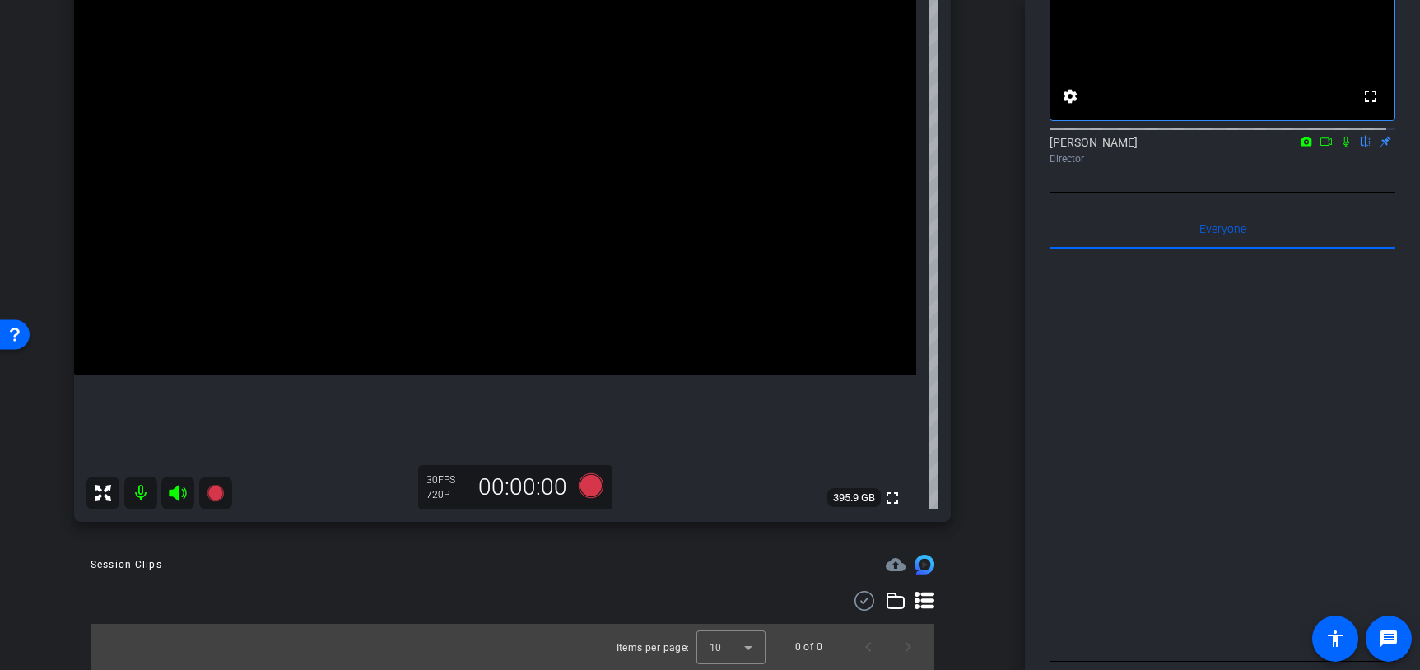
scroll to position [0, 0]
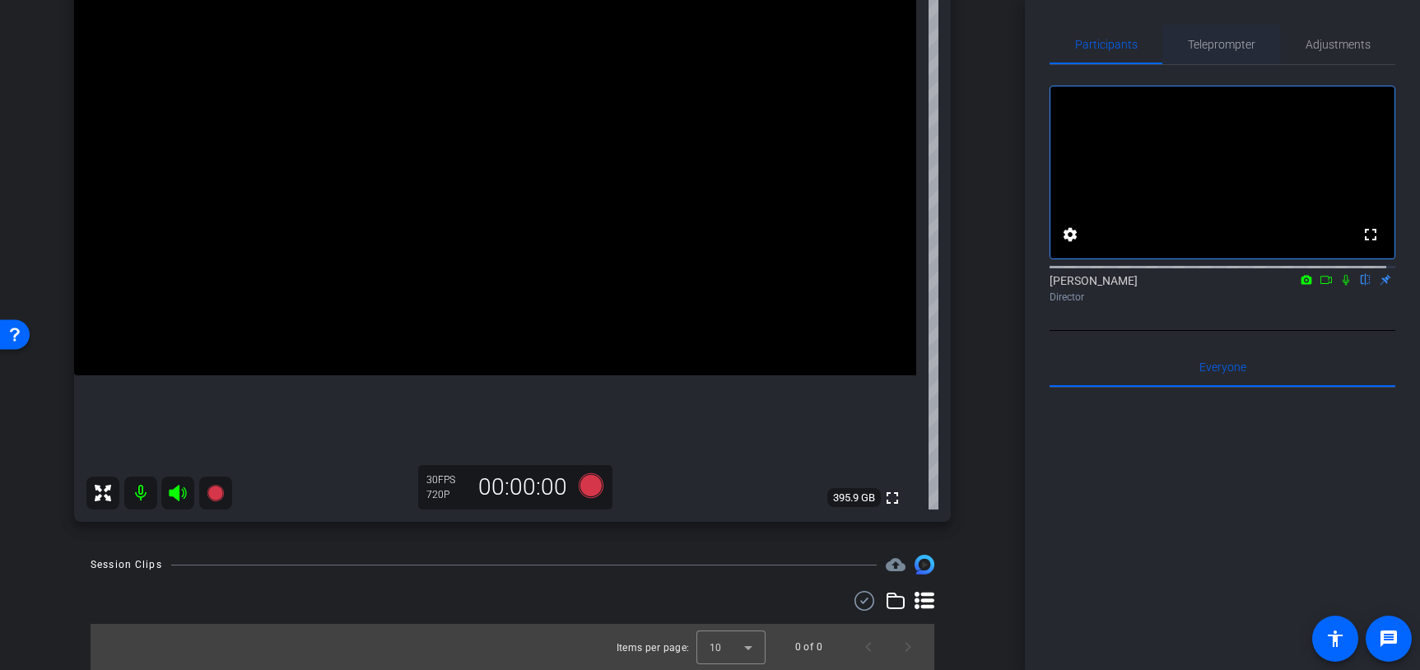
click at [1230, 49] on span "Teleprompter" at bounding box center [1222, 45] width 68 height 12
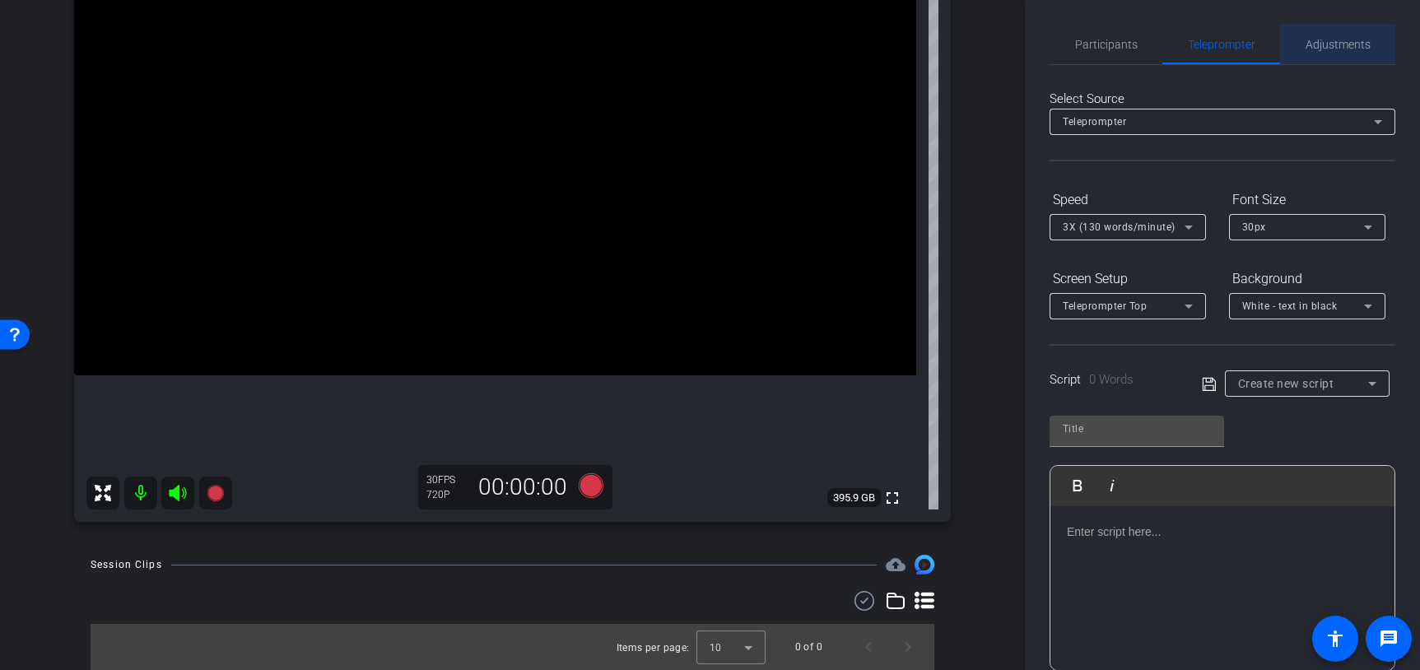
click at [1336, 49] on span "Adjustments" at bounding box center [1338, 45] width 65 height 12
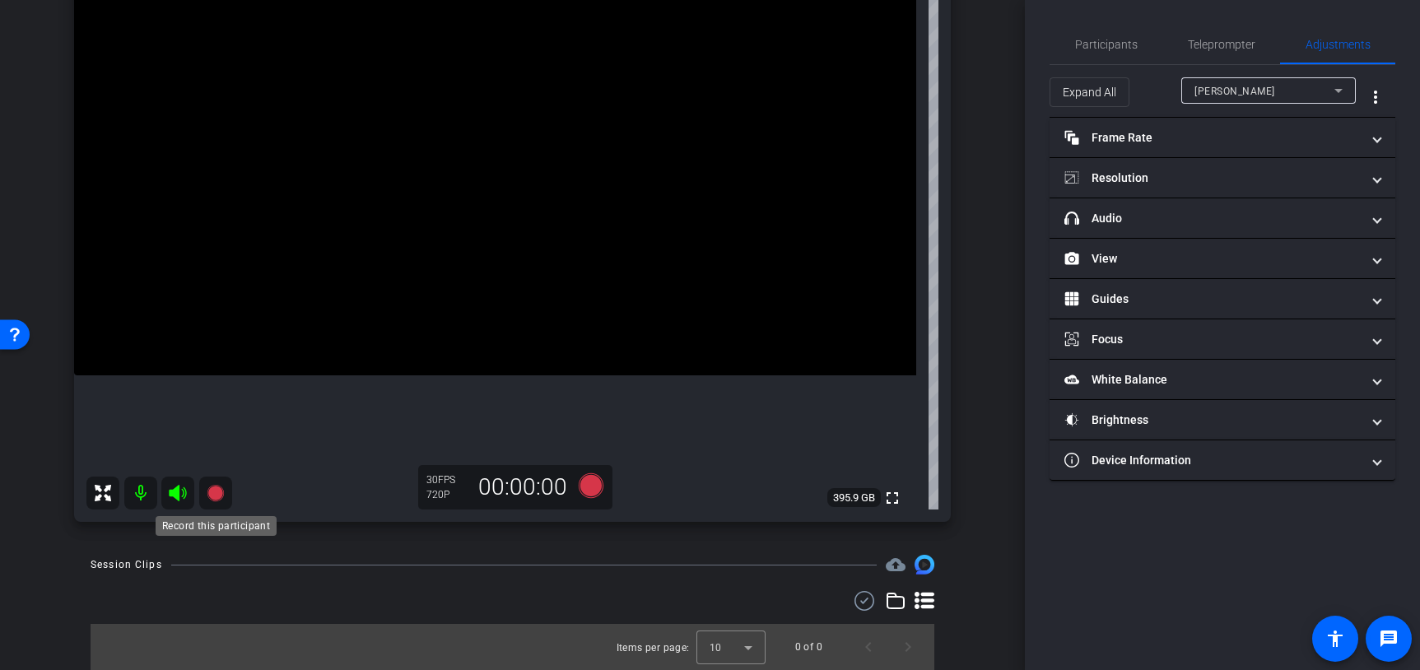
click at [222, 494] on icon at bounding box center [215, 493] width 16 height 16
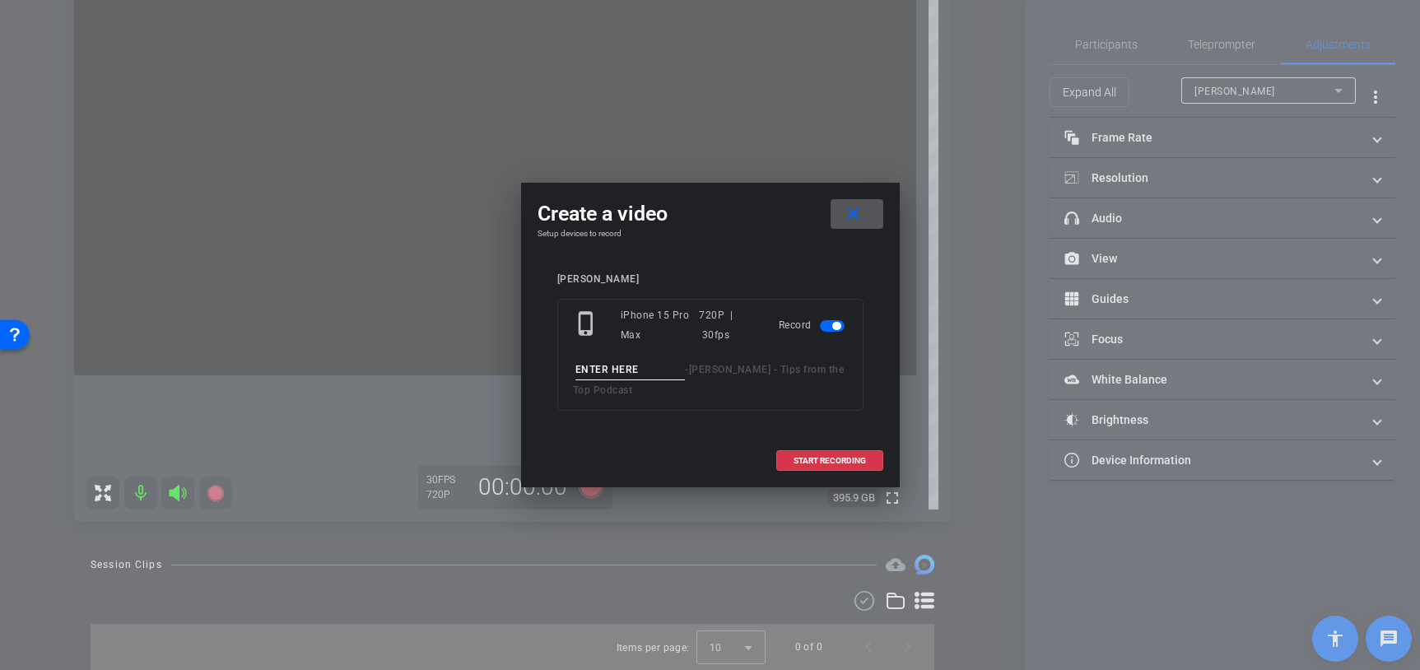
click at [624, 371] on input at bounding box center [631, 370] width 110 height 21
type input "Devon Test"
click at [827, 469] on span at bounding box center [829, 461] width 105 height 40
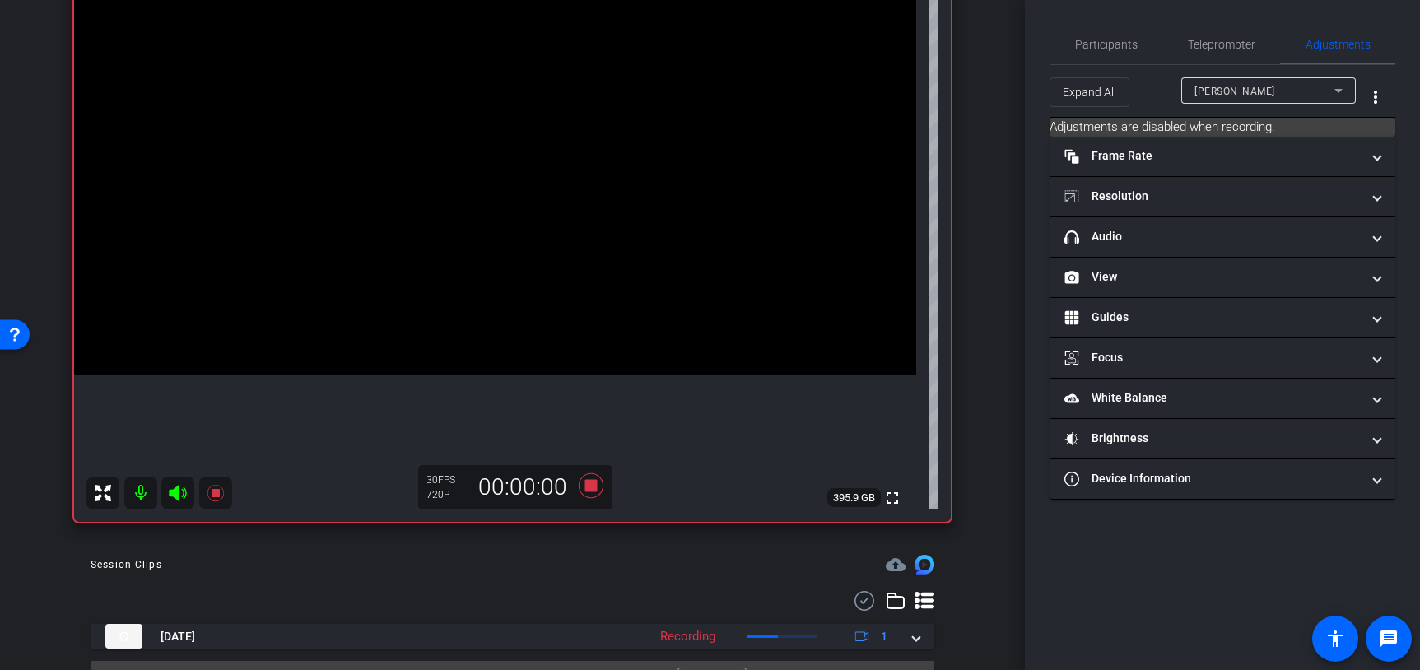
scroll to position [254, 0]
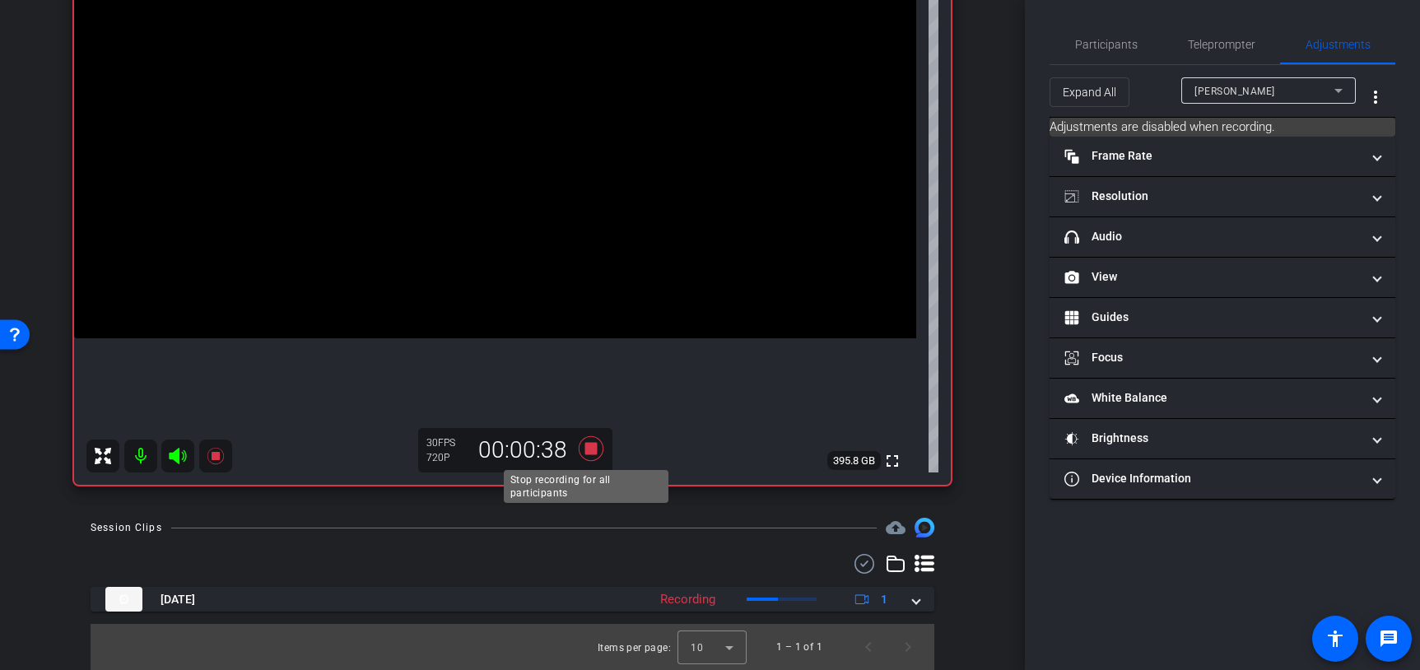
click at [590, 452] on icon at bounding box center [590, 448] width 25 height 25
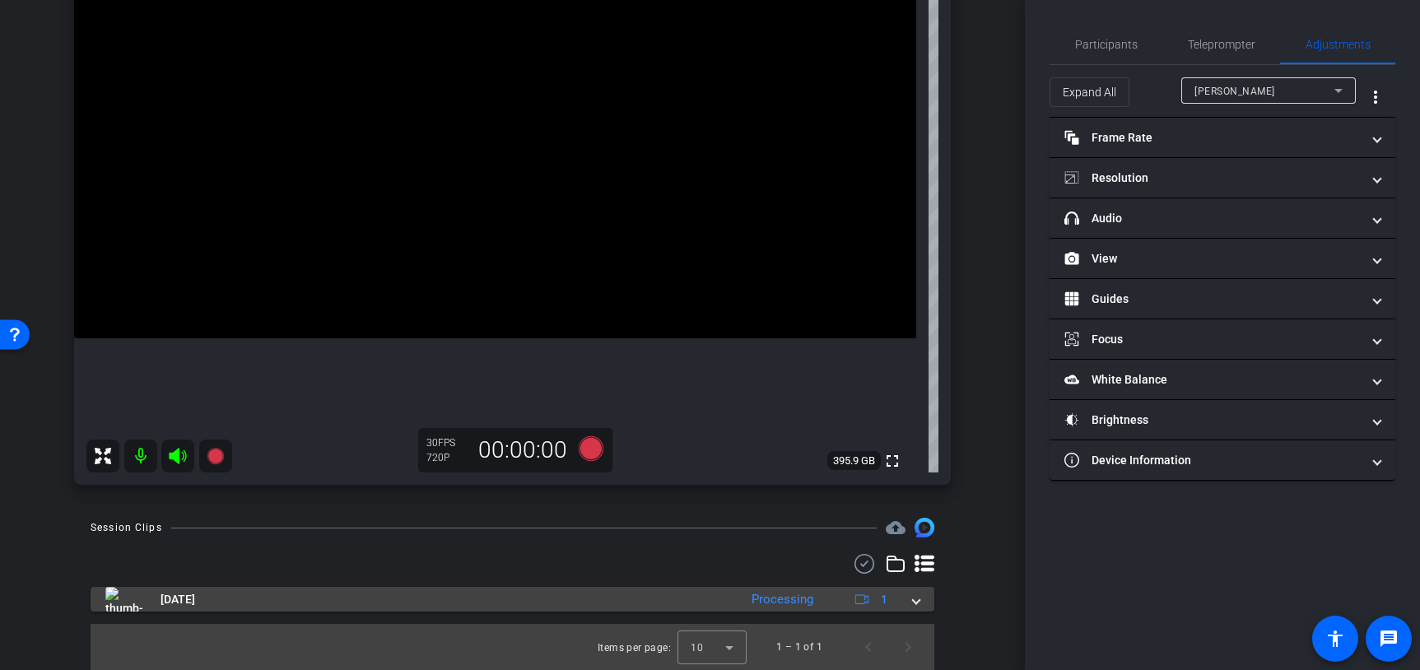
click at [913, 603] on span at bounding box center [916, 599] width 7 height 17
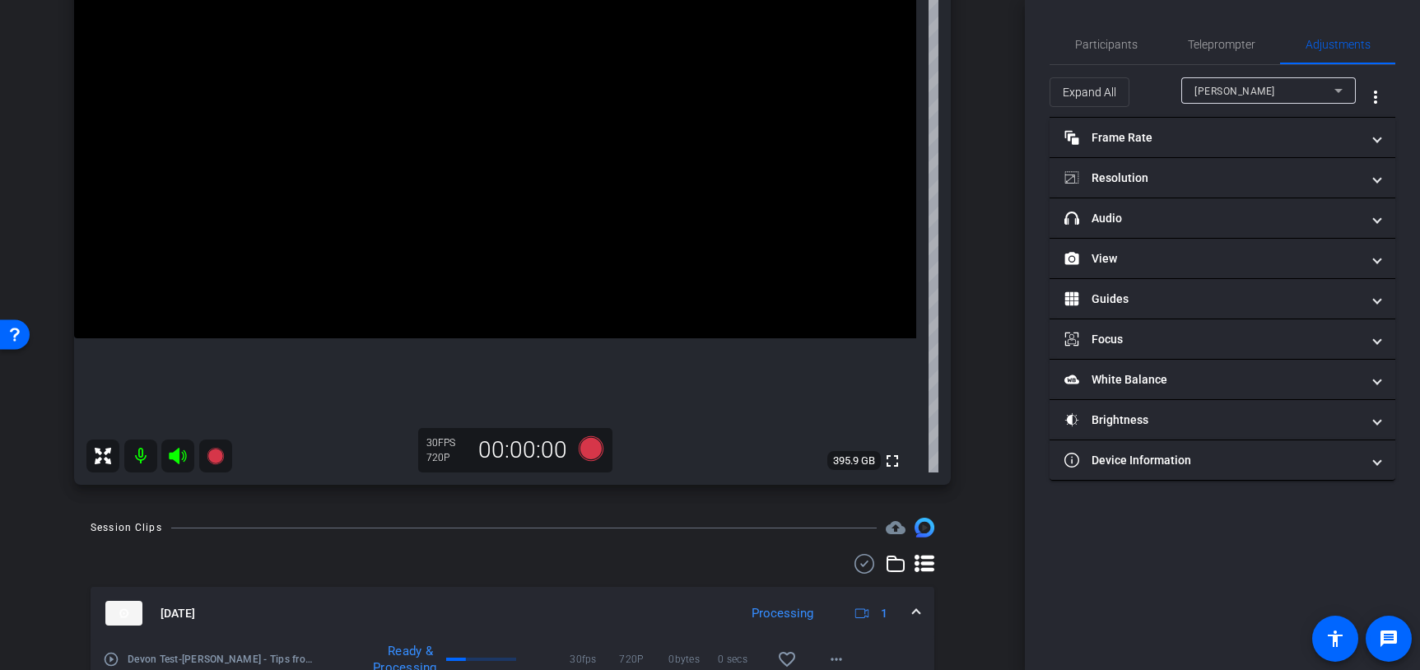
scroll to position [339, 0]
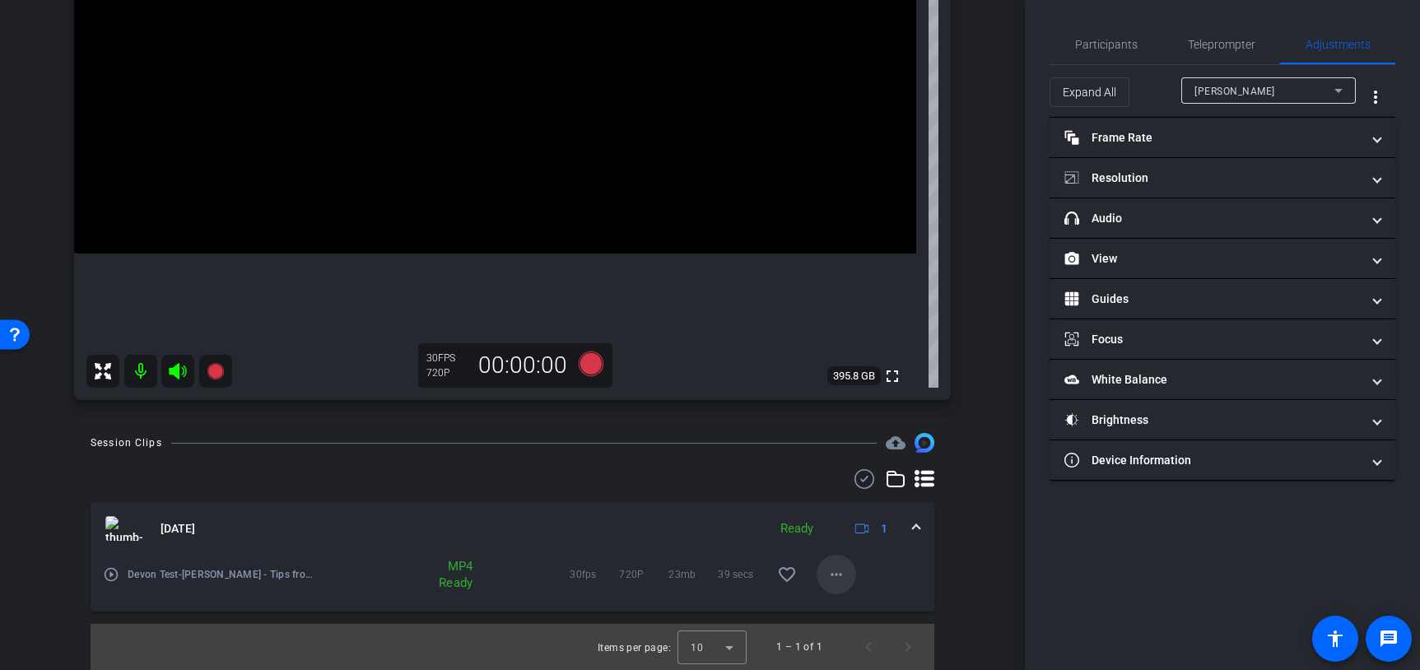
click at [829, 576] on mat-icon "more_horiz" at bounding box center [837, 575] width 20 height 20
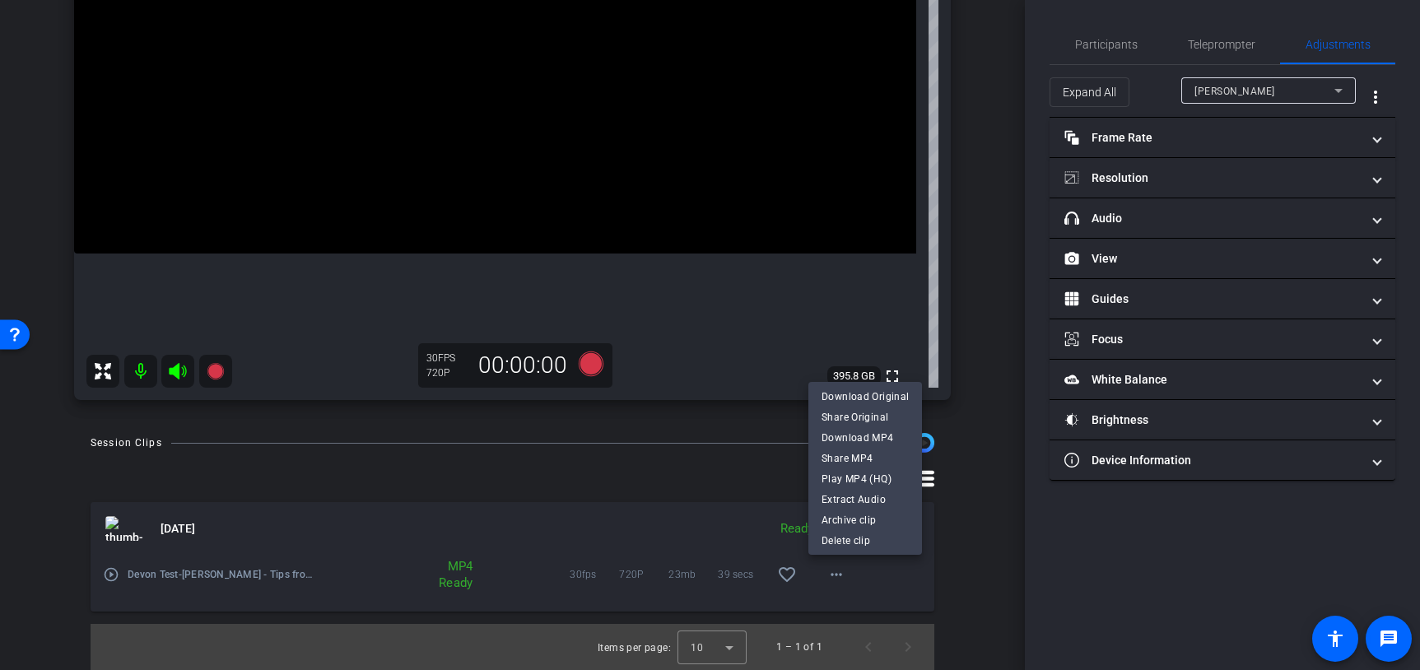
click at [123, 581] on div at bounding box center [710, 335] width 1420 height 670
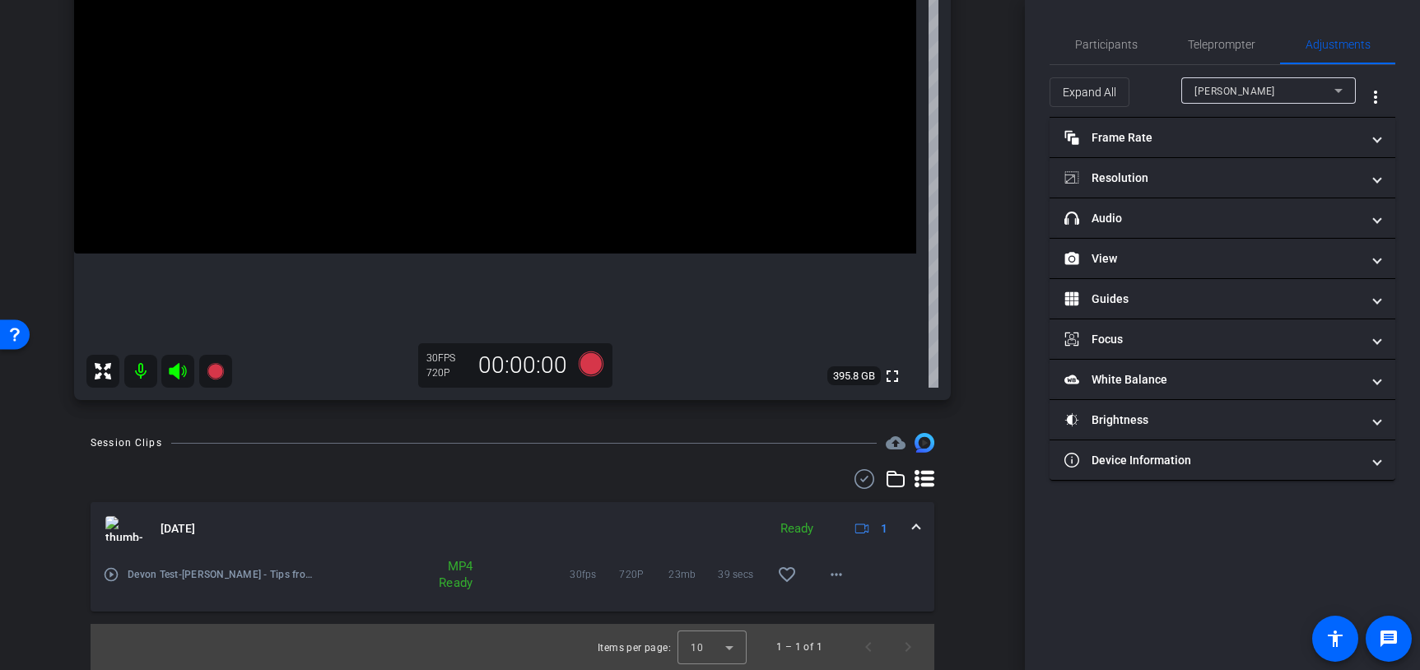
click at [108, 573] on mat-icon "play_circle_outline" at bounding box center [111, 575] width 16 height 16
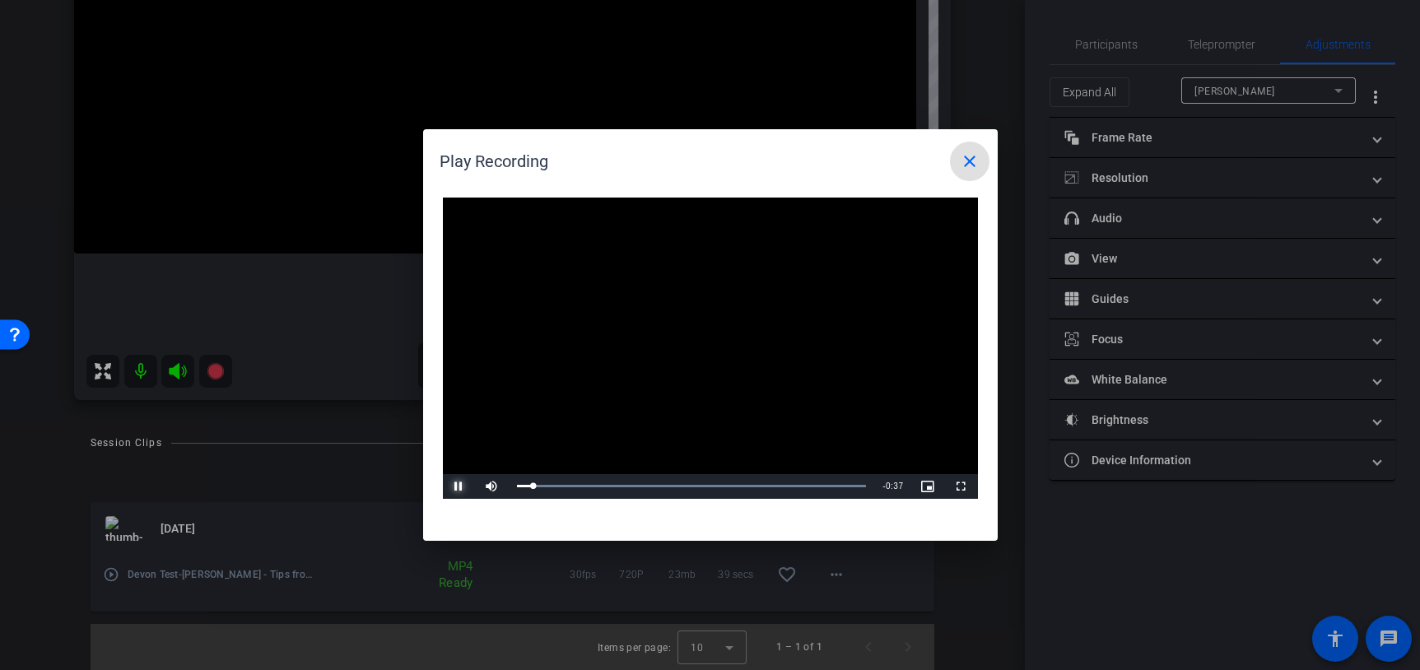
click at [461, 487] on span "Video Player" at bounding box center [459, 487] width 33 height 0
click at [459, 487] on span "Video Player" at bounding box center [459, 487] width 33 height 0
click at [666, 489] on div "Loaded : 100.00% 0:16 0:16" at bounding box center [692, 486] width 366 height 25
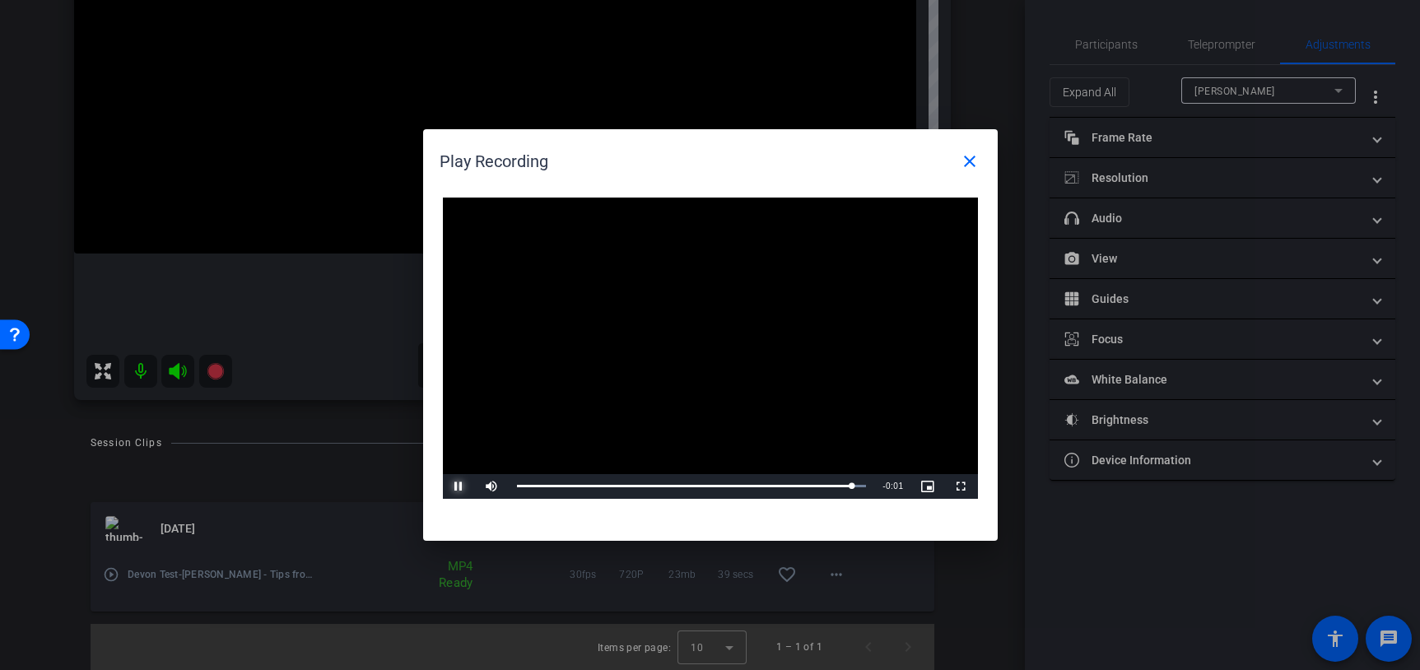
click at [459, 487] on span "Video Player" at bounding box center [459, 487] width 33 height 0
click at [969, 164] on mat-icon "close" at bounding box center [970, 162] width 20 height 20
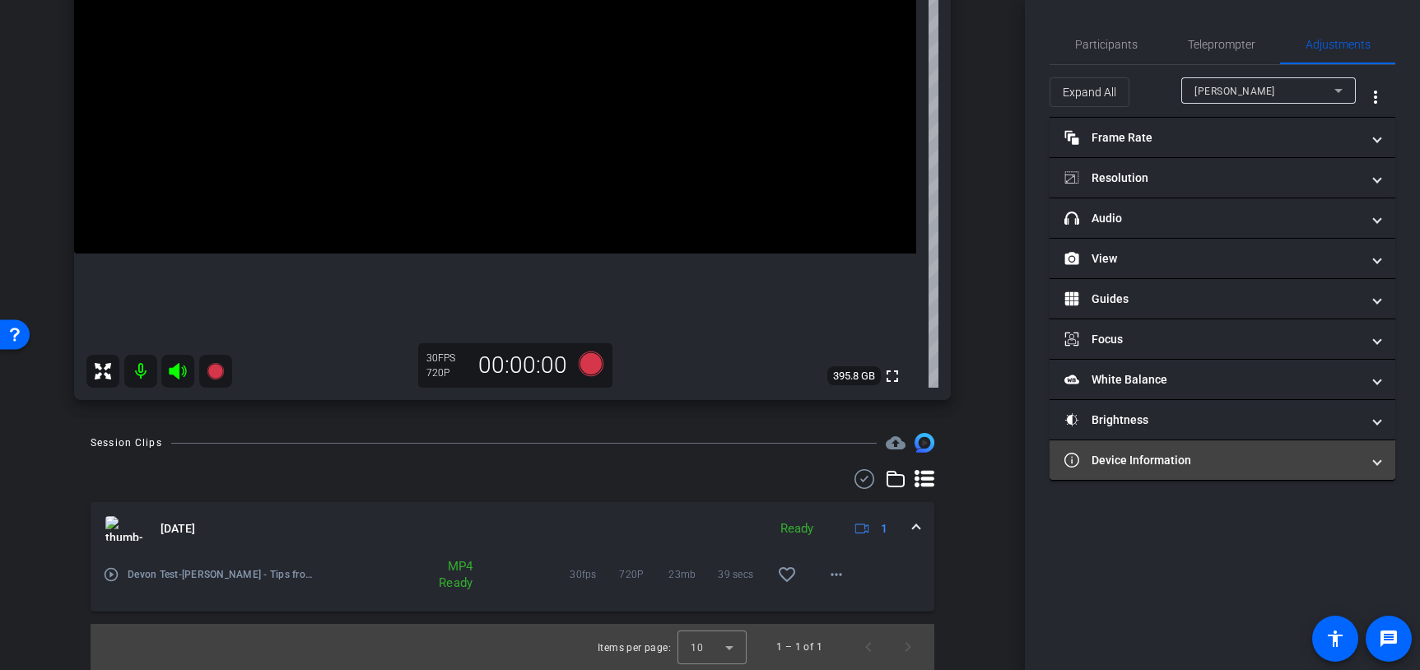
click at [1261, 456] on mat-panel-title "Device Information" at bounding box center [1213, 460] width 296 height 17
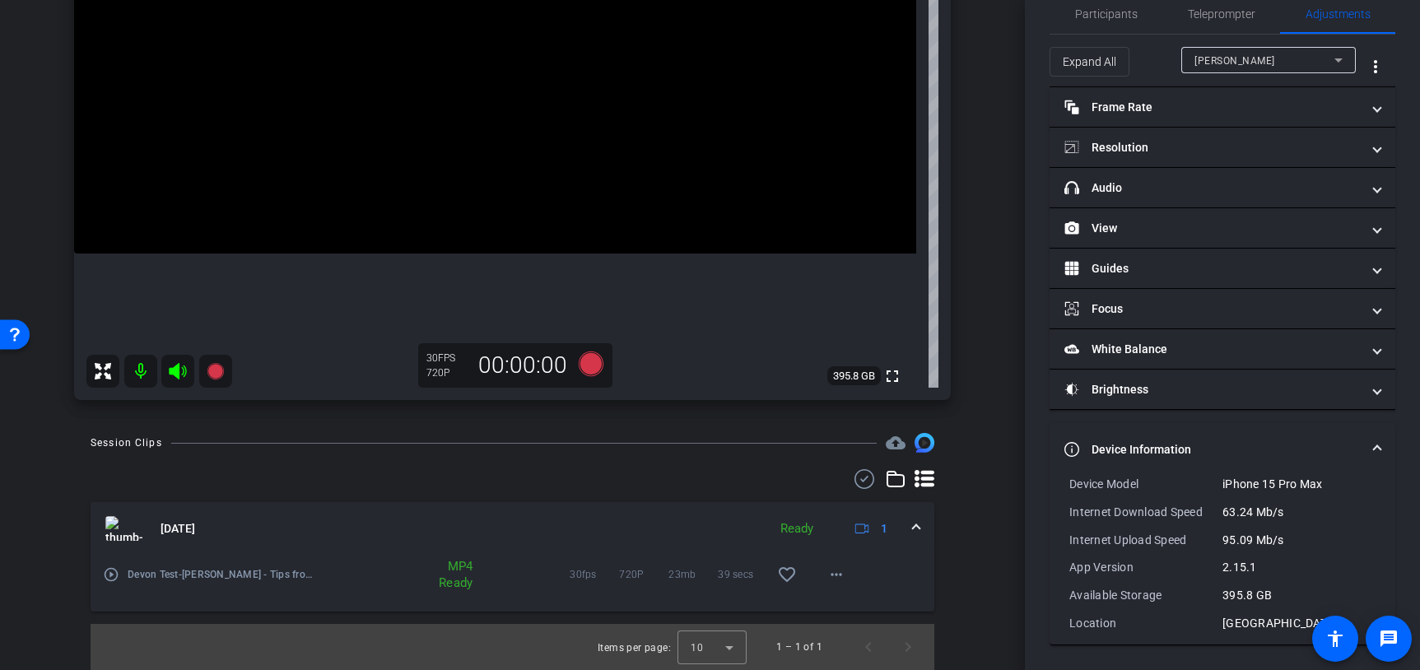
scroll to position [0, 0]
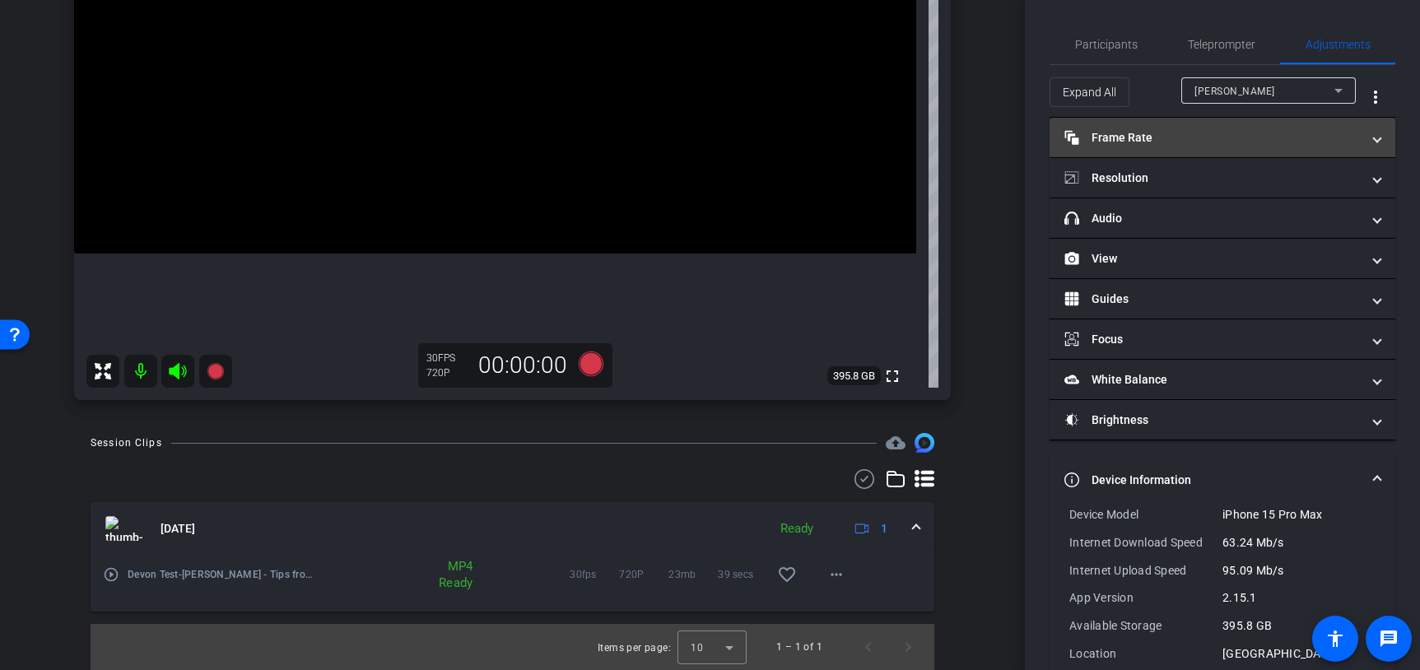
click at [1303, 133] on mat-panel-title "Frame Rate Frame Rate" at bounding box center [1213, 137] width 296 height 17
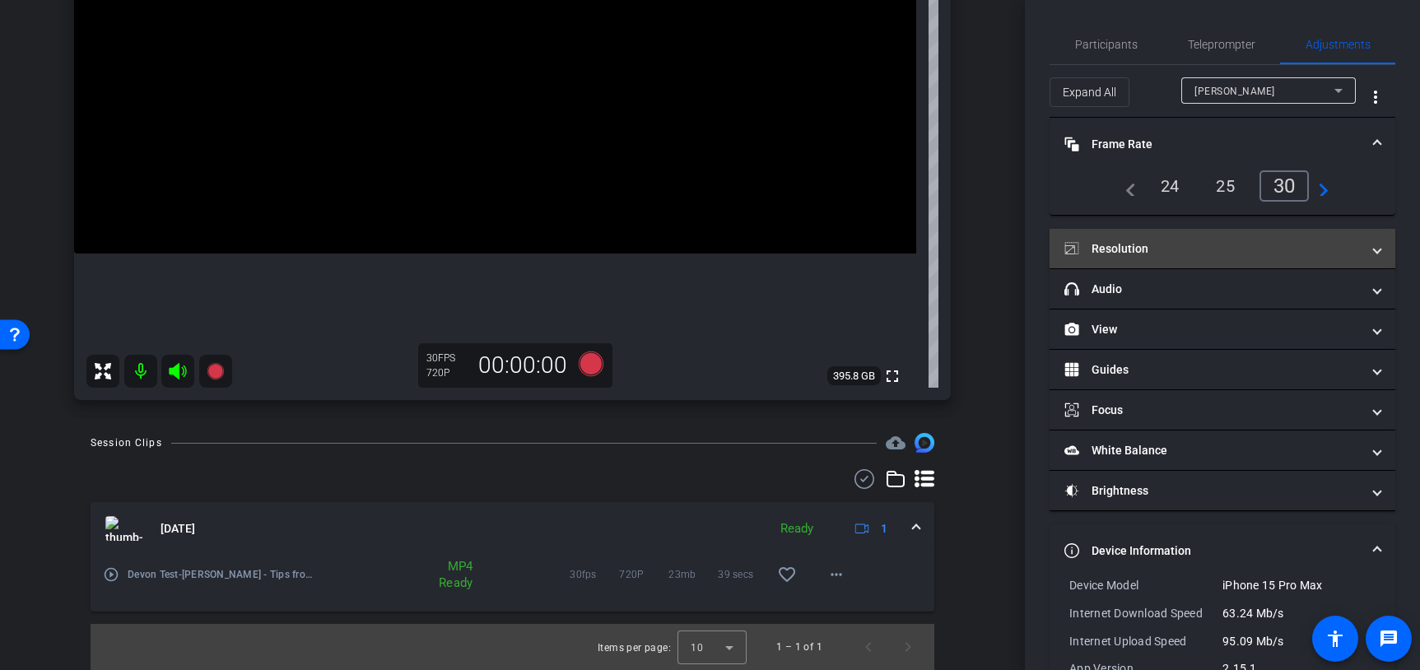
click at [1154, 245] on mat-panel-title "Resolution" at bounding box center [1213, 248] width 296 height 17
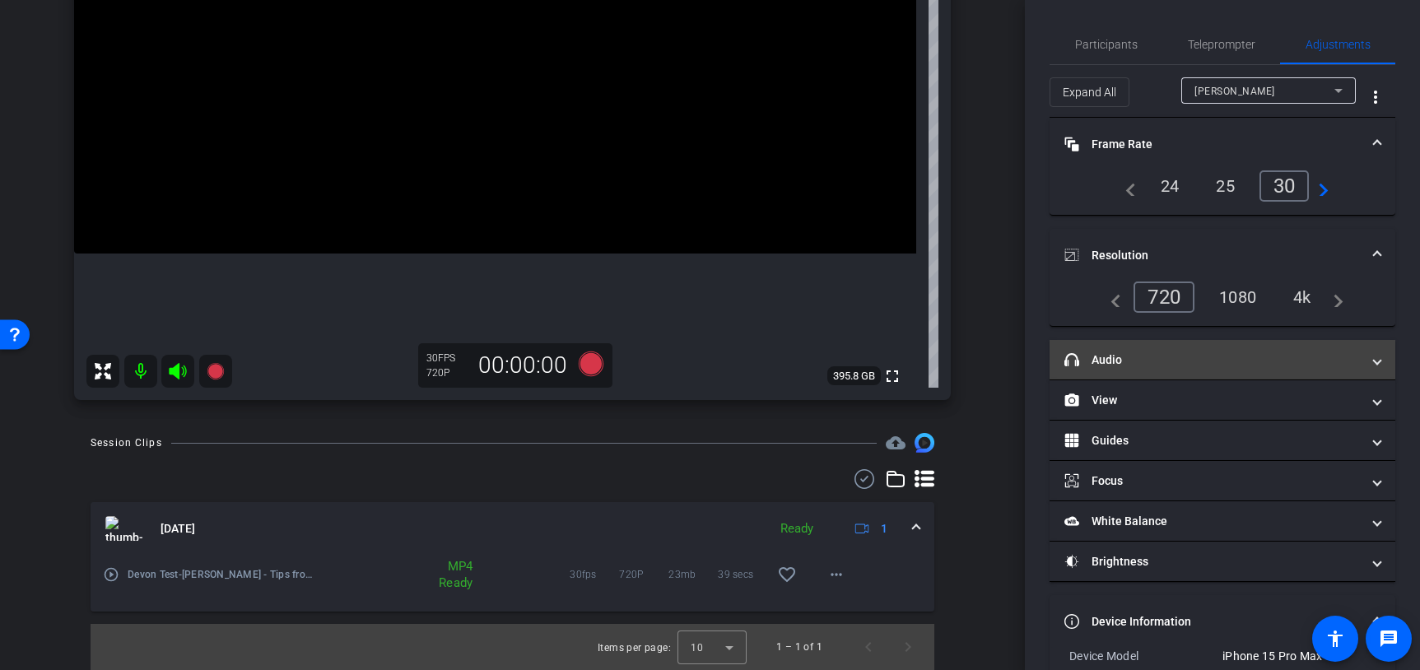
click at [1216, 342] on mat-expansion-panel-header "headphone icon Audio" at bounding box center [1223, 360] width 346 height 40
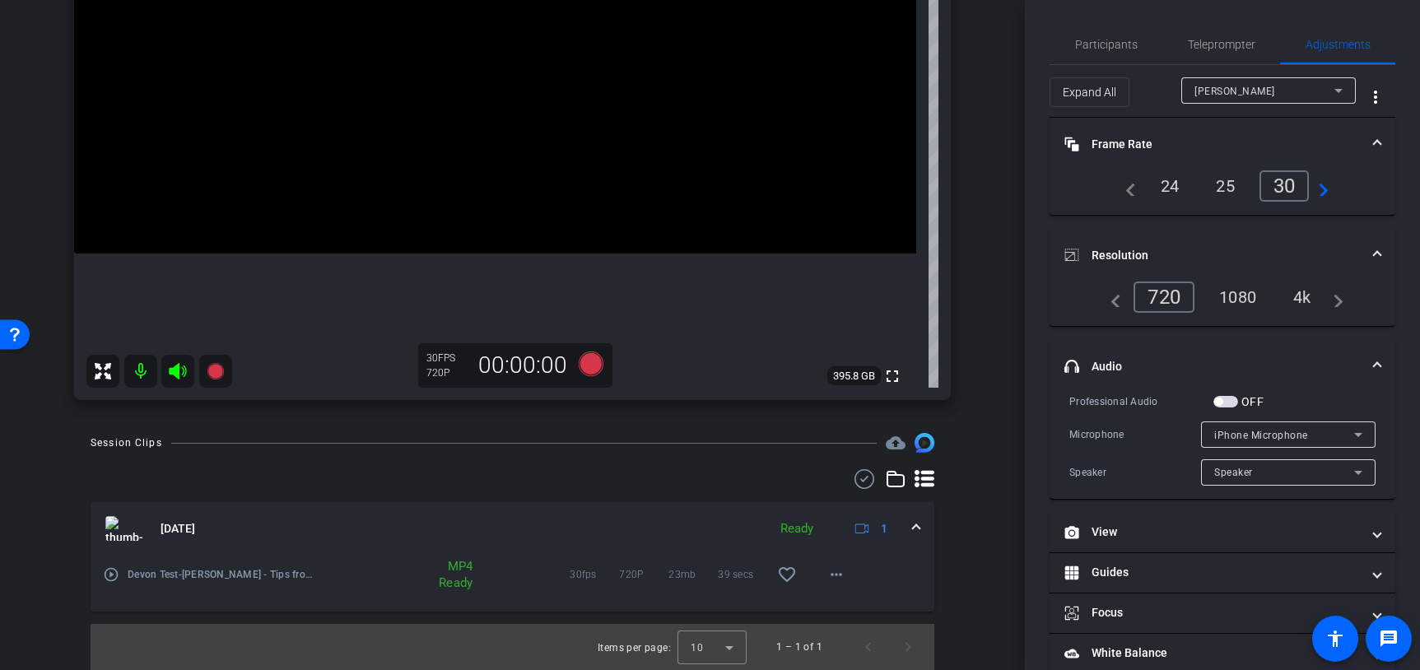
click at [1230, 195] on div "25" at bounding box center [1226, 186] width 44 height 28
click at [1098, 42] on span "Participants" at bounding box center [1106, 45] width 63 height 12
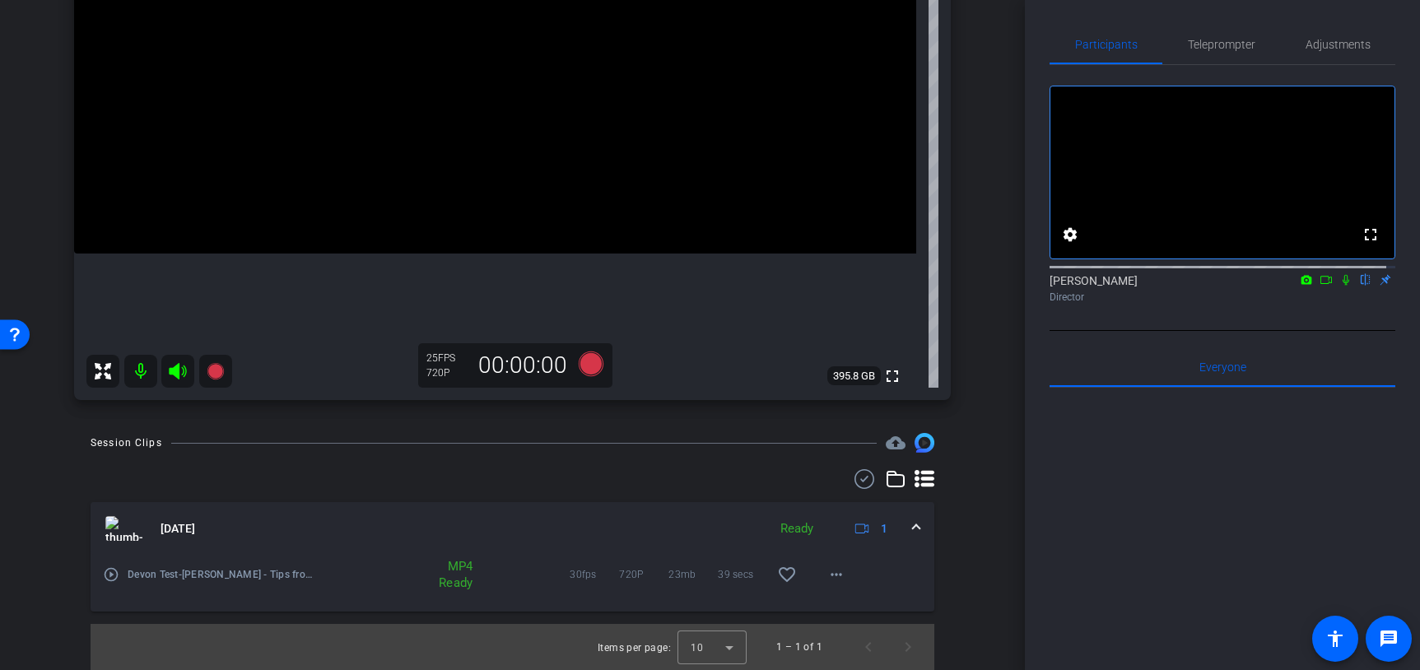
click at [1343, 286] on icon at bounding box center [1346, 280] width 7 height 11
click at [1320, 286] on icon at bounding box center [1326, 280] width 13 height 12
click at [1340, 286] on icon at bounding box center [1346, 280] width 13 height 12
click at [1342, 286] on icon at bounding box center [1346, 280] width 9 height 11
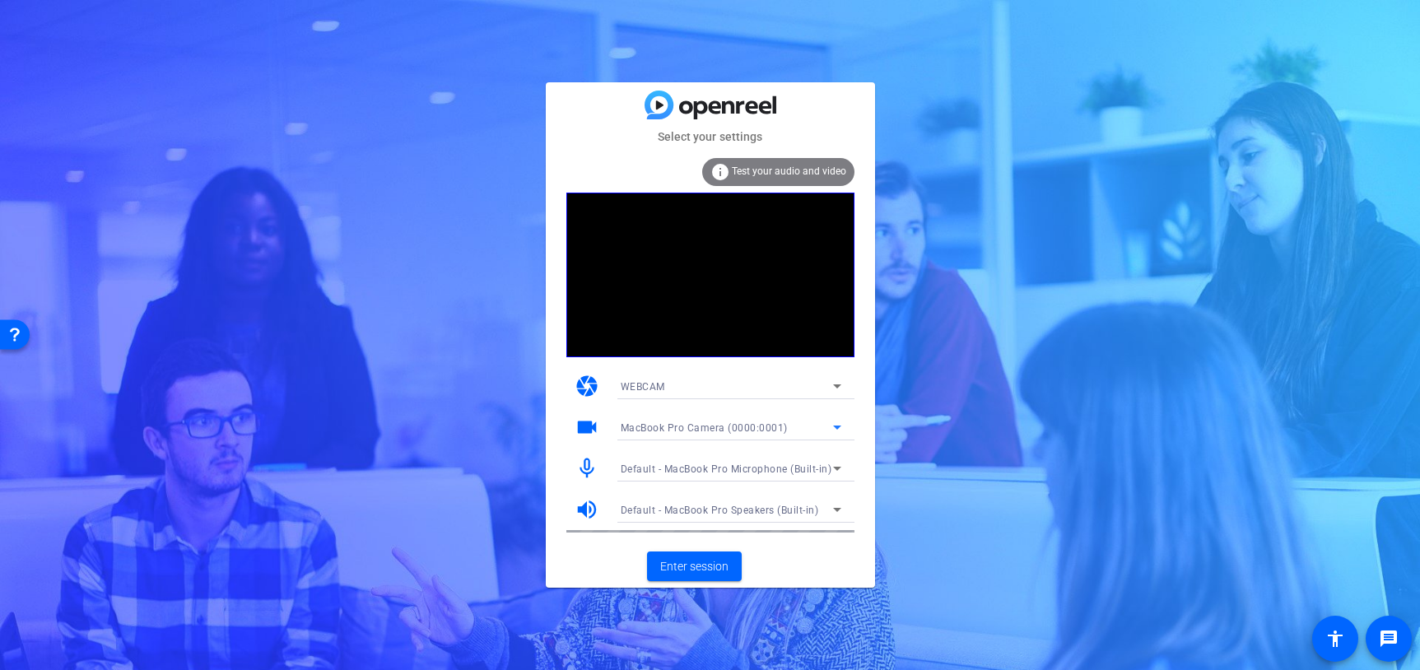
click at [836, 430] on icon at bounding box center [838, 427] width 20 height 20
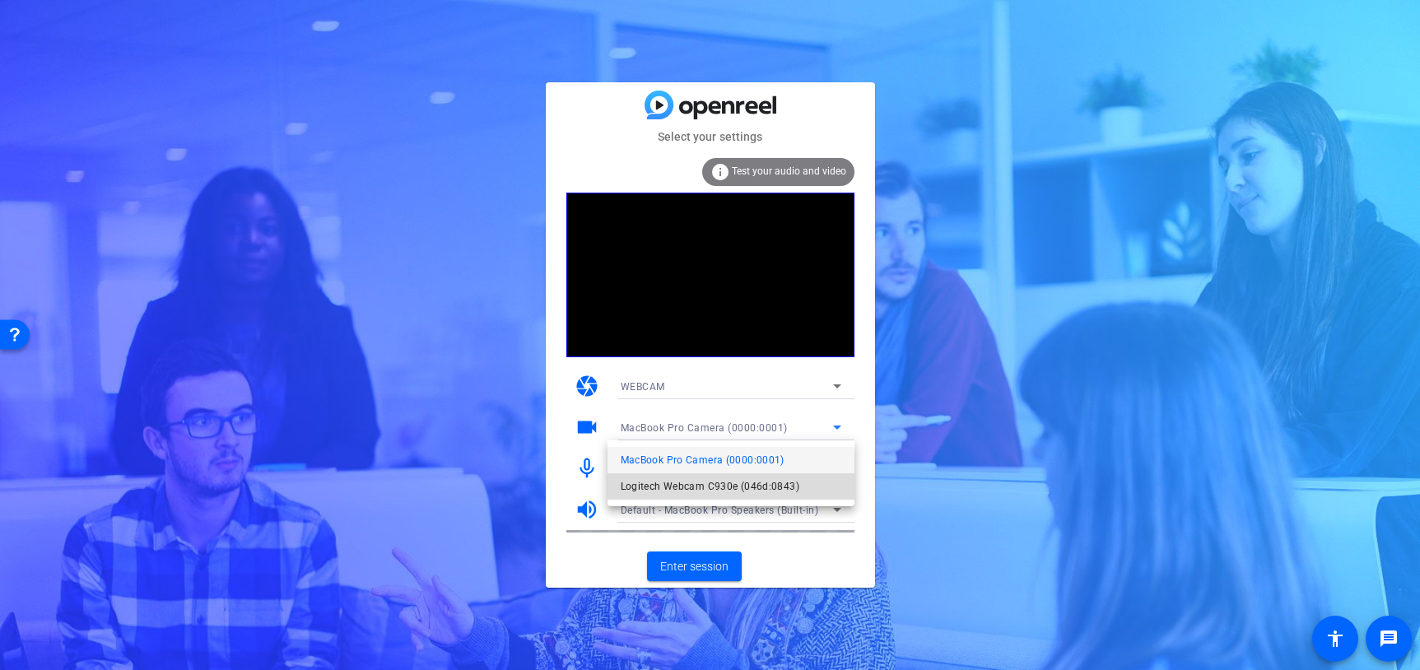
click at [749, 487] on span "Logitech Webcam C930e (046d:0843)" at bounding box center [710, 487] width 179 height 20
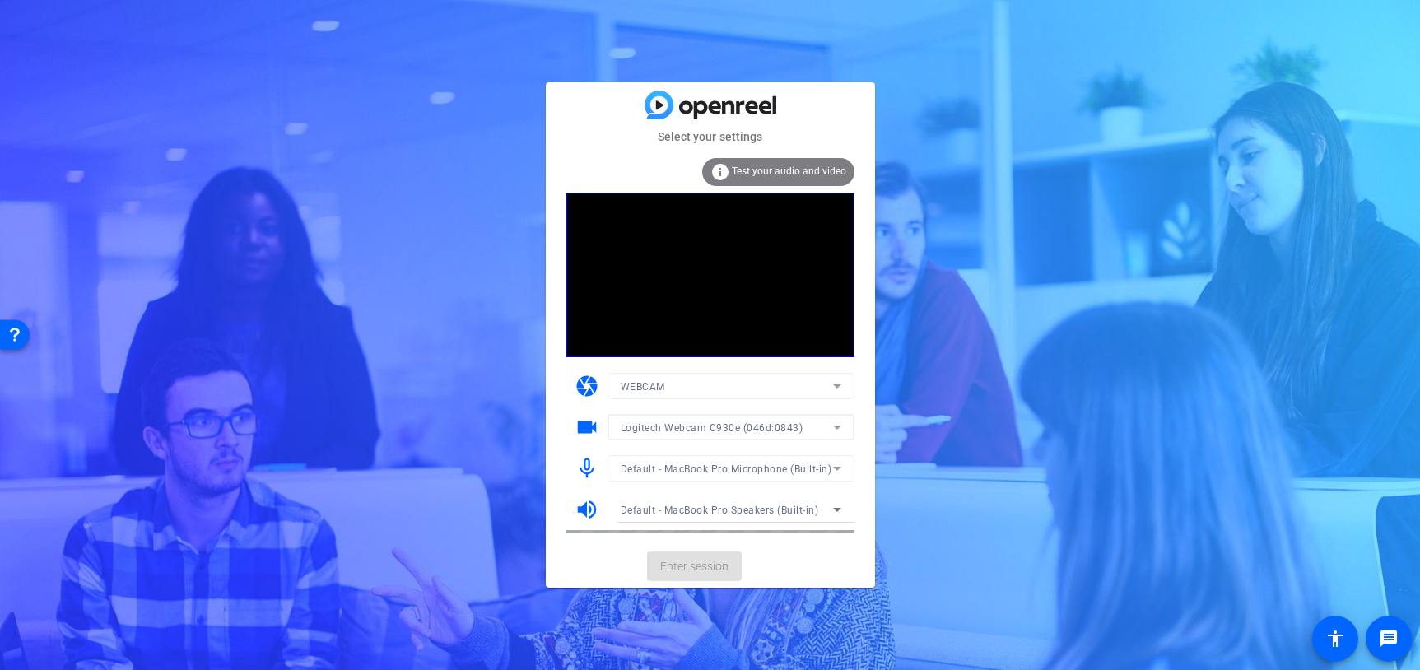
click at [758, 473] on mat-form-field "Default - MacBook Pro Microphone (Built-in)" at bounding box center [731, 468] width 247 height 26
click at [773, 471] on span "Default - MacBook Pro Microphone (Built-in)" at bounding box center [727, 470] width 212 height 12
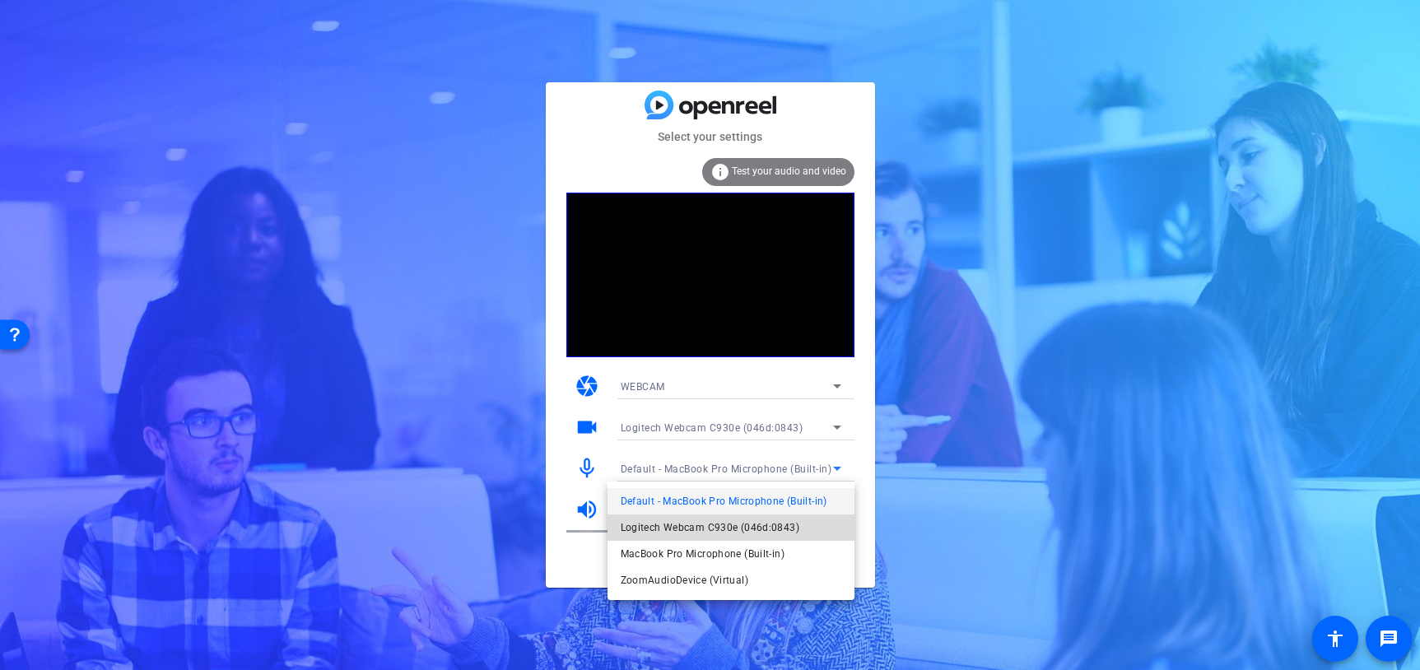
click at [739, 520] on span "Logitech Webcam C930e (046d:0843)" at bounding box center [710, 528] width 179 height 20
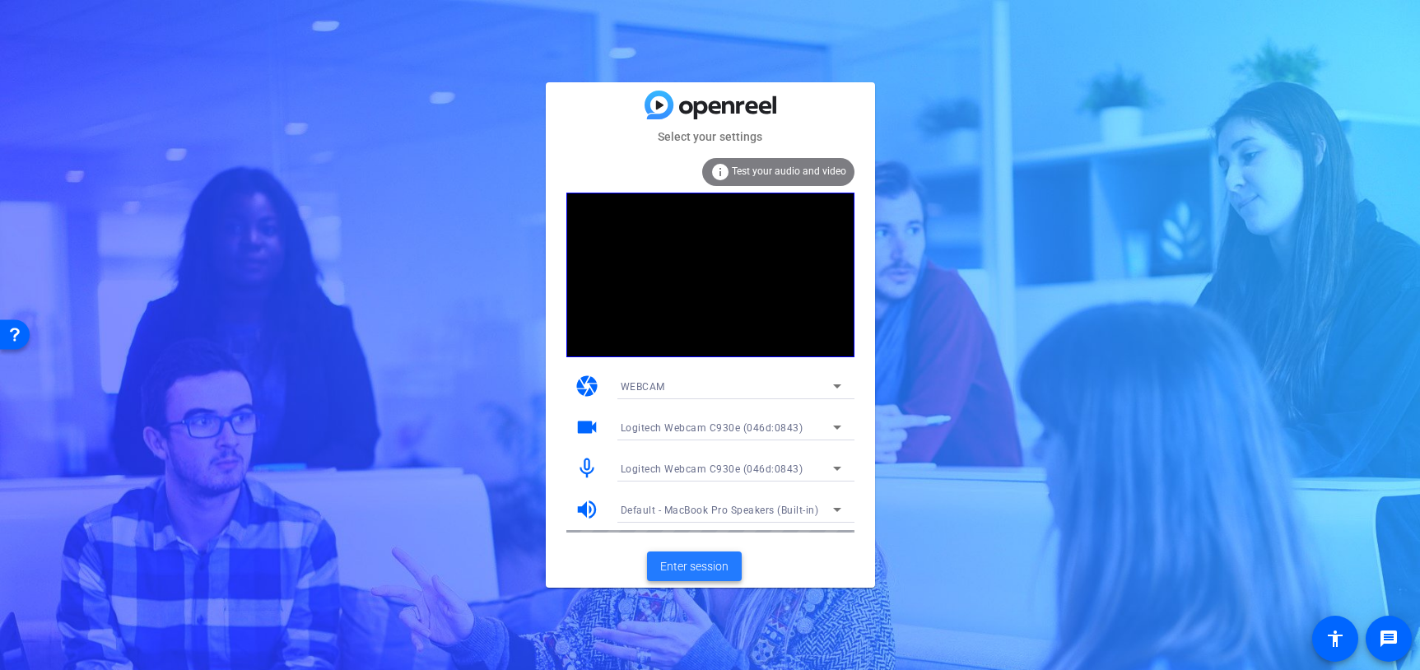
click at [689, 559] on span "Enter session" at bounding box center [694, 566] width 68 height 17
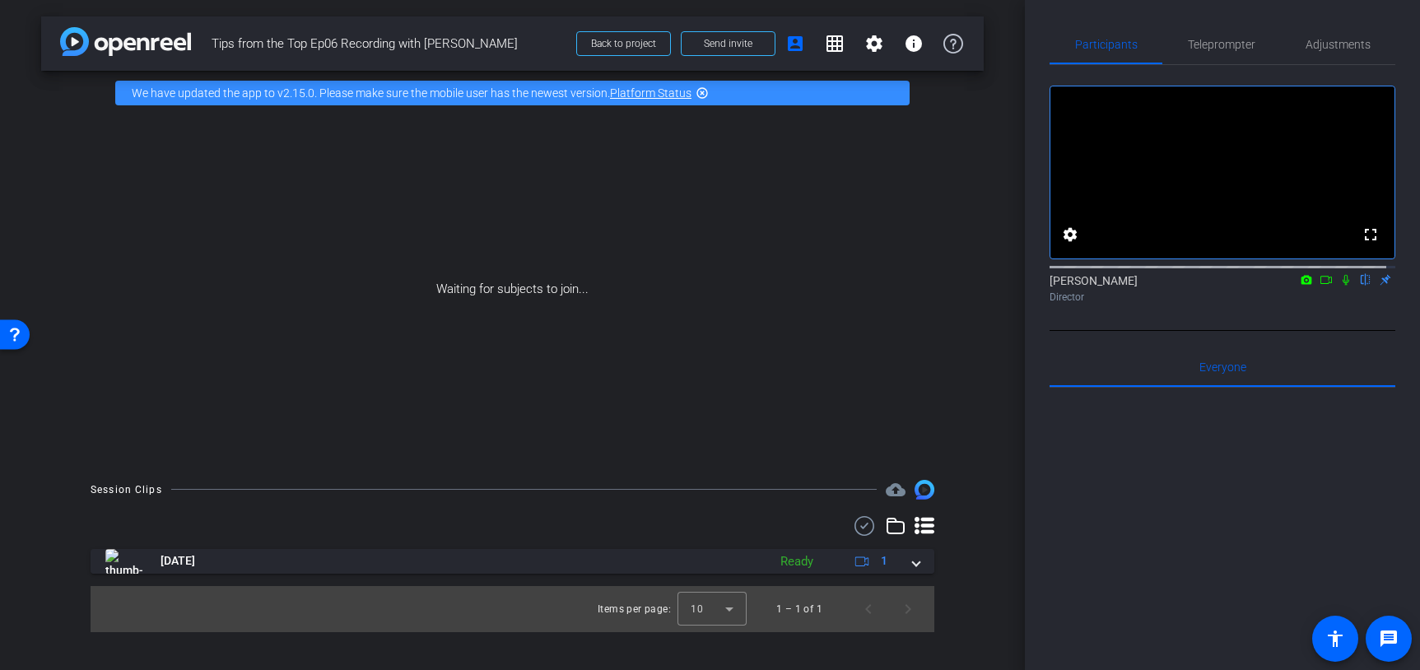
click at [1340, 286] on icon at bounding box center [1346, 280] width 13 height 12
click at [1322, 286] on icon at bounding box center [1326, 280] width 13 height 12
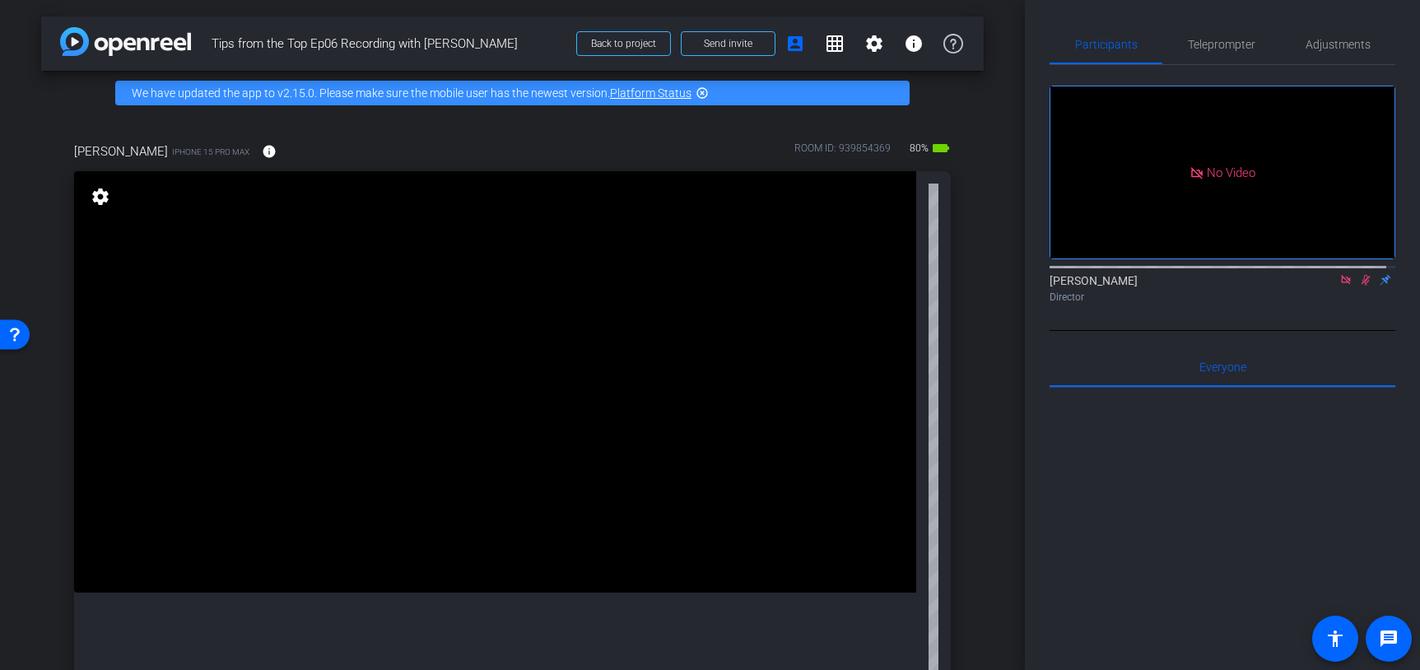
click at [1341, 284] on icon at bounding box center [1345, 279] width 9 height 9
click at [1341, 286] on icon at bounding box center [1346, 280] width 13 height 12
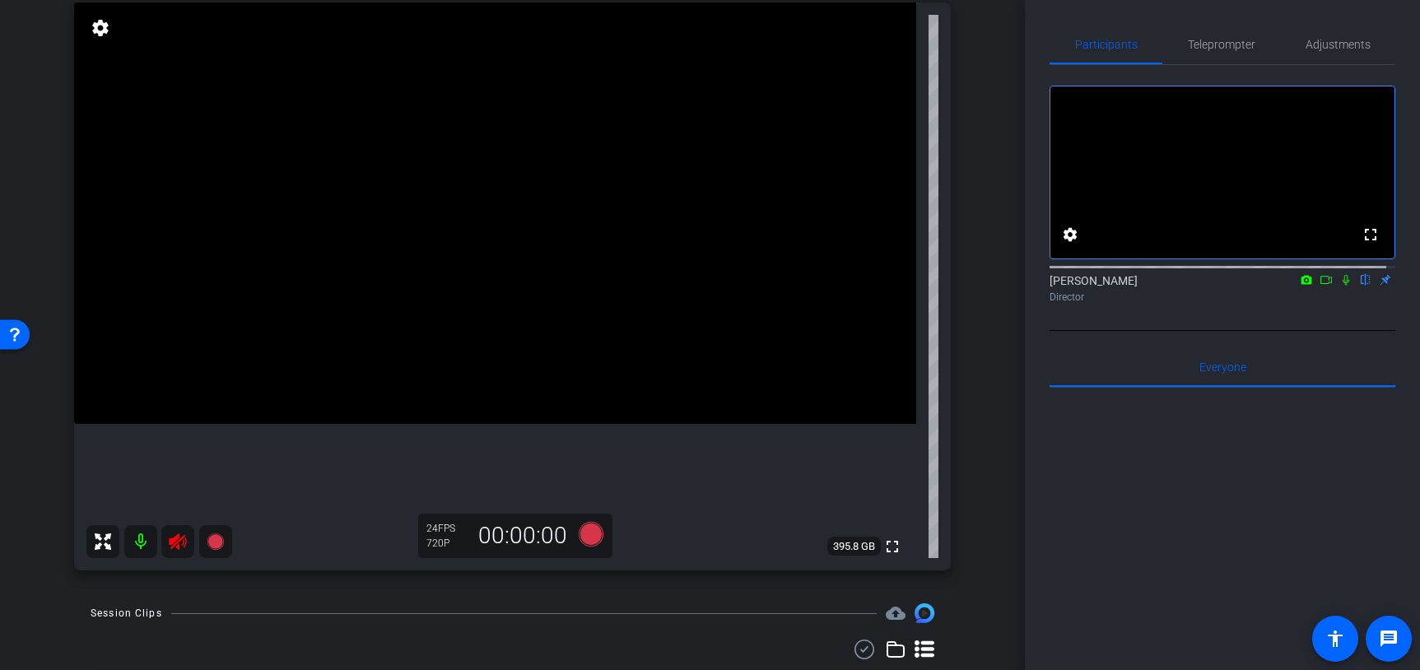
scroll to position [193, 0]
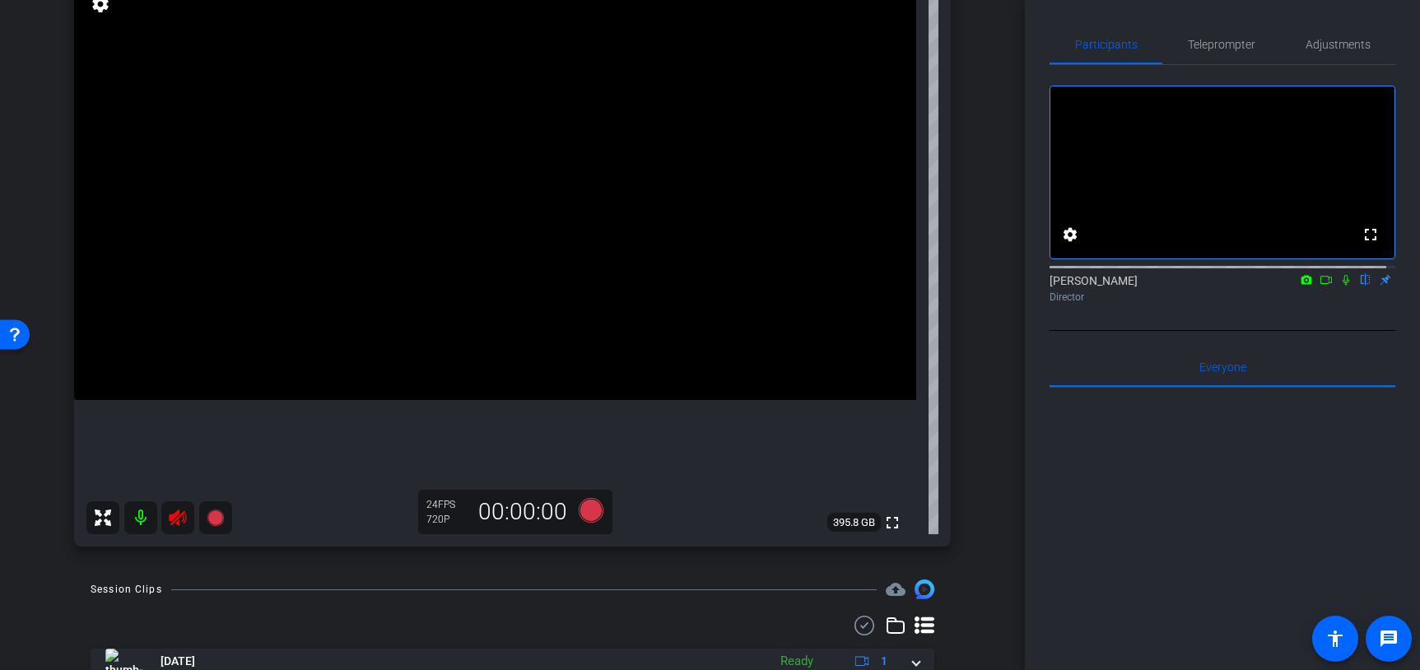
click at [185, 525] on icon at bounding box center [178, 518] width 20 height 20
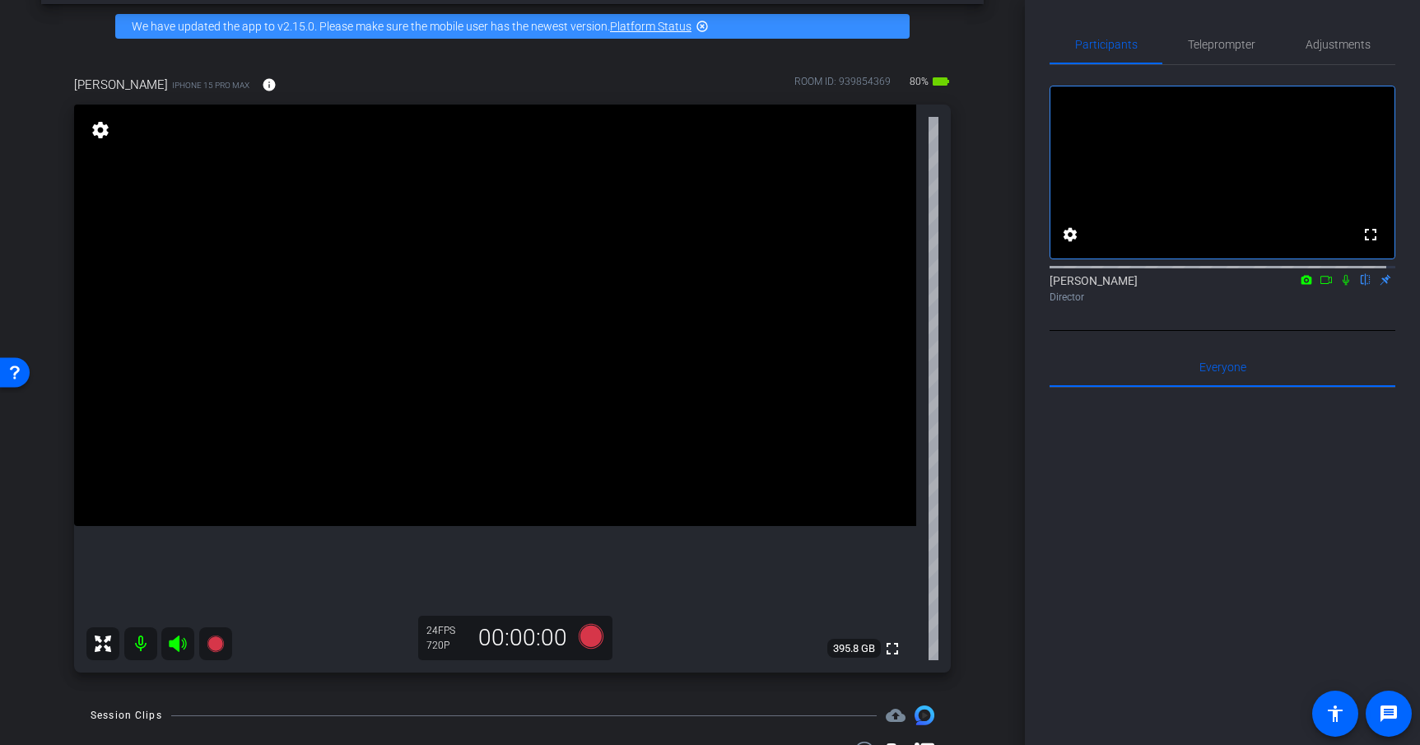
scroll to position [79, 0]
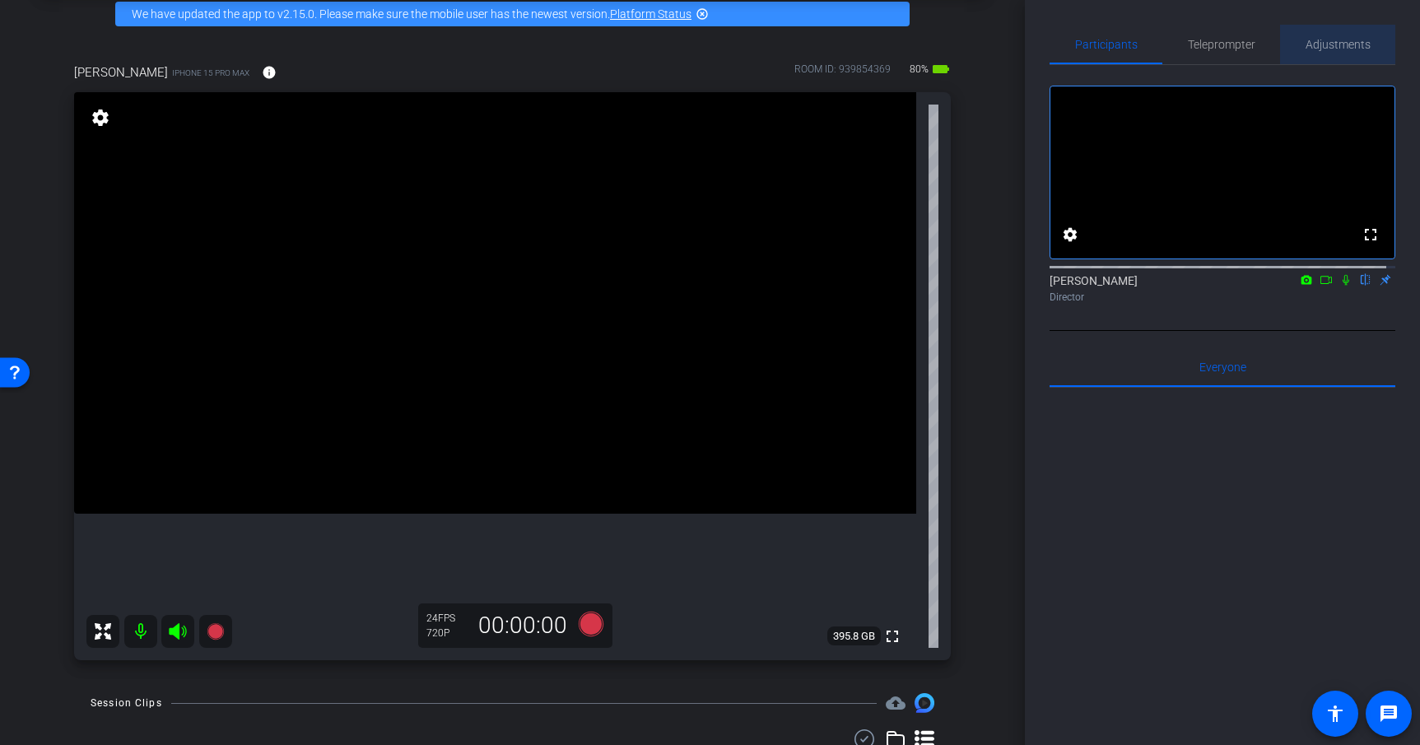
click at [1338, 40] on span "Adjustments" at bounding box center [1338, 45] width 65 height 12
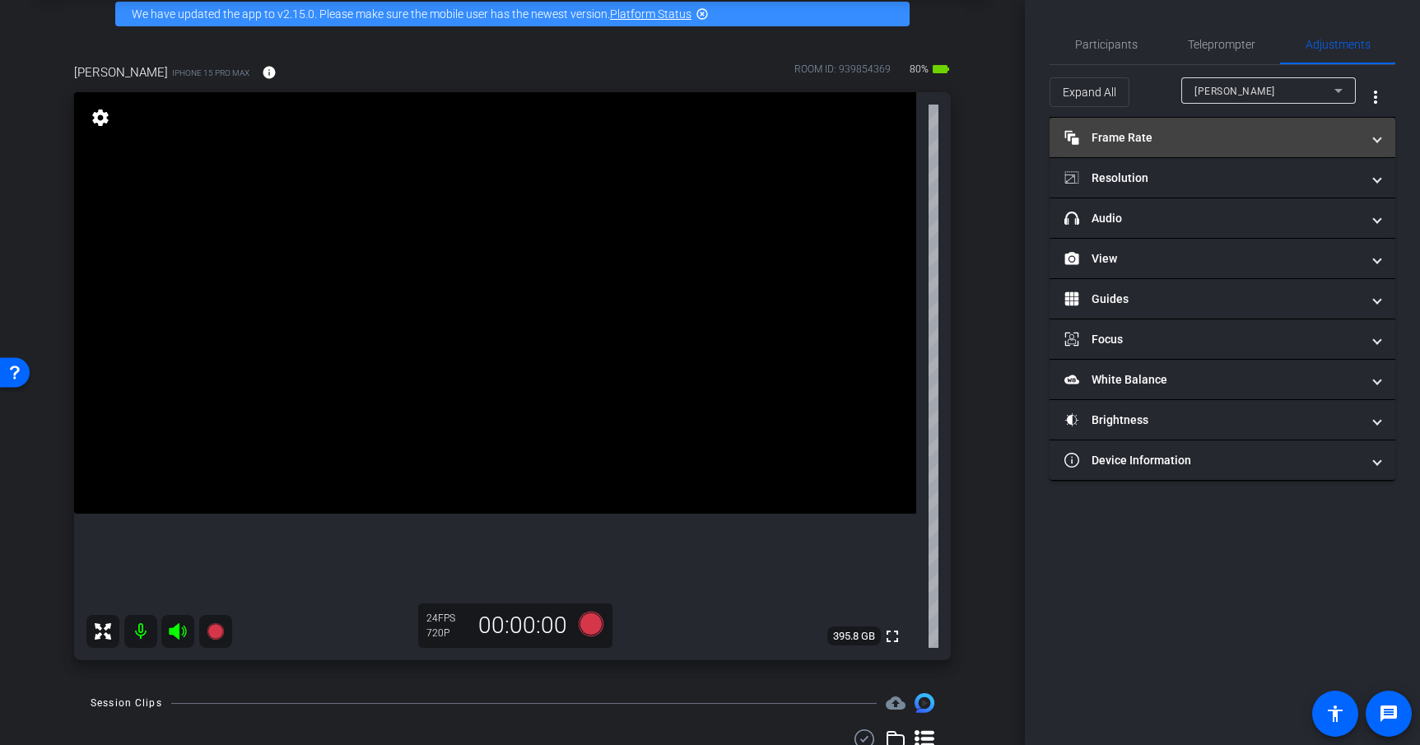
click at [1366, 137] on span "Frame Rate Frame Rate" at bounding box center [1220, 137] width 310 height 17
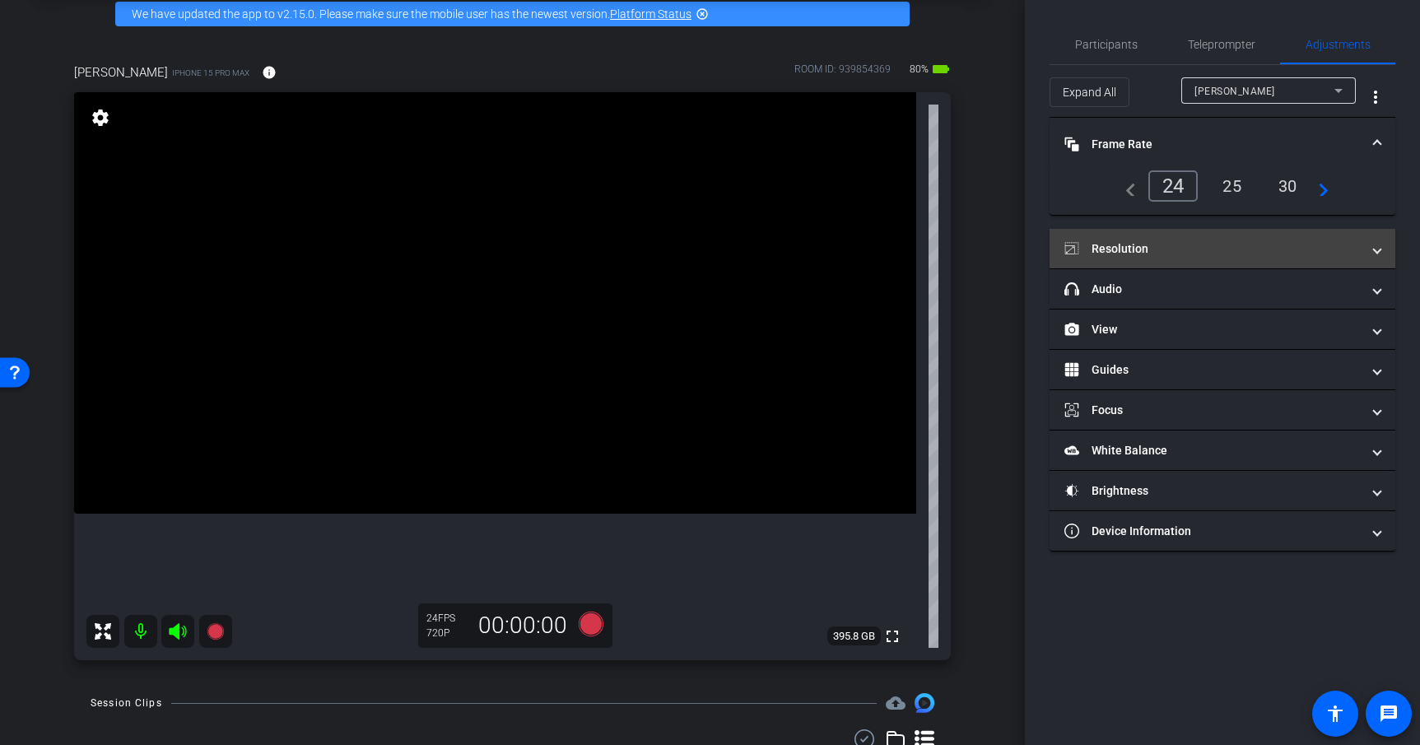
click at [1316, 245] on mat-panel-title "Resolution" at bounding box center [1213, 248] width 296 height 17
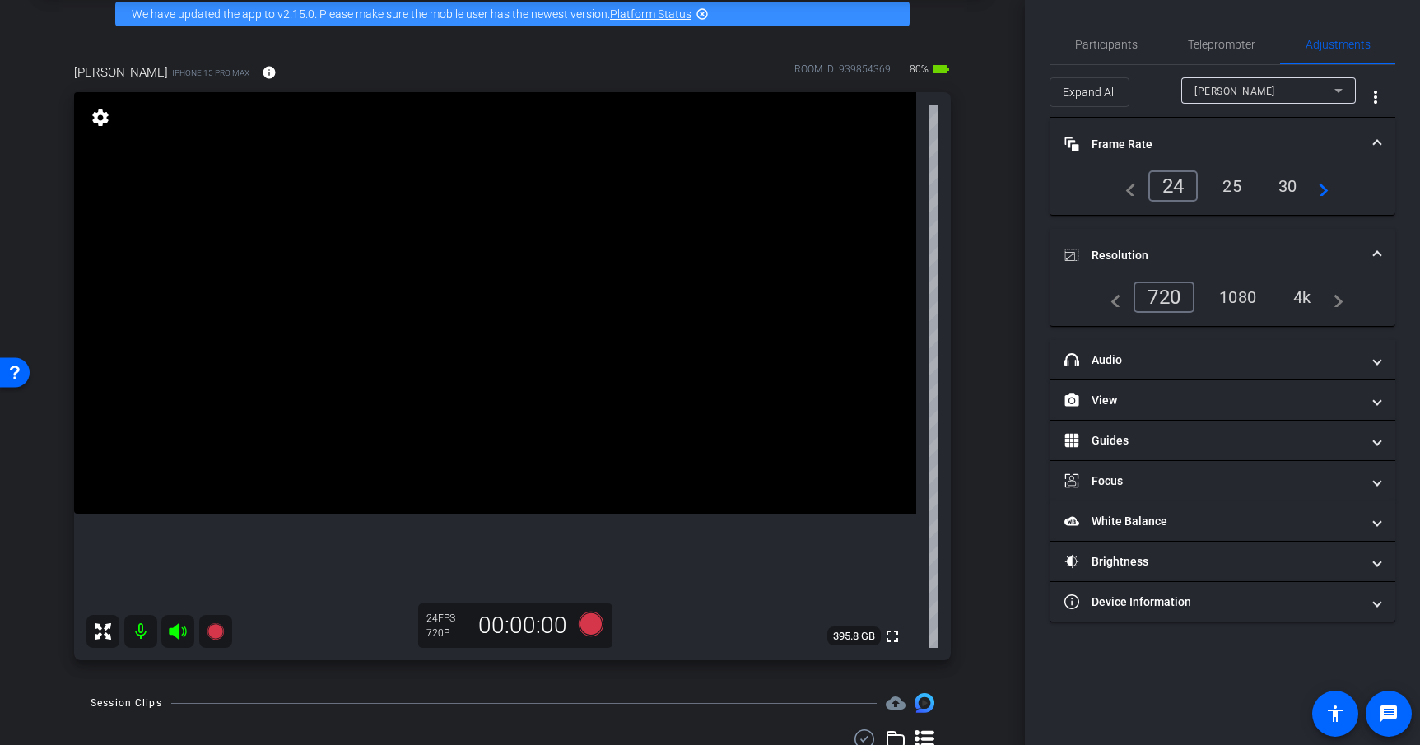
click at [1231, 184] on div "25" at bounding box center [1232, 186] width 44 height 28
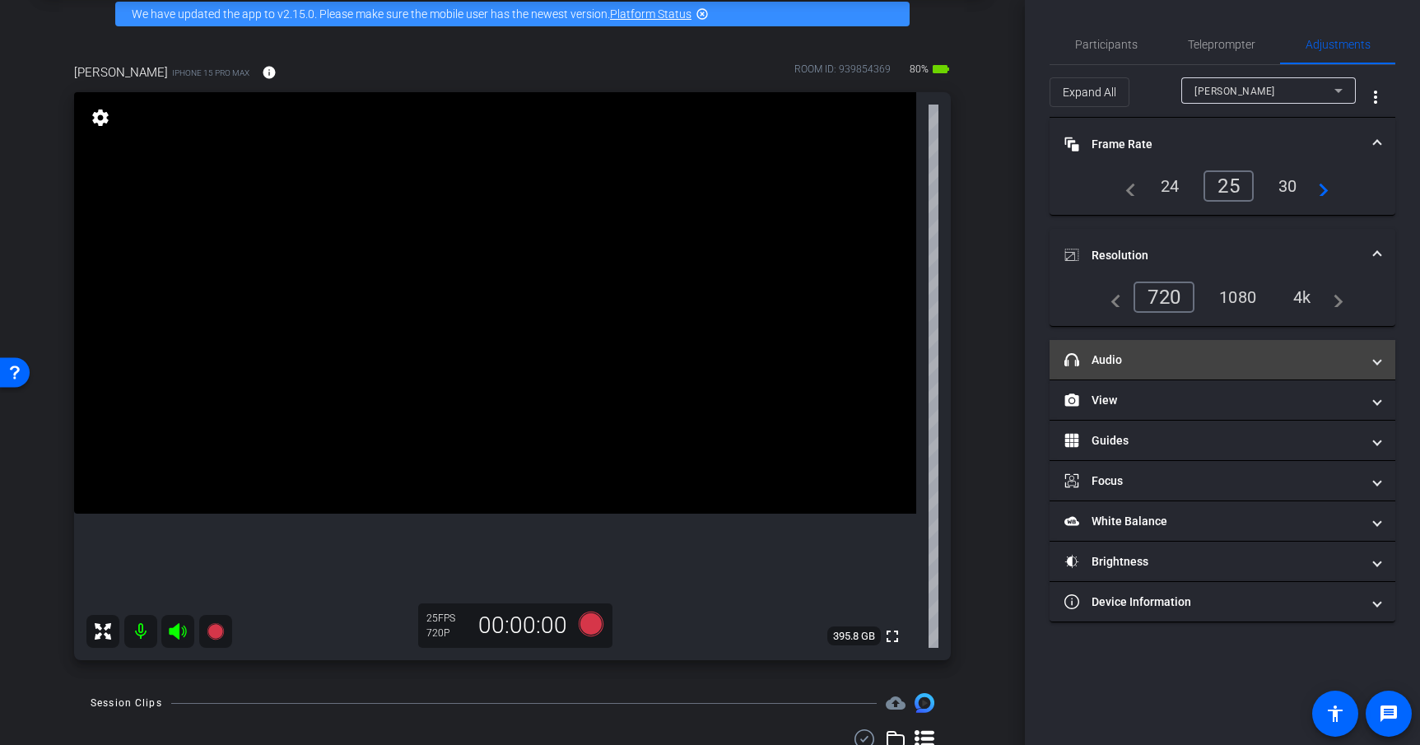
click at [1146, 360] on mat-panel-title "headphone icon Audio" at bounding box center [1213, 360] width 296 height 17
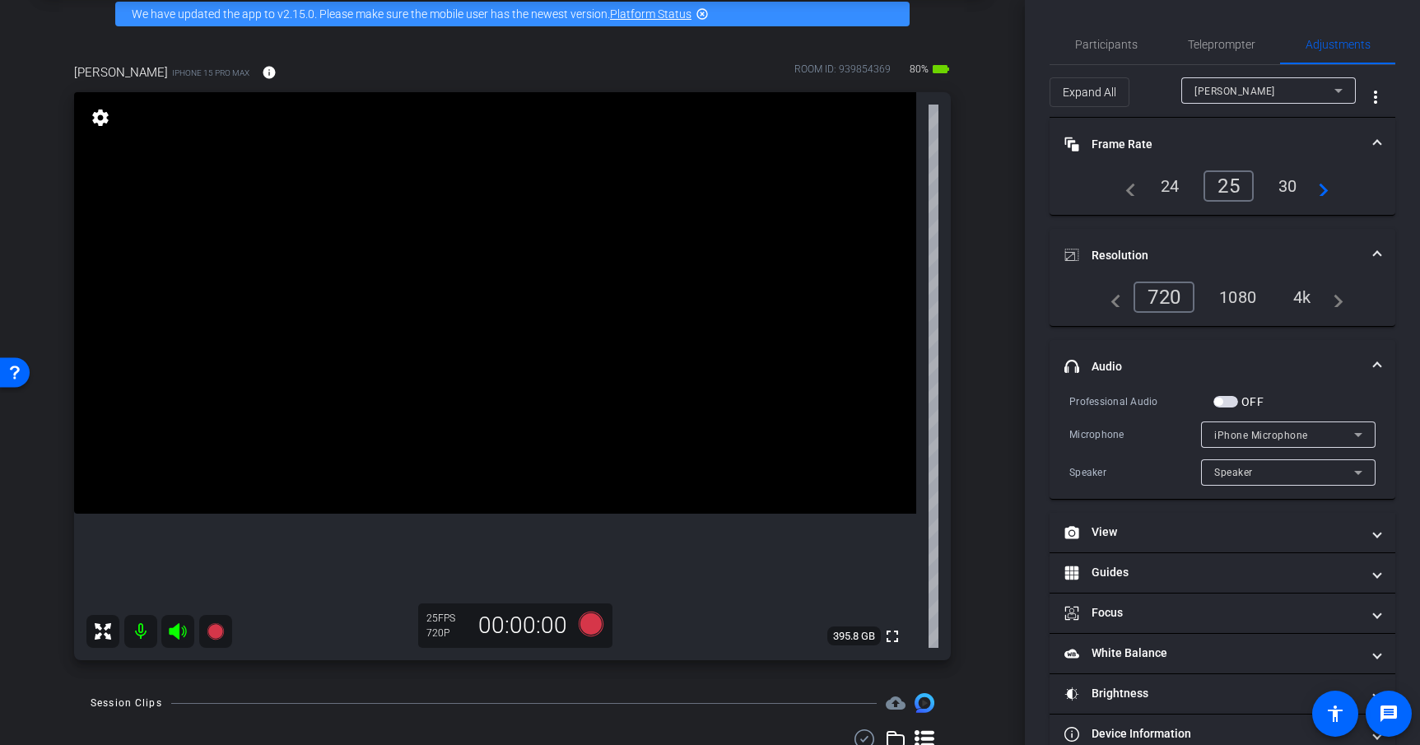
click at [1226, 402] on span "button" at bounding box center [1226, 402] width 25 height 12
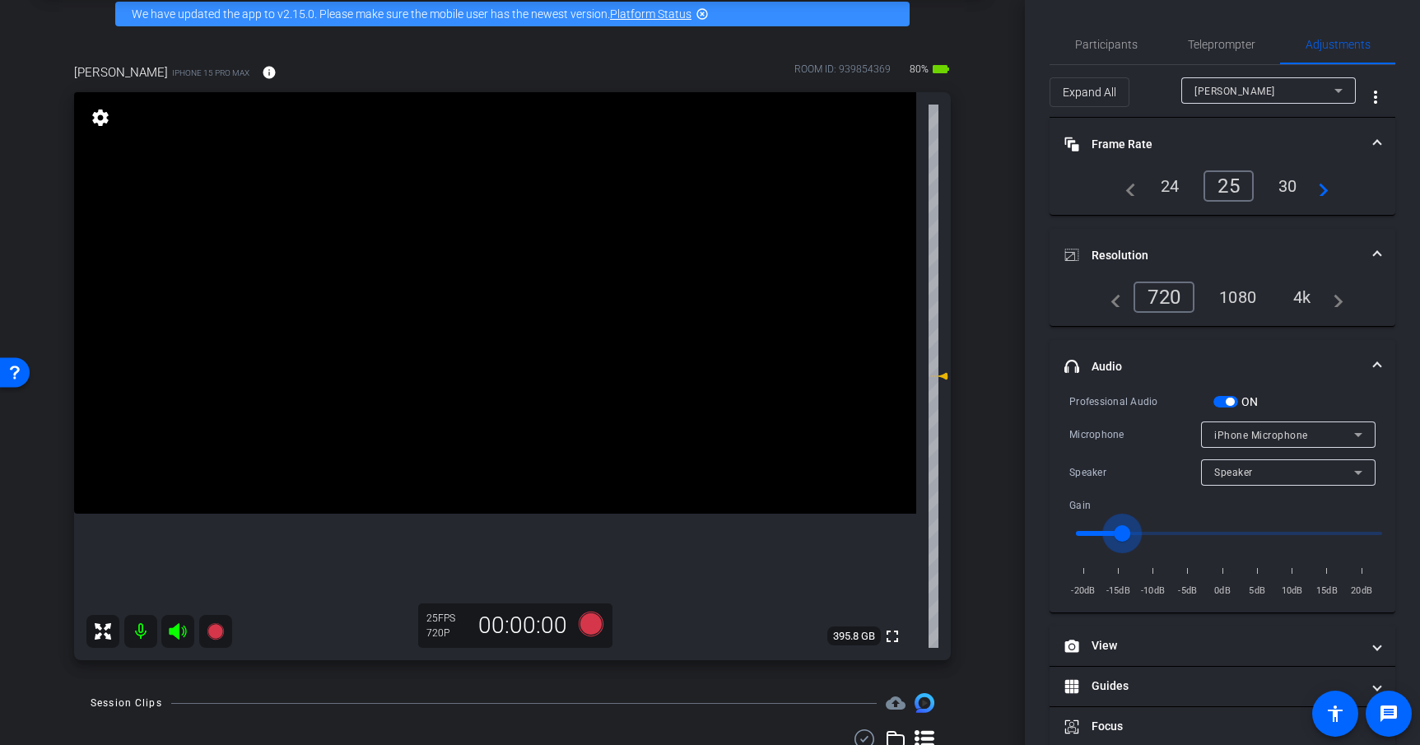
drag, startPoint x: 1221, startPoint y: 535, endPoint x: 1125, endPoint y: 548, distance: 97.1
click at [1125, 548] on input "range" at bounding box center [1229, 533] width 341 height 36
drag, startPoint x: 1124, startPoint y: 540, endPoint x: 1140, endPoint y: 540, distance: 16.5
type input "-12"
click at [1140, 540] on input "range" at bounding box center [1229, 533] width 341 height 36
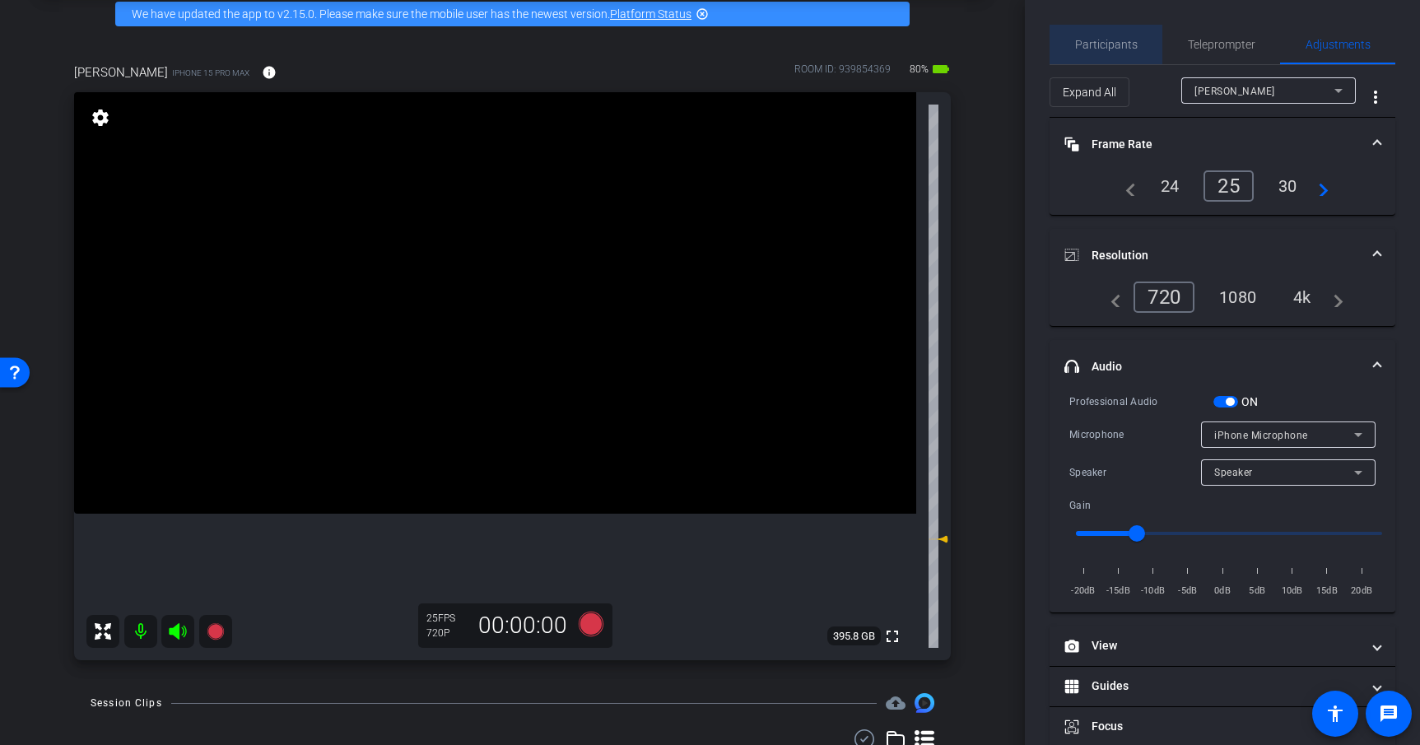
click at [1118, 49] on span "Participants" at bounding box center [1106, 45] width 63 height 12
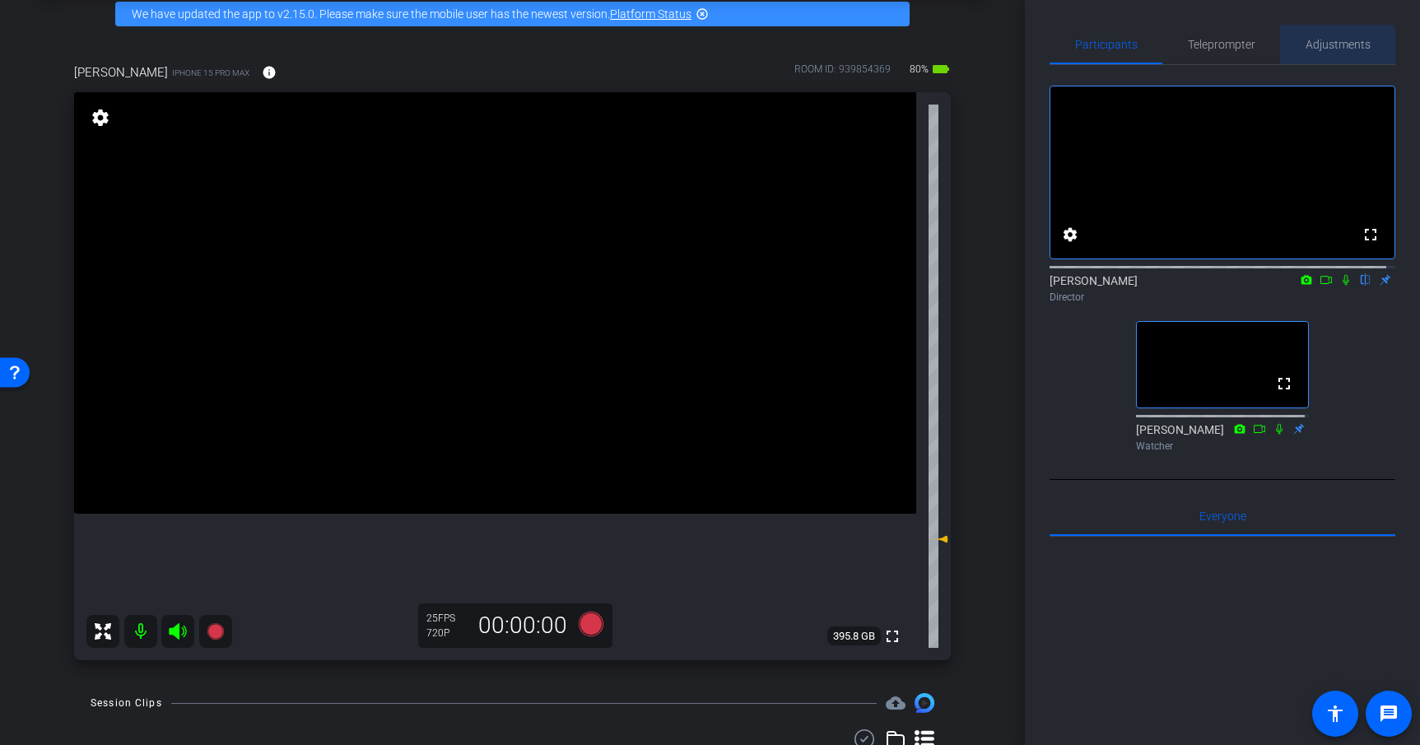
click at [1329, 49] on span "Adjustments" at bounding box center [1338, 45] width 65 height 12
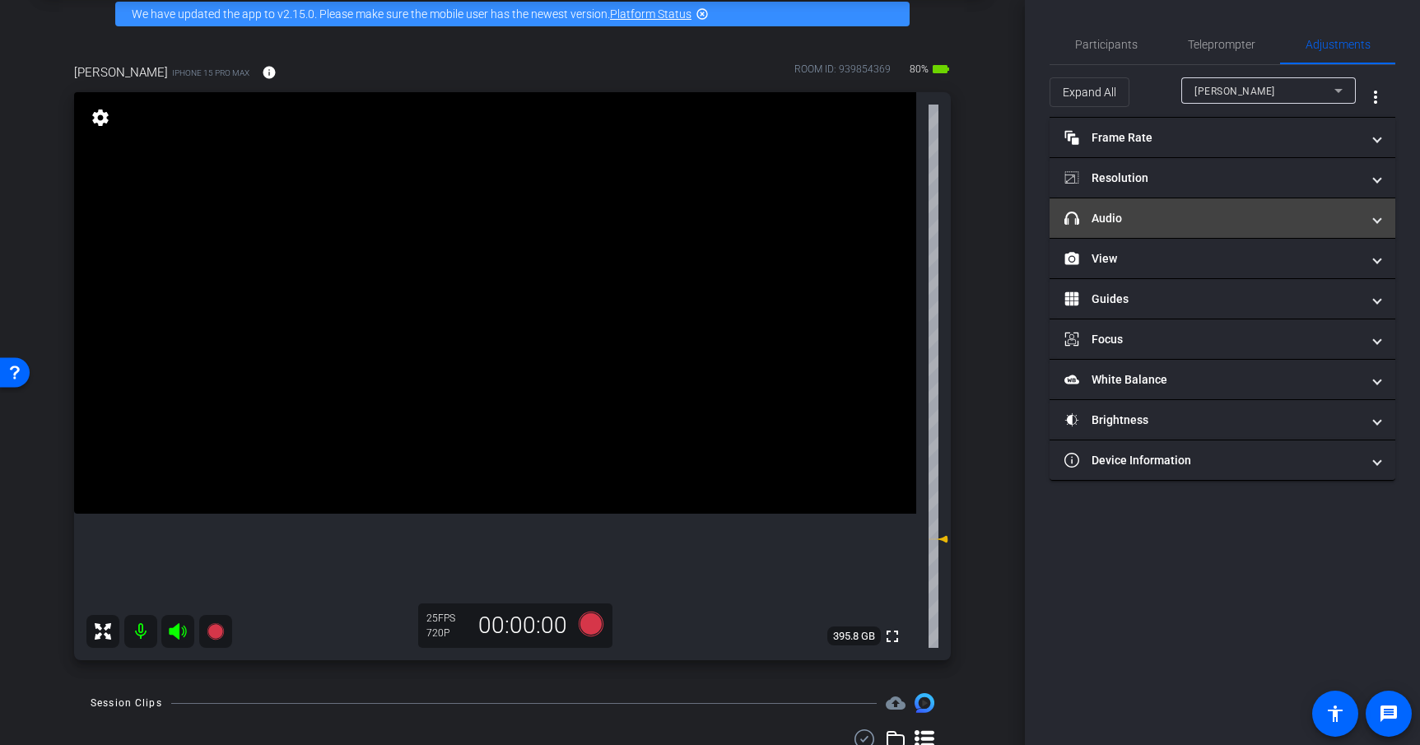
click at [1164, 213] on mat-panel-title "headphone icon Audio" at bounding box center [1213, 218] width 296 height 17
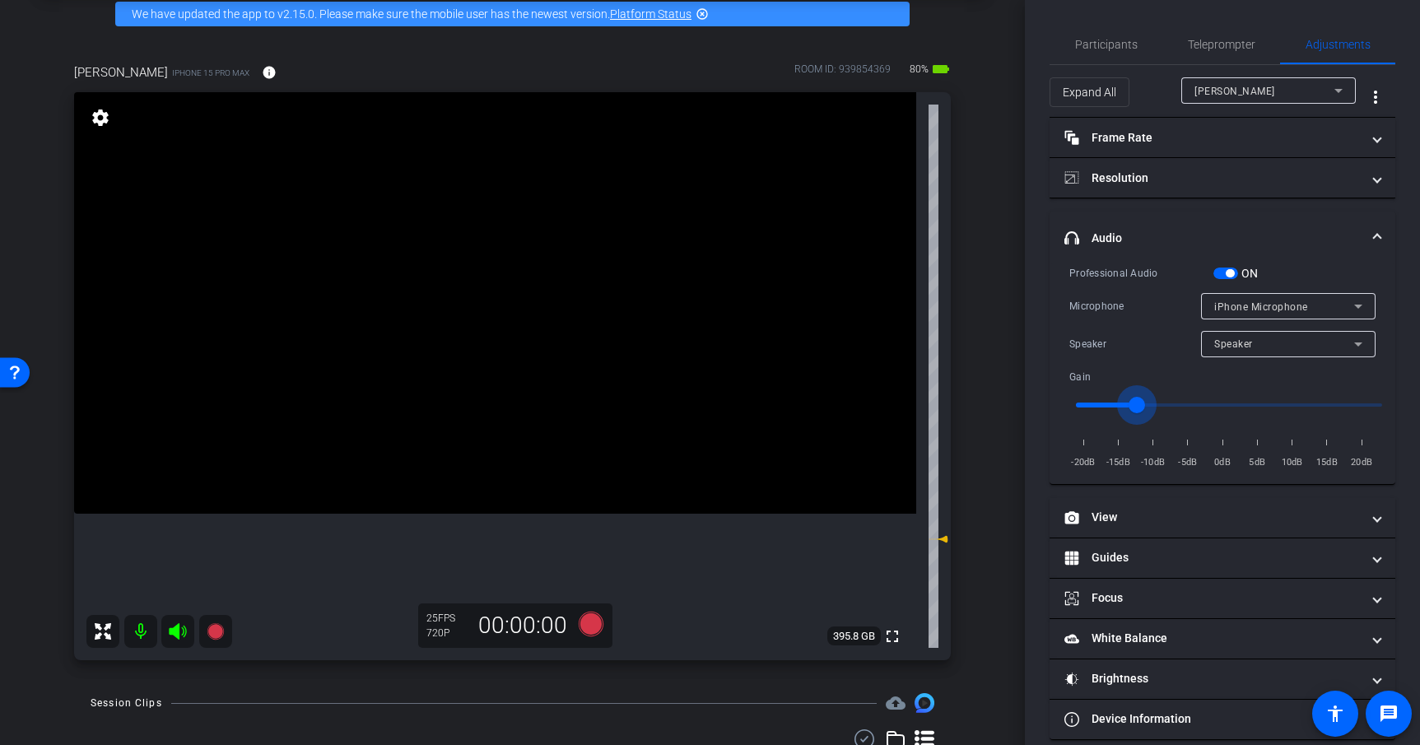
click at [1140, 404] on input "range" at bounding box center [1229, 405] width 341 height 36
click at [1220, 278] on span "button" at bounding box center [1226, 274] width 25 height 12
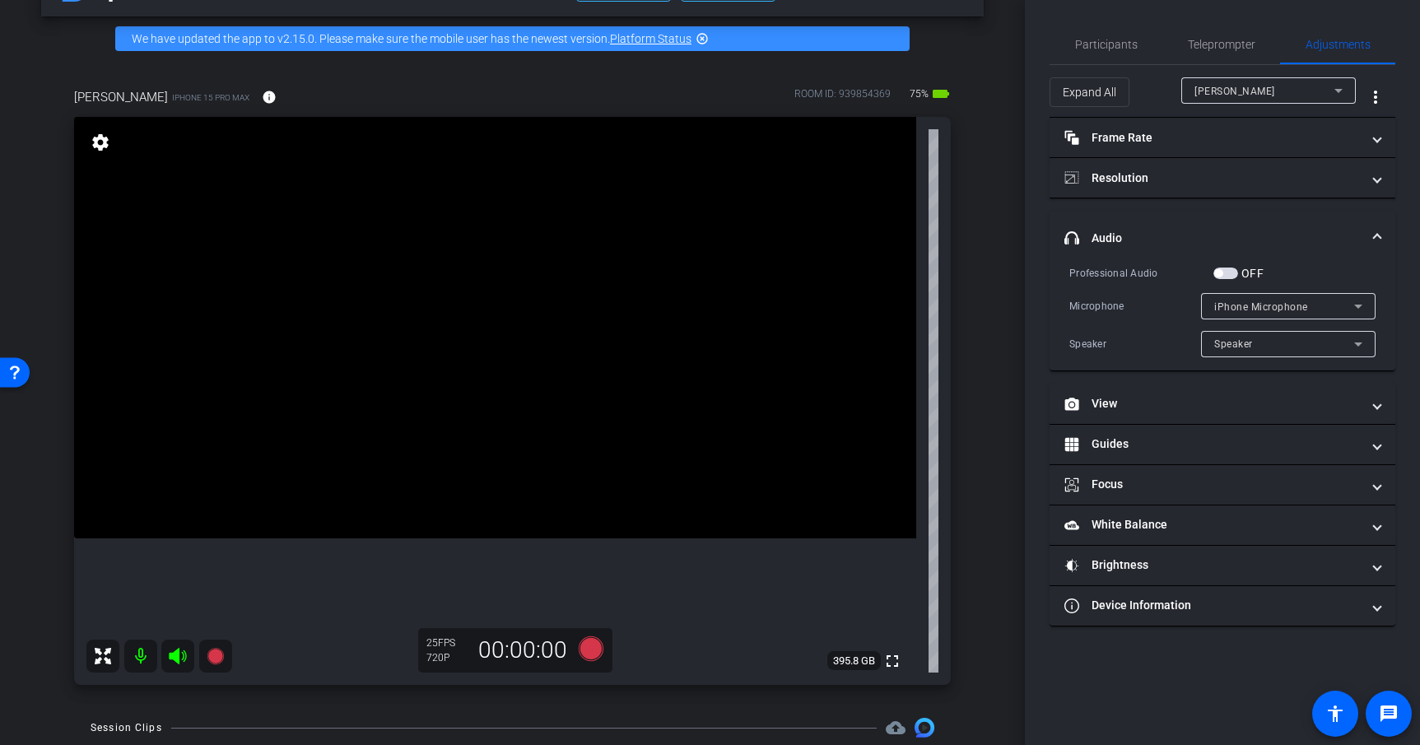
scroll to position [54, 0]
click at [1086, 43] on span "Participants" at bounding box center [1106, 45] width 63 height 12
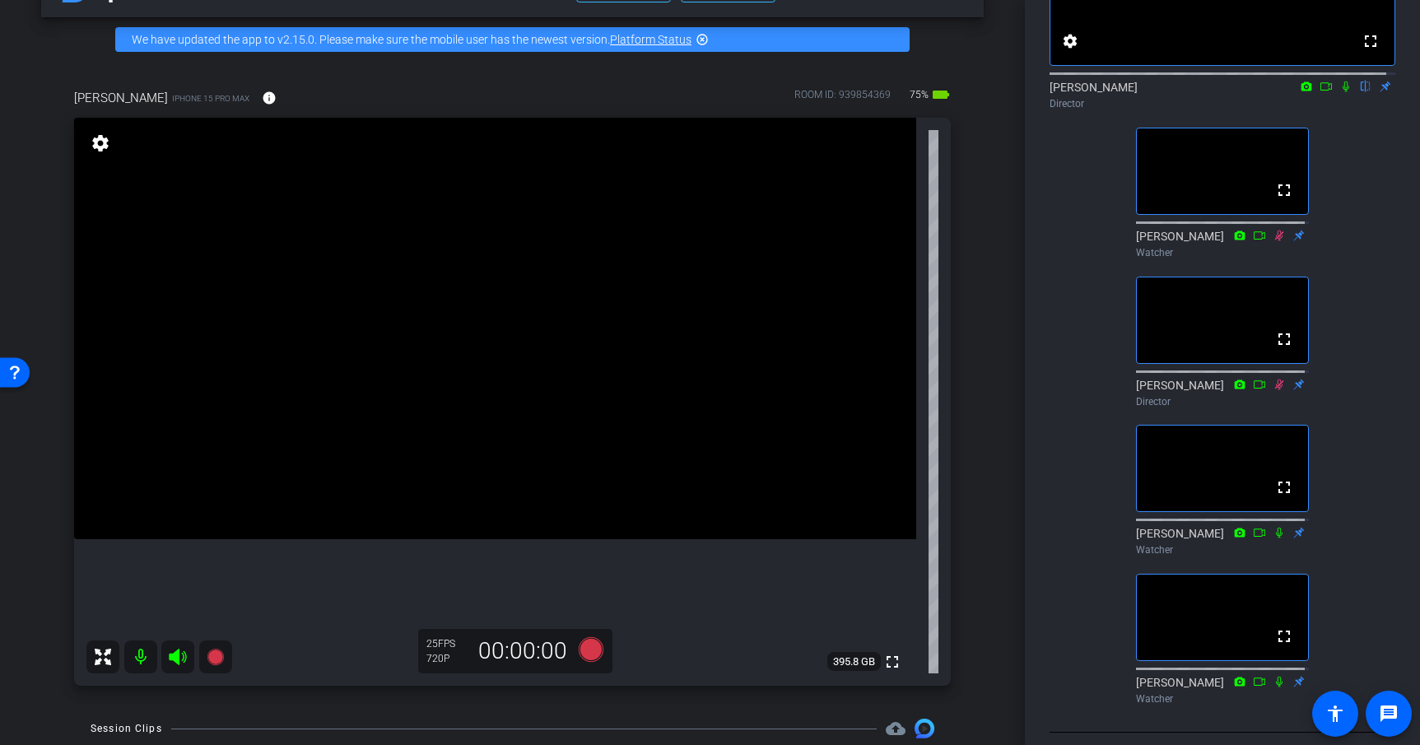
scroll to position [191, 0]
click at [580, 644] on icon at bounding box center [590, 649] width 25 height 25
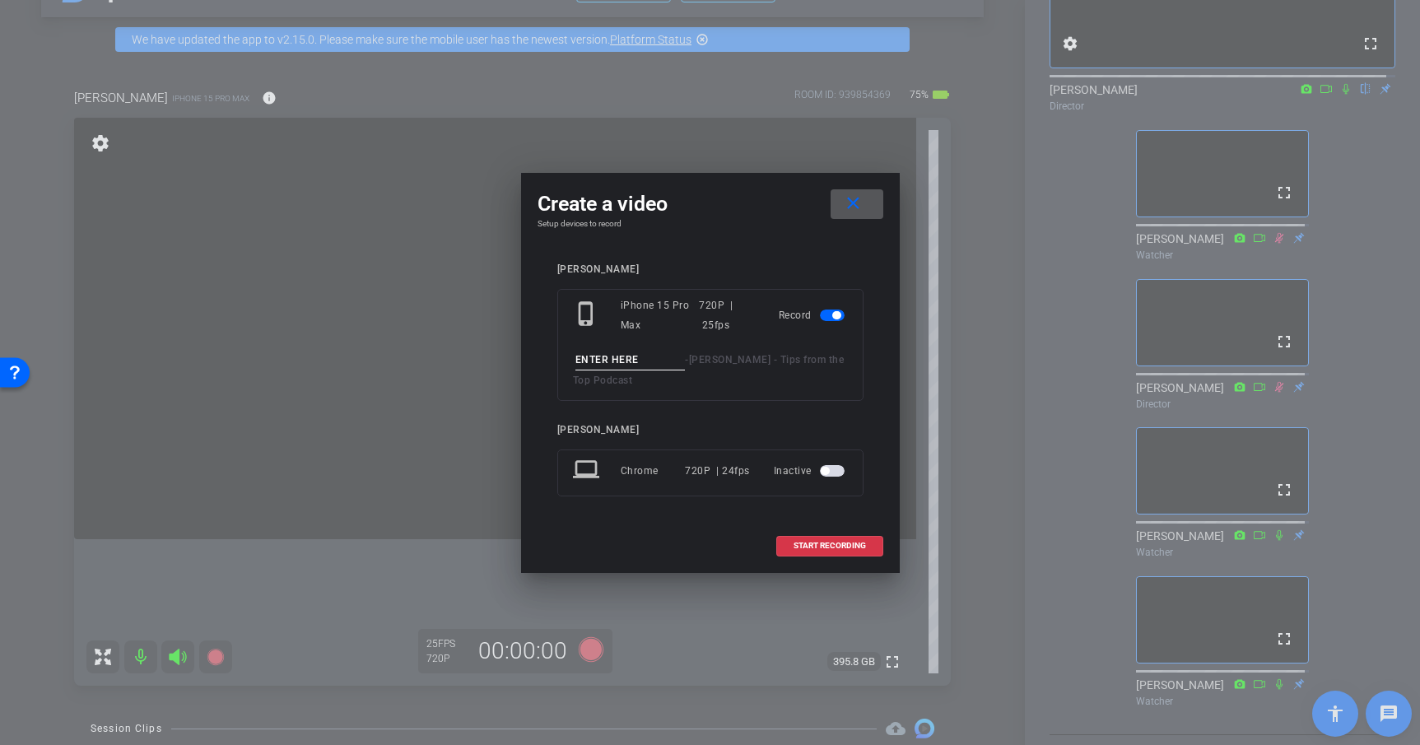
click at [615, 361] on input at bounding box center [631, 360] width 110 height 21
type input "Devon Test 2"
click at [814, 547] on span "START RECORDING" at bounding box center [830, 546] width 72 height 8
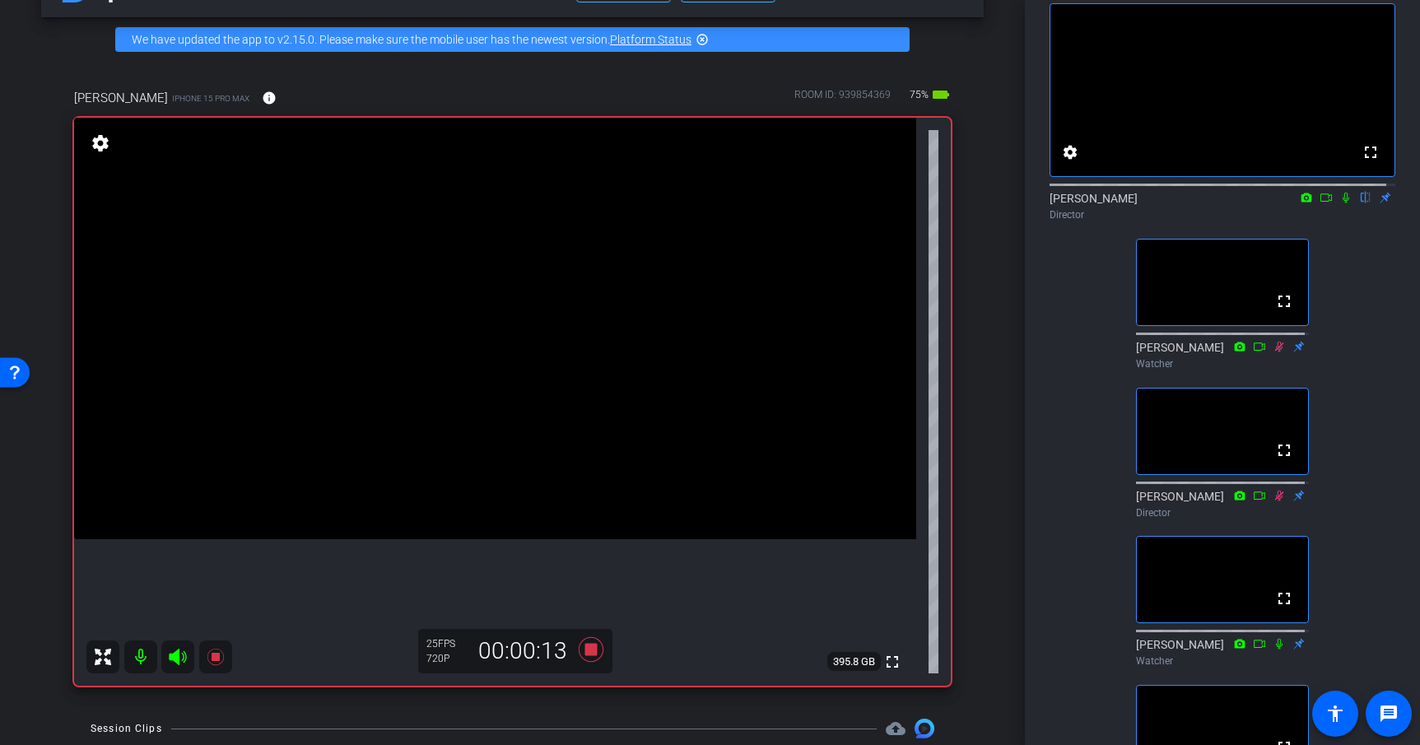
scroll to position [84, 0]
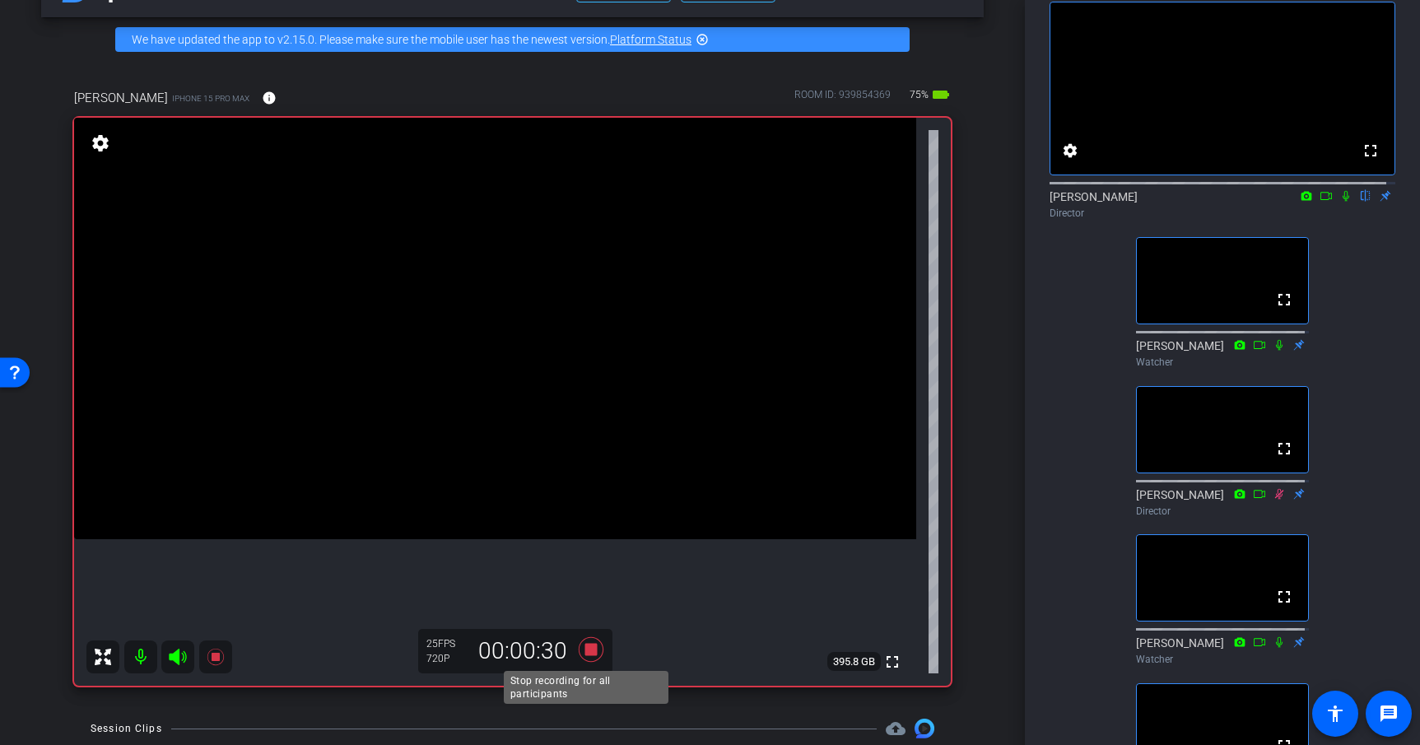
click at [590, 658] on icon at bounding box center [591, 650] width 40 height 30
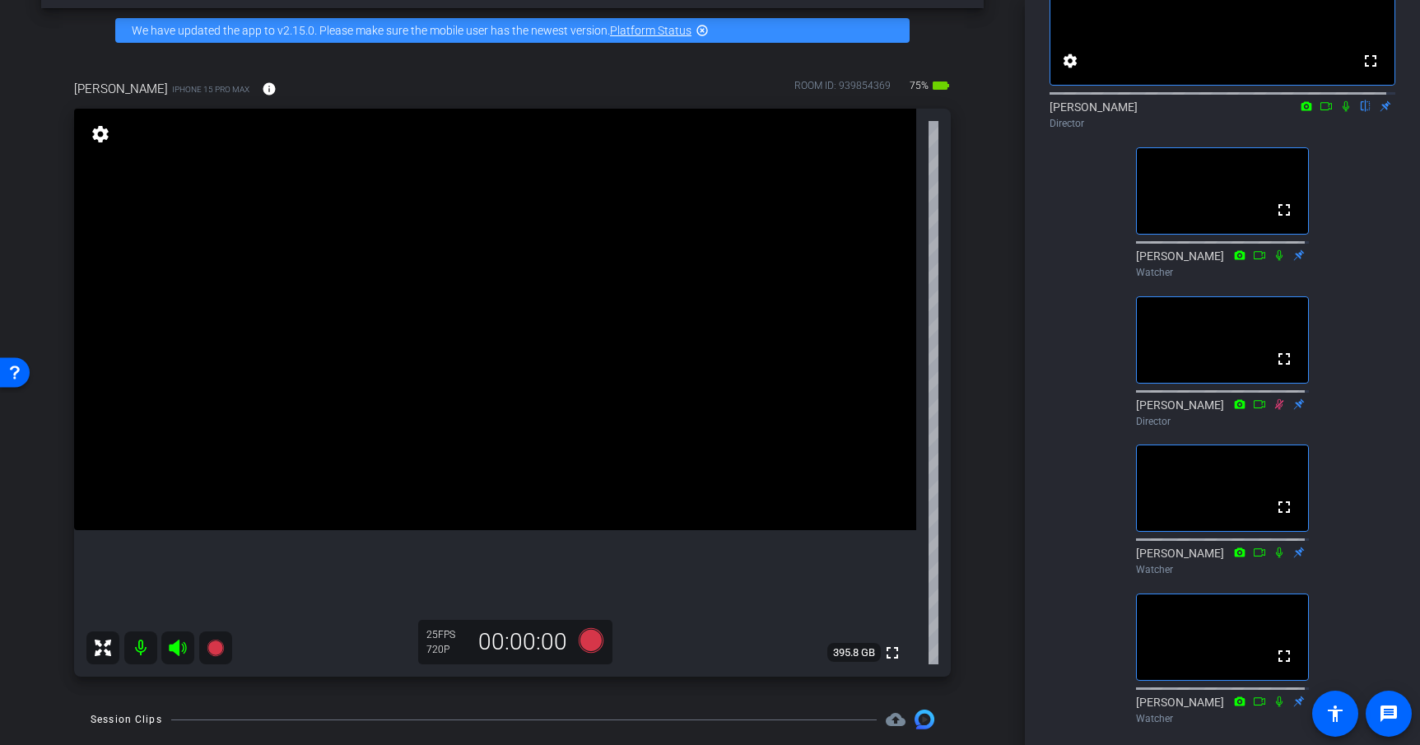
scroll to position [0, 0]
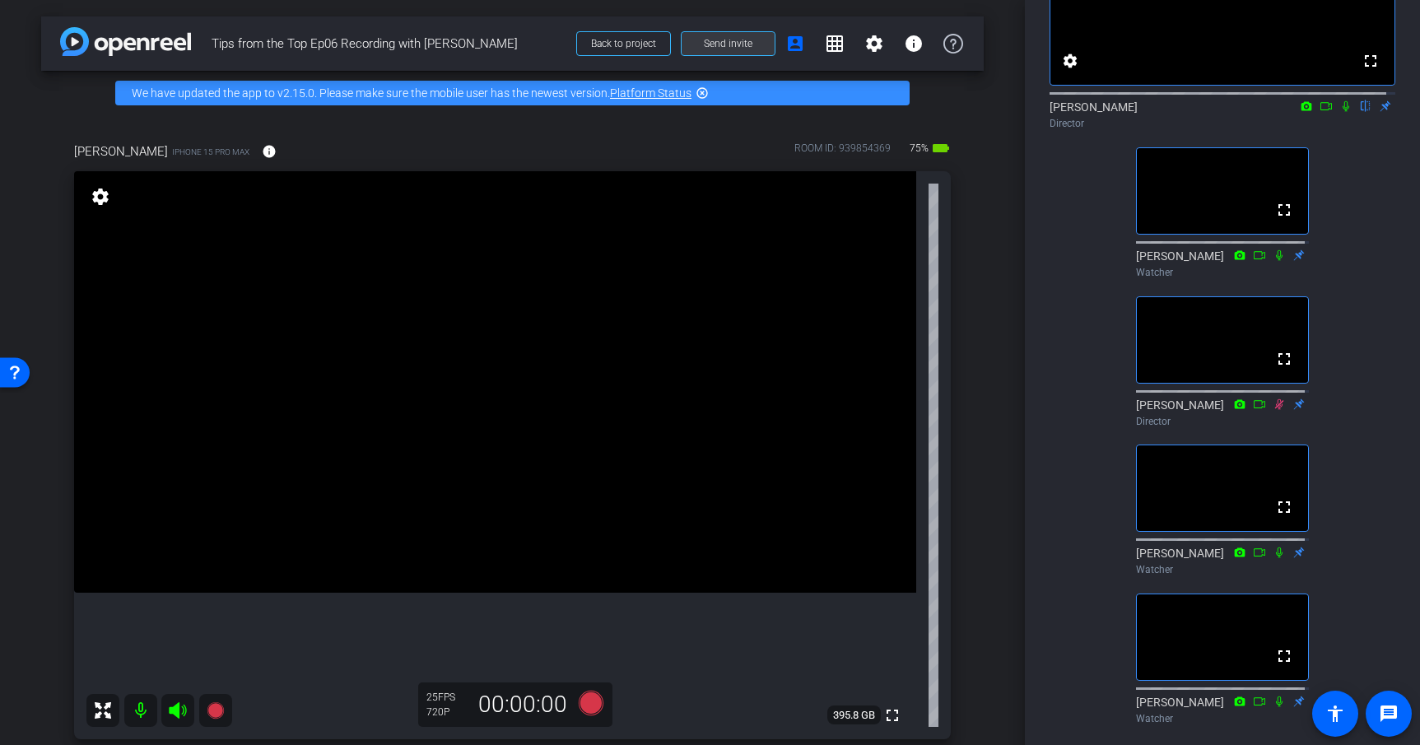
click at [725, 38] on span "Send invite" at bounding box center [728, 43] width 49 height 13
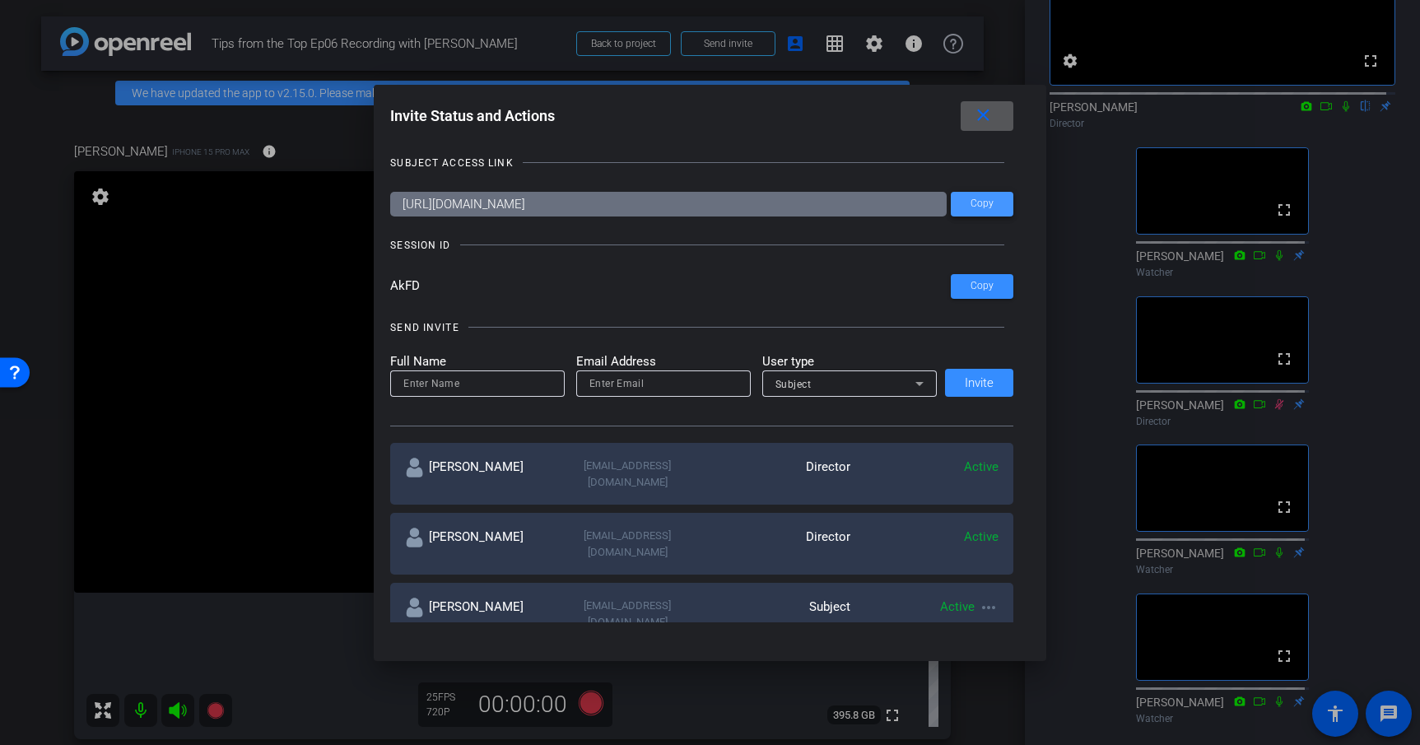
click at [984, 207] on span "Copy" at bounding box center [982, 204] width 23 height 12
click at [987, 118] on mat-icon "close" at bounding box center [983, 115] width 21 height 21
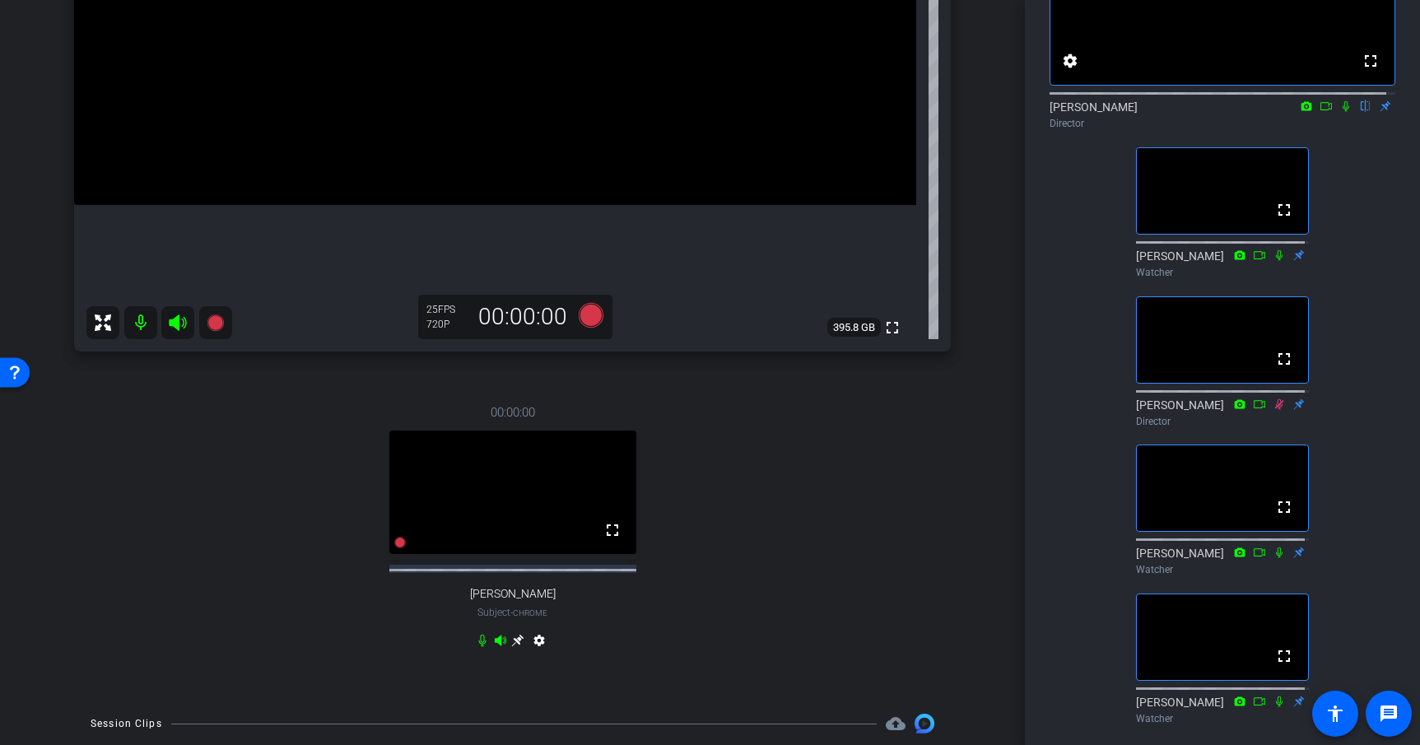
scroll to position [389, 0]
click at [535, 642] on mat-icon "settings" at bounding box center [539, 642] width 20 height 20
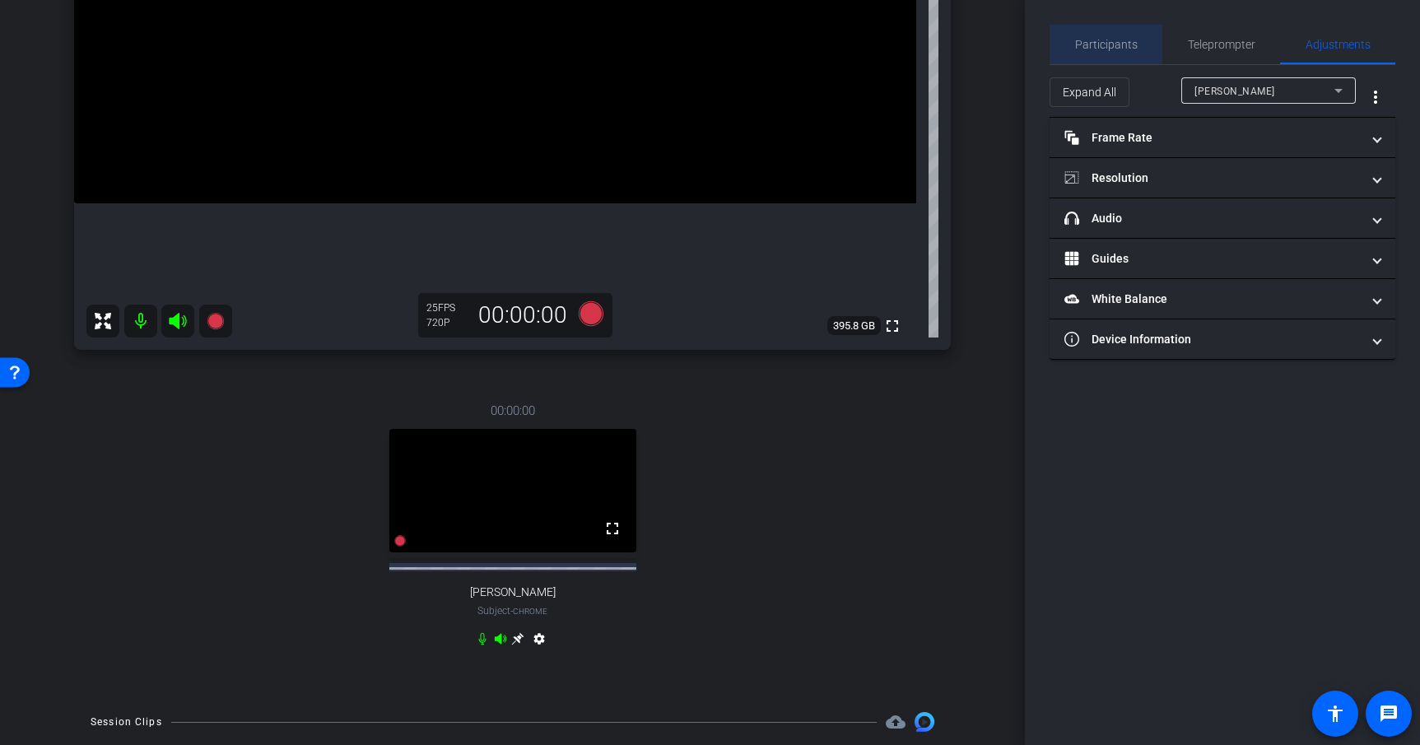
click at [1103, 51] on span "Participants" at bounding box center [1106, 45] width 63 height 40
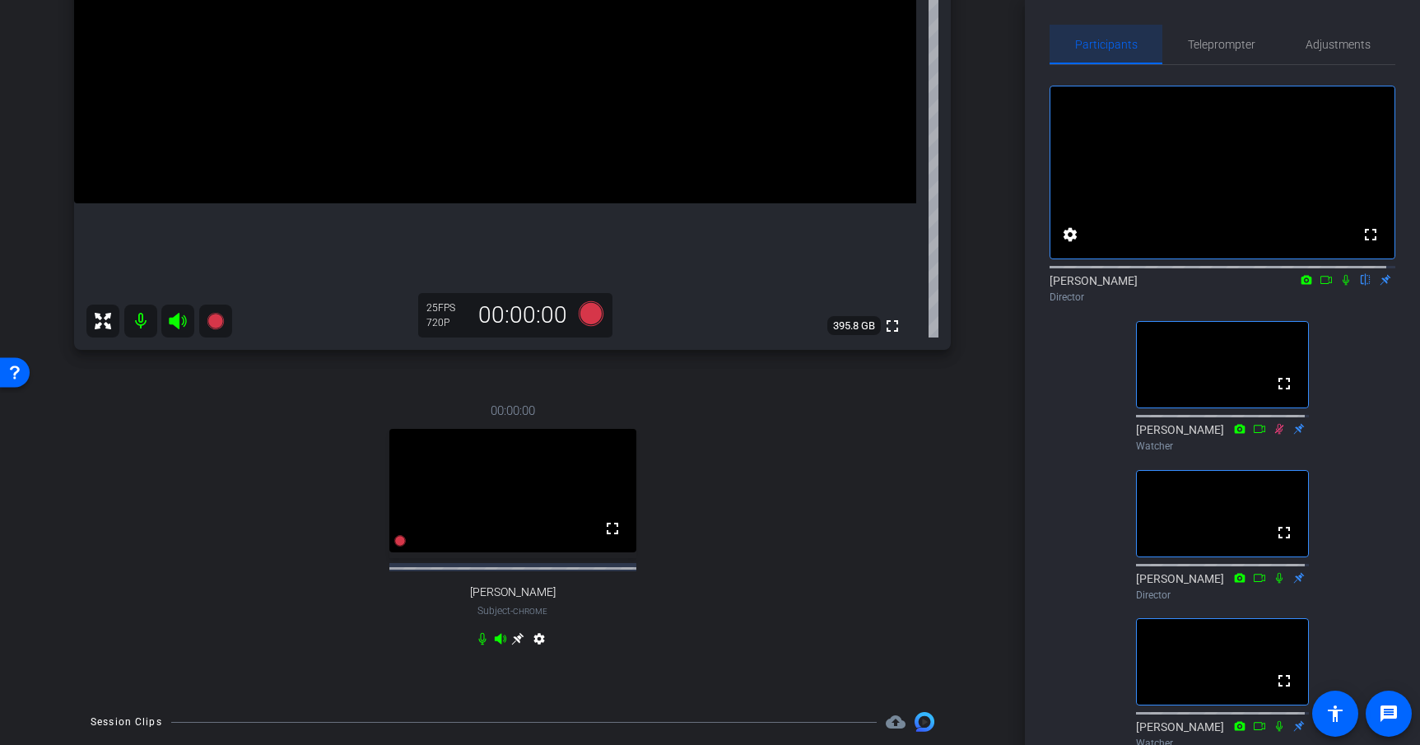
click at [1110, 49] on span "Participants" at bounding box center [1106, 45] width 63 height 12
click at [538, 643] on mat-icon "settings" at bounding box center [539, 642] width 20 height 20
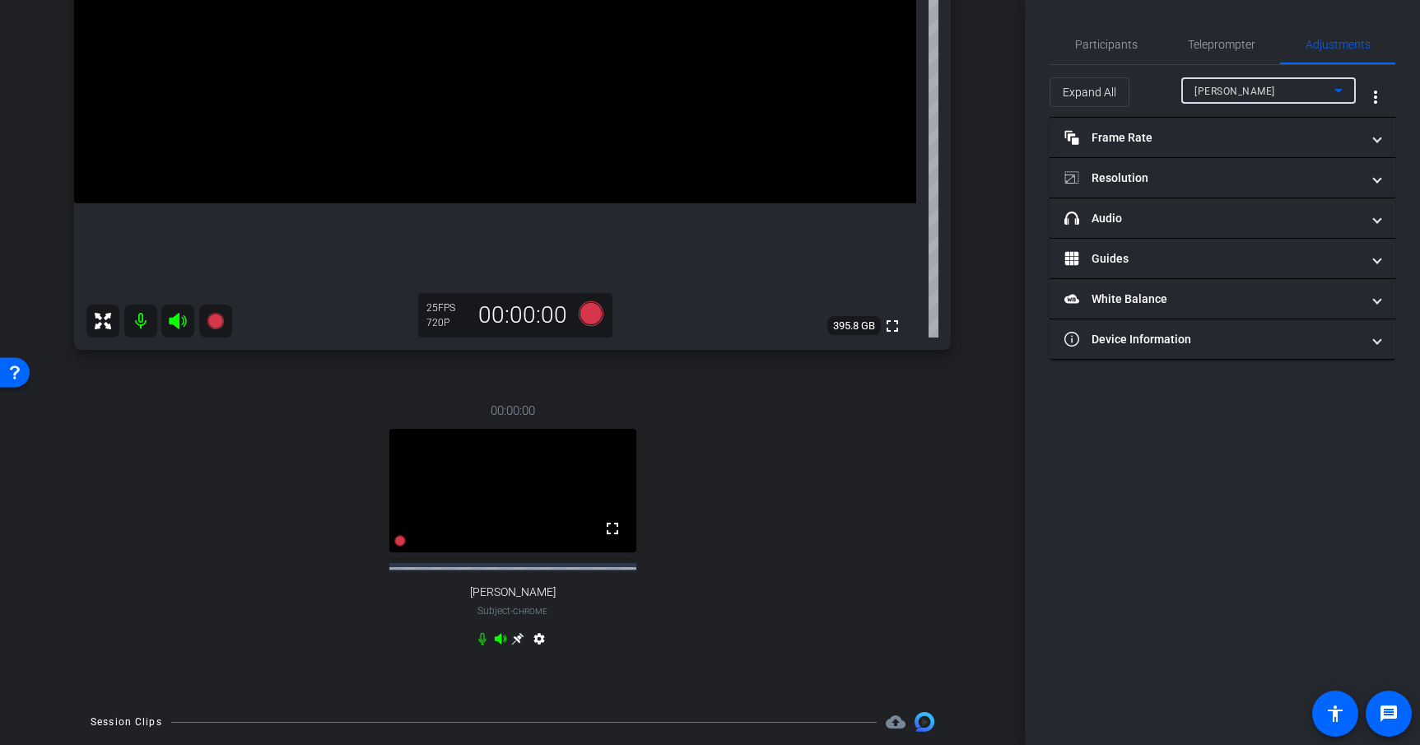
click at [1339, 88] on icon at bounding box center [1339, 91] width 20 height 20
click at [1339, 88] on div at bounding box center [710, 372] width 1420 height 745
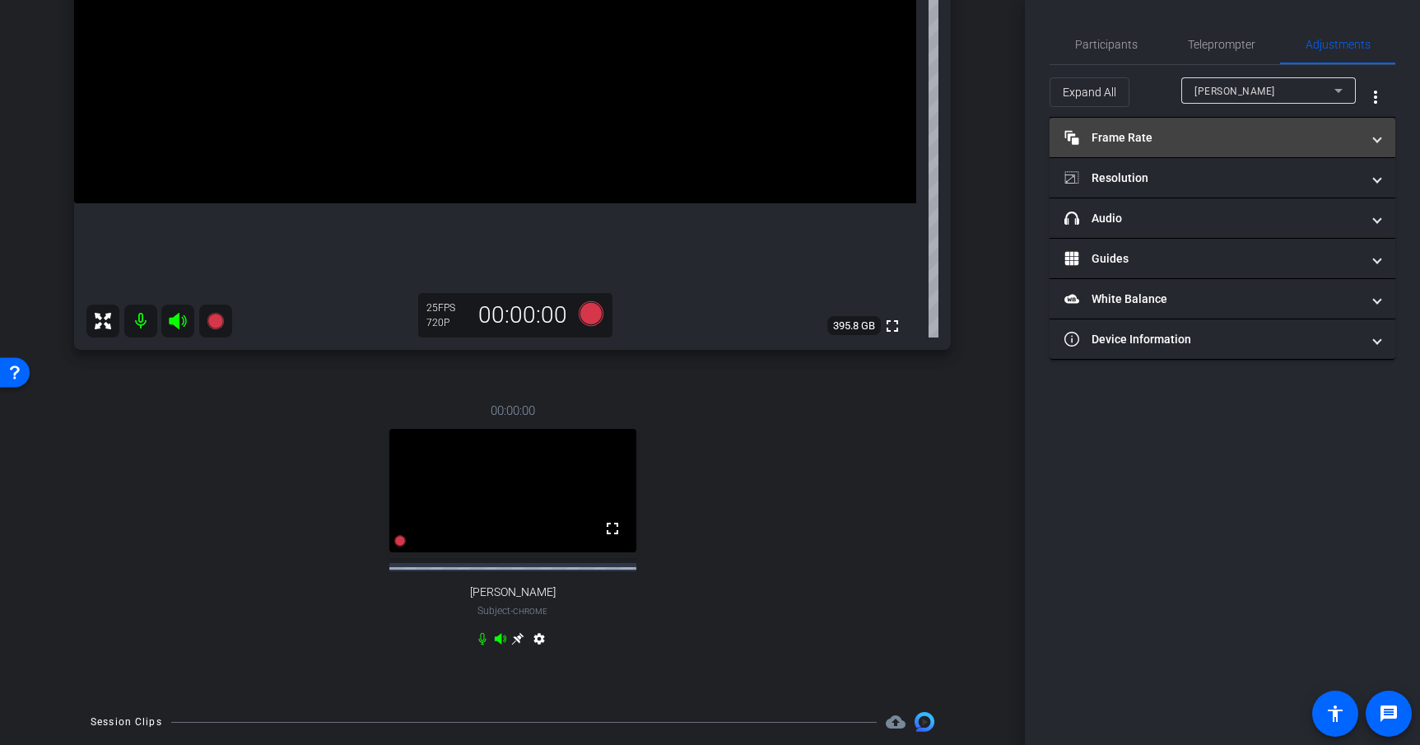
click at [1374, 140] on span at bounding box center [1377, 137] width 7 height 17
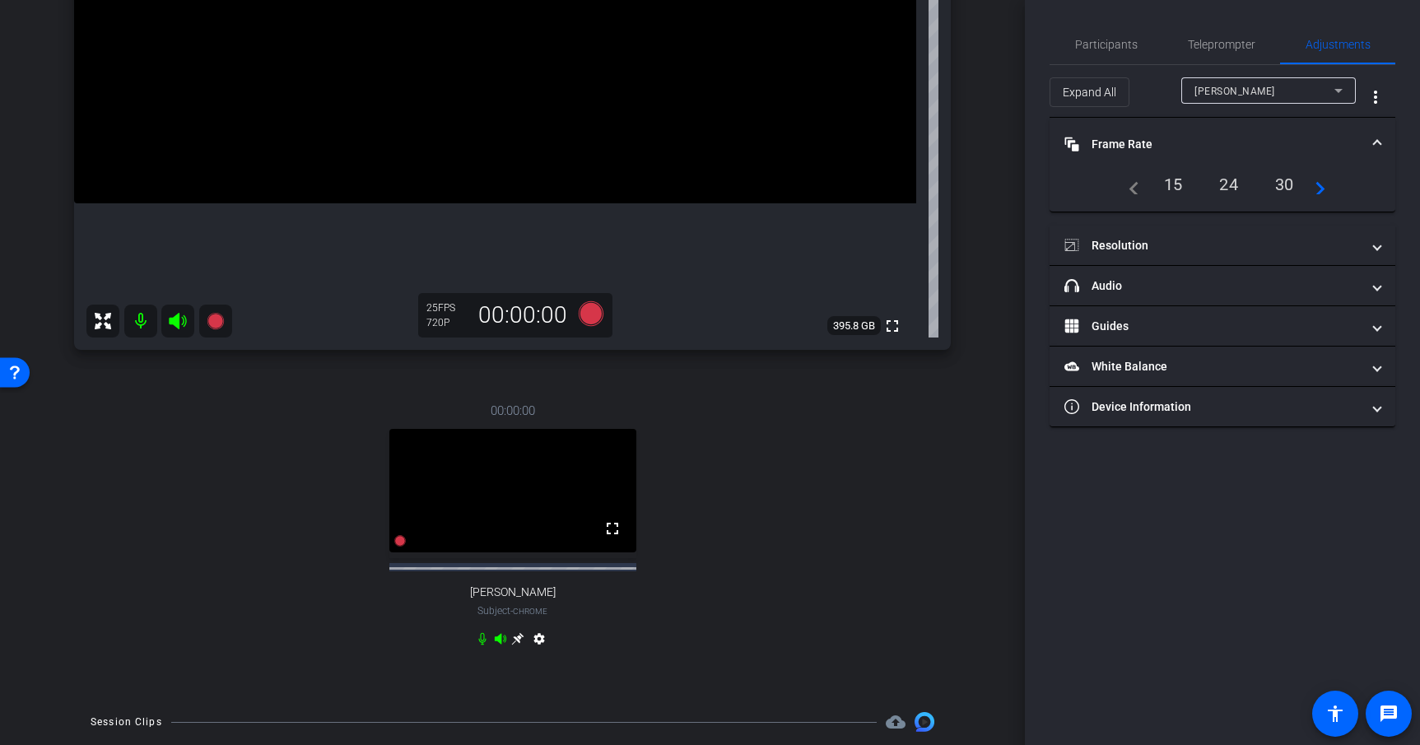
scroll to position [217, 0]
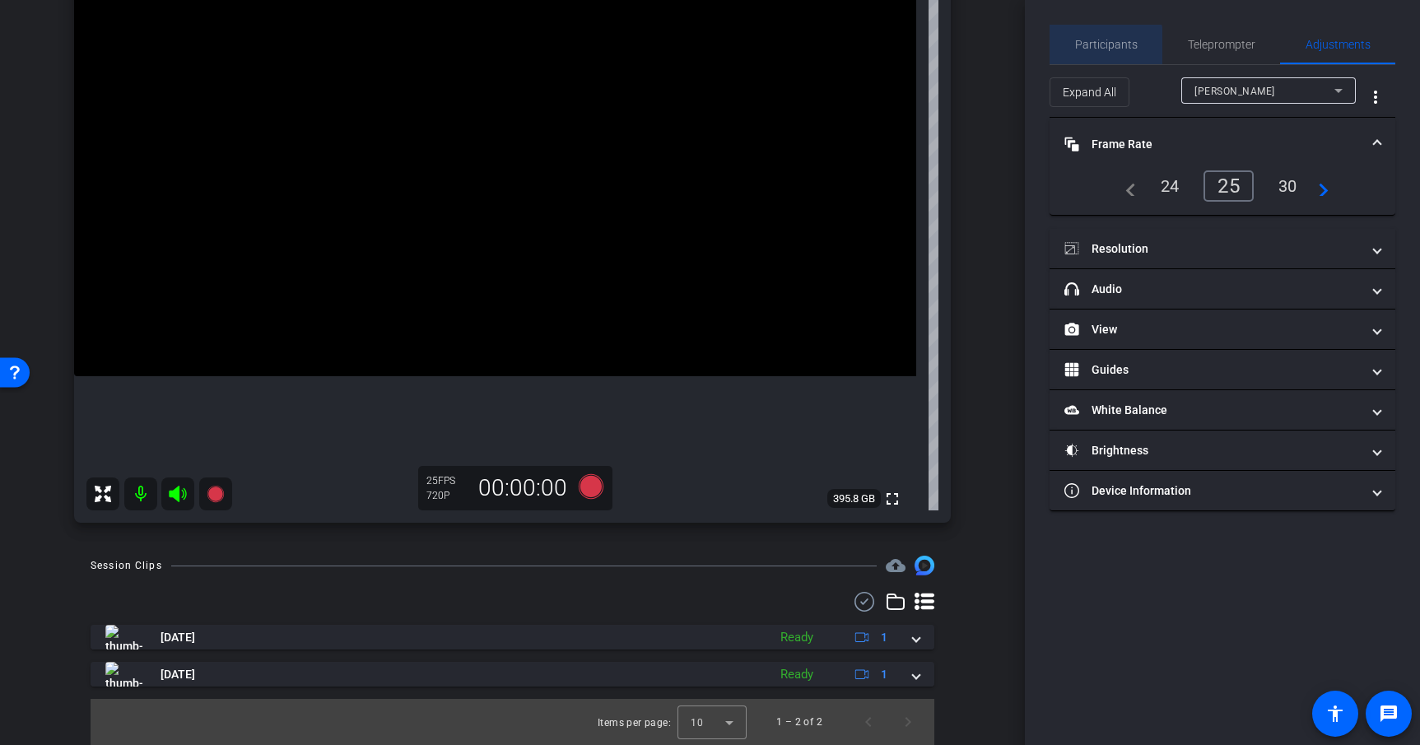
click at [1095, 48] on span "Participants" at bounding box center [1106, 45] width 63 height 12
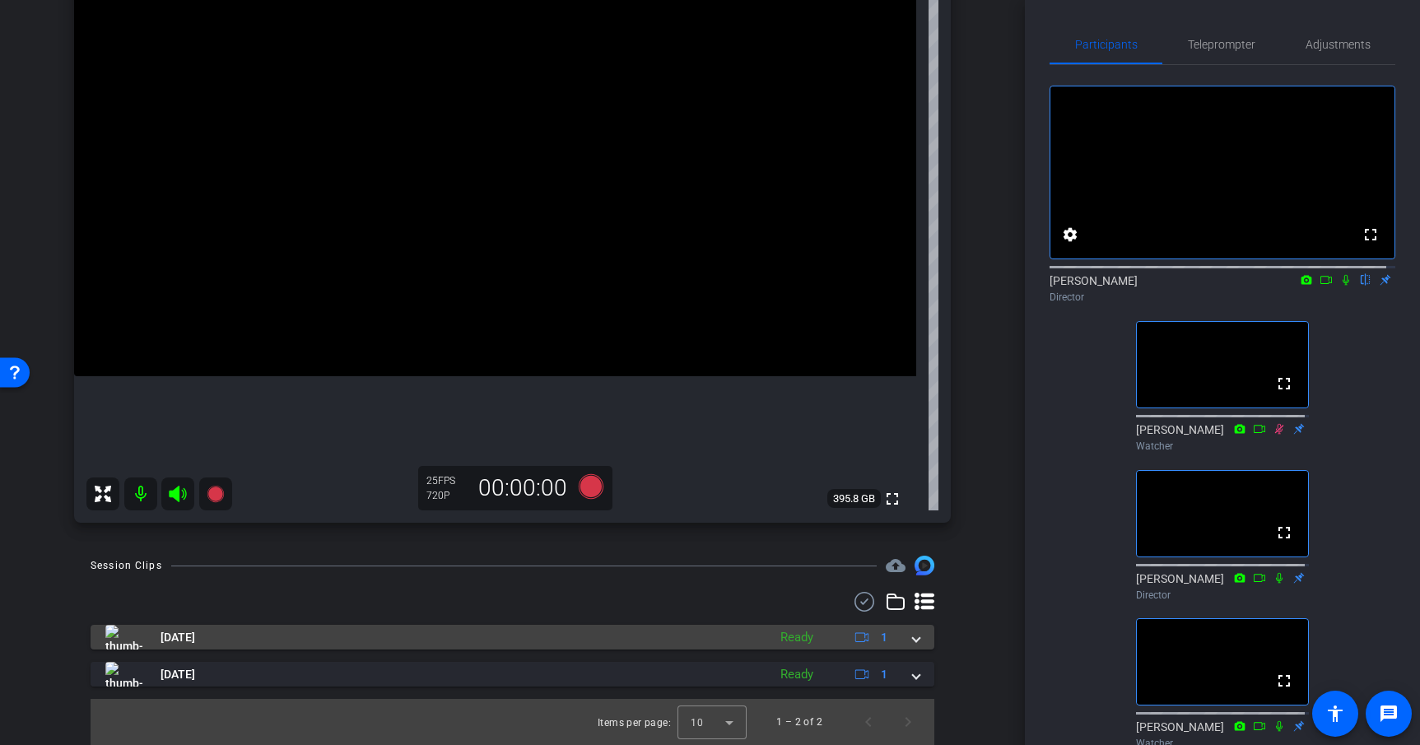
click at [913, 639] on span at bounding box center [916, 637] width 7 height 17
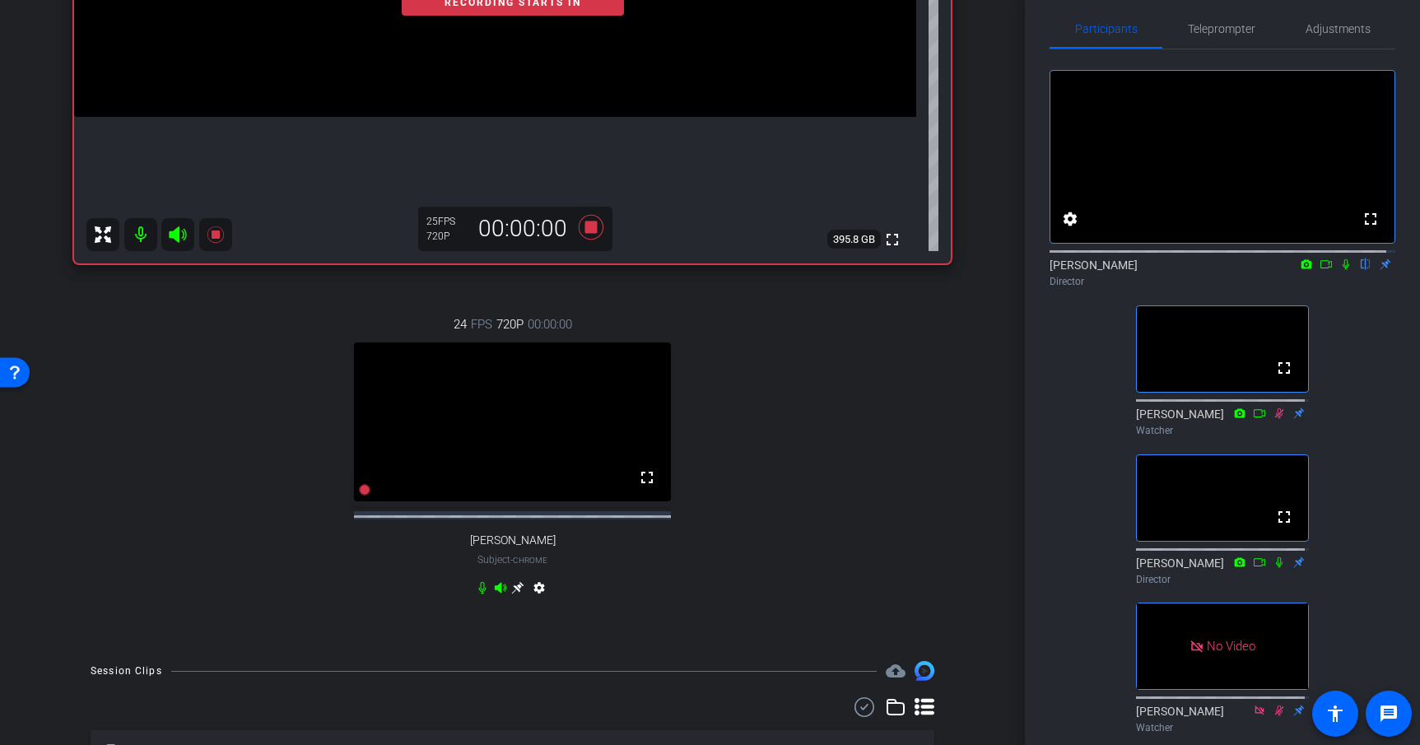
scroll to position [14, 0]
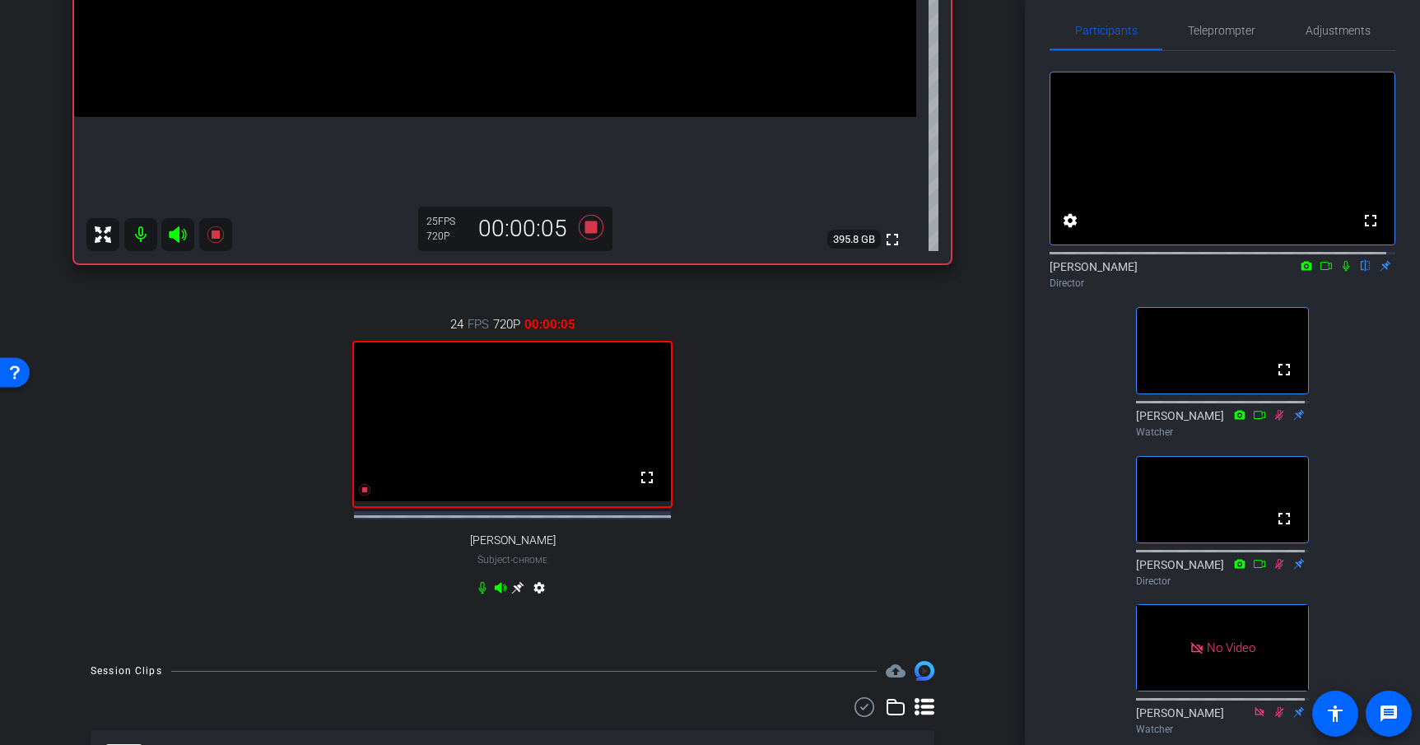
click at [1341, 272] on icon at bounding box center [1346, 266] width 13 height 12
click at [1320, 272] on icon at bounding box center [1326, 266] width 13 height 12
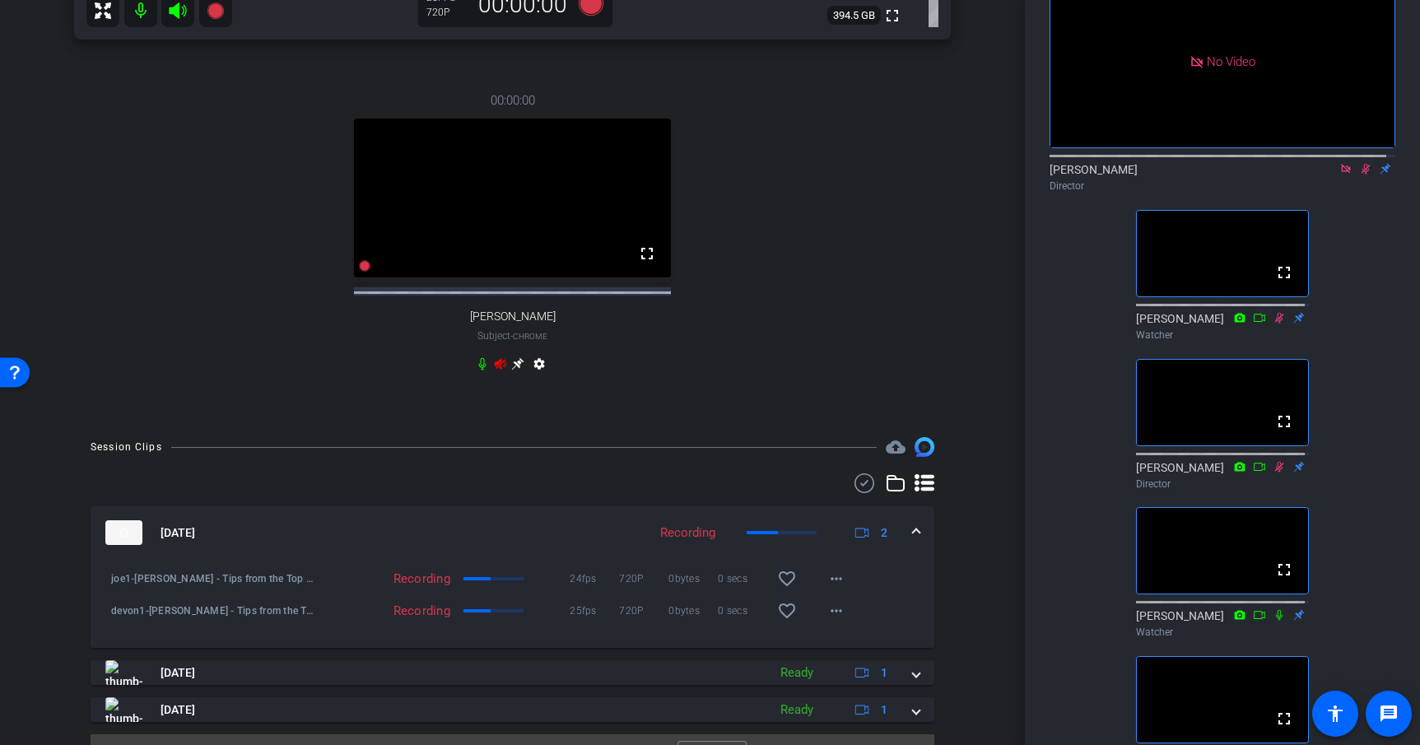
scroll to position [106, 0]
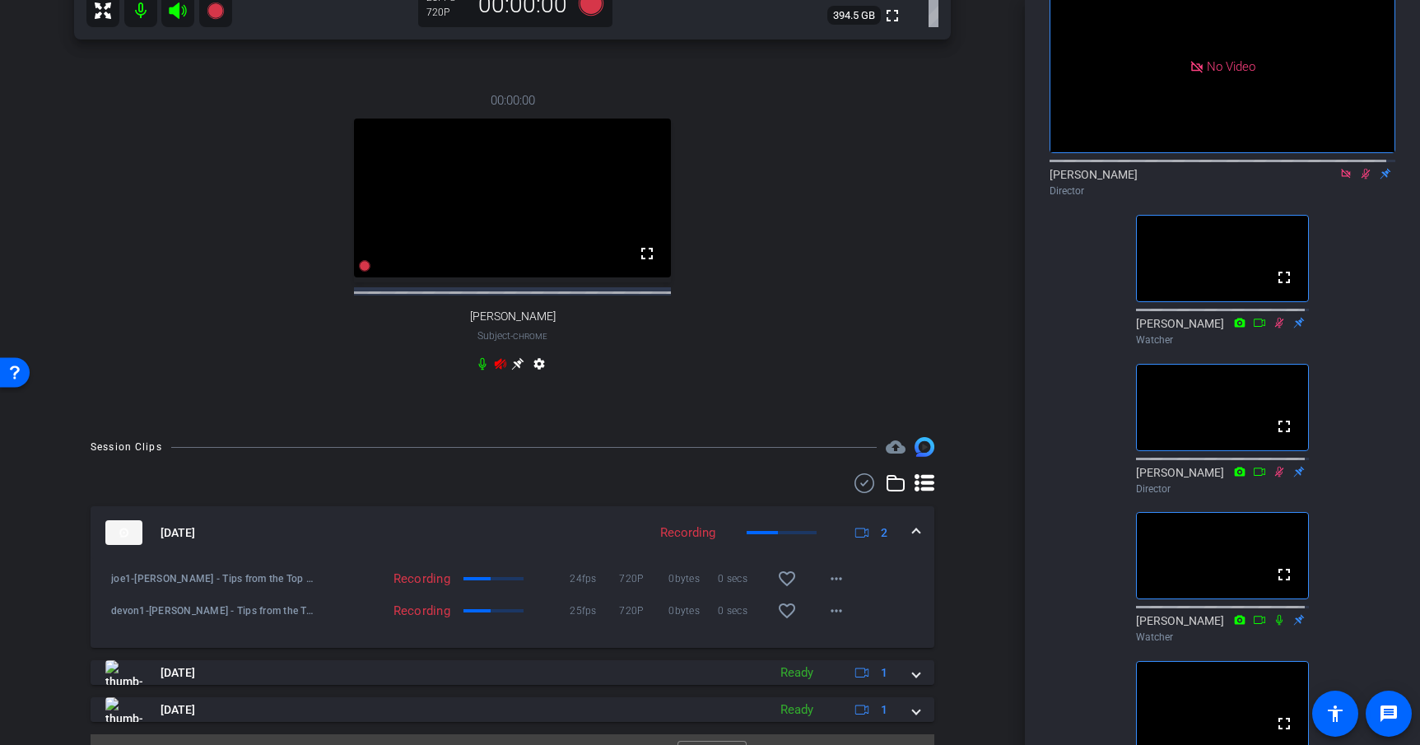
click at [1362, 180] on icon at bounding box center [1366, 174] width 9 height 11
click at [1341, 178] on icon at bounding box center [1345, 173] width 9 height 9
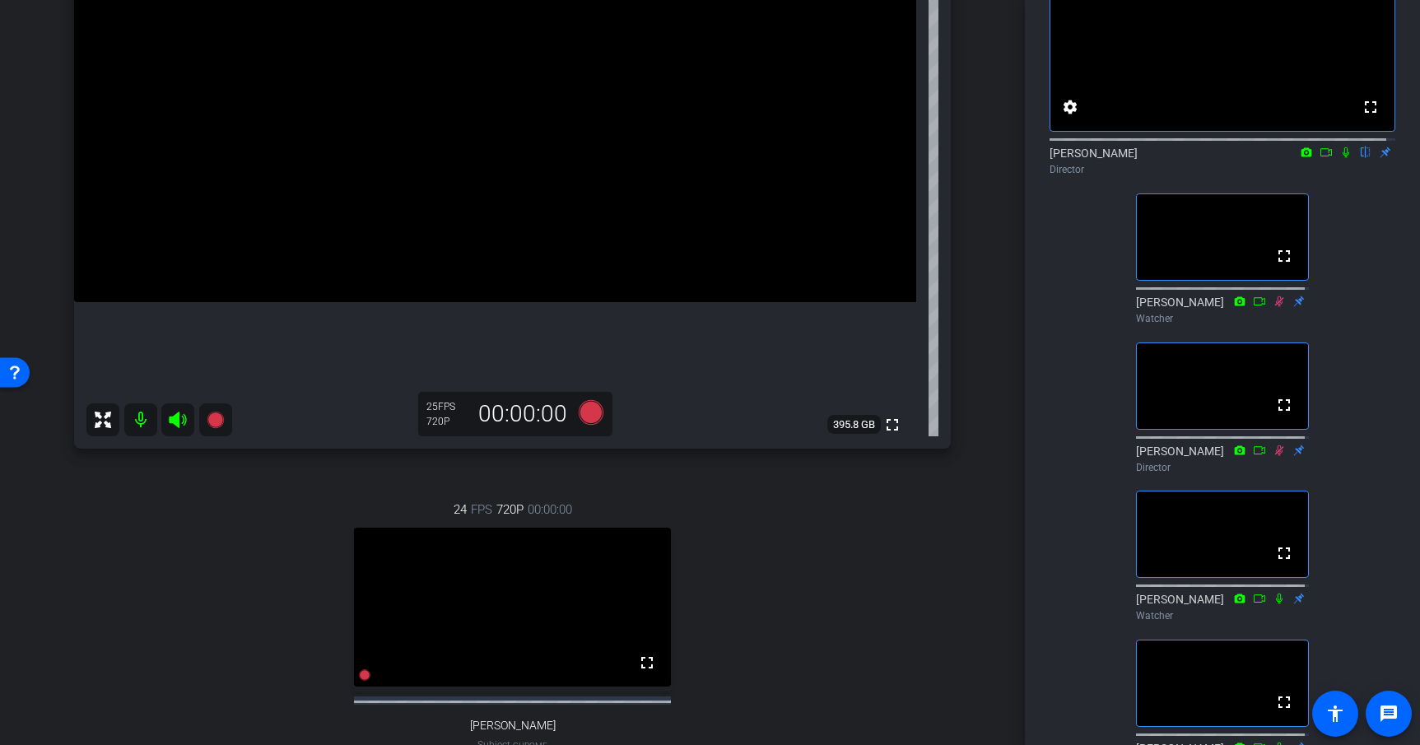
scroll to position [297, 0]
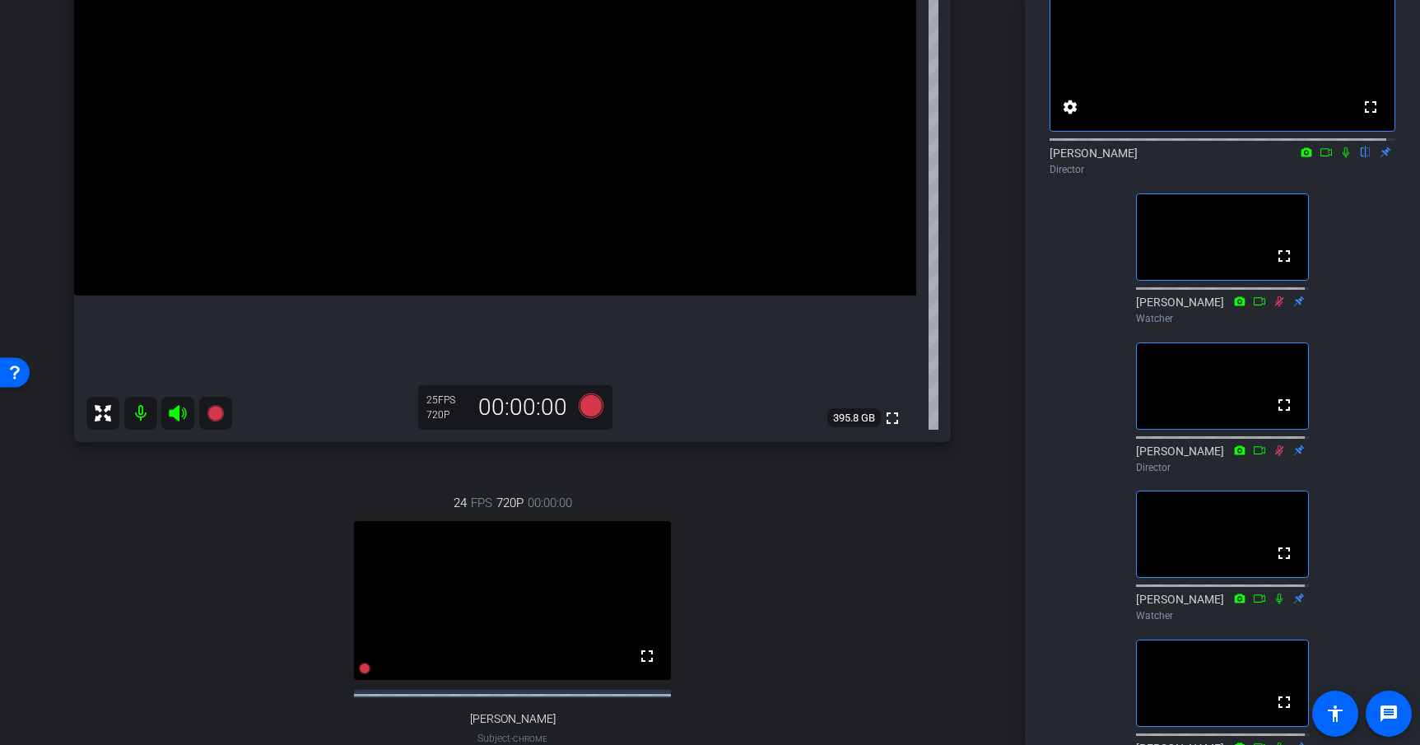
click at [1340, 158] on icon at bounding box center [1346, 153] width 13 height 12
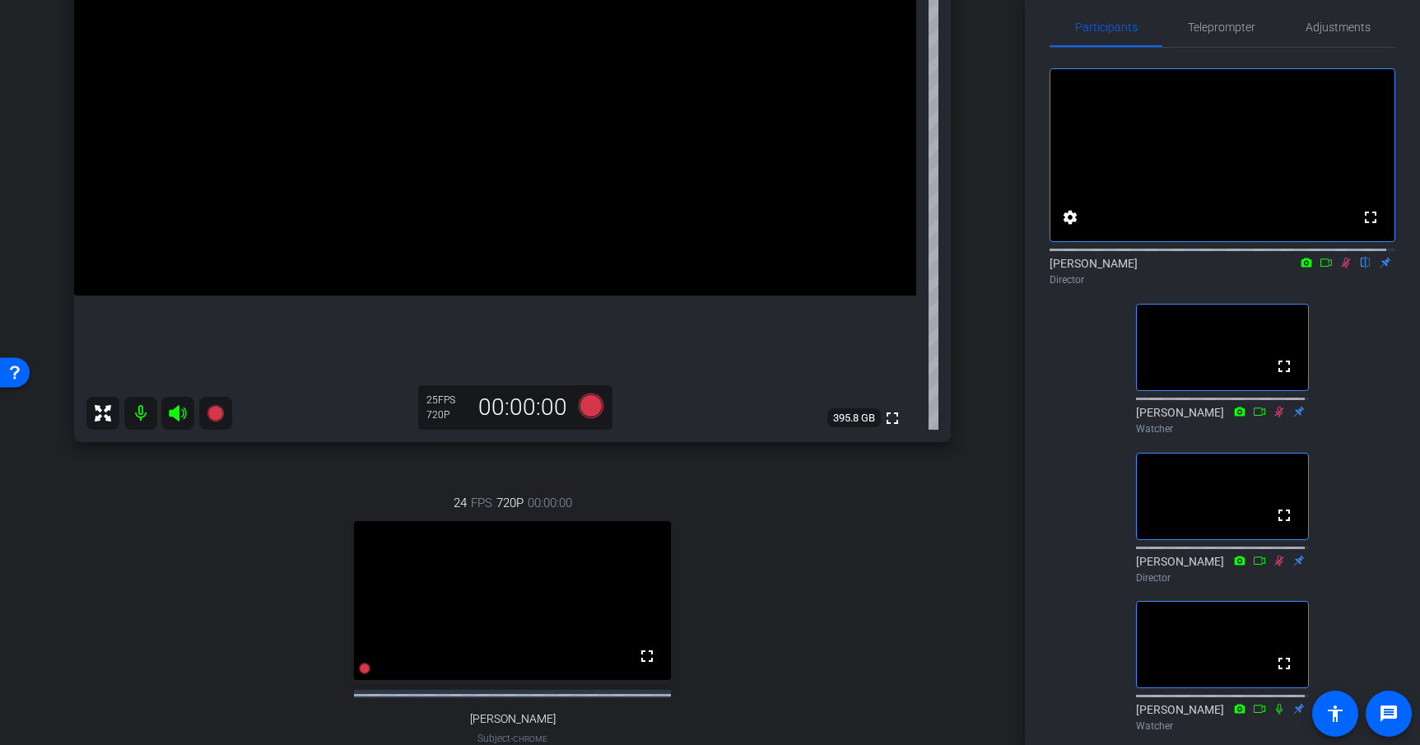
scroll to position [0, 0]
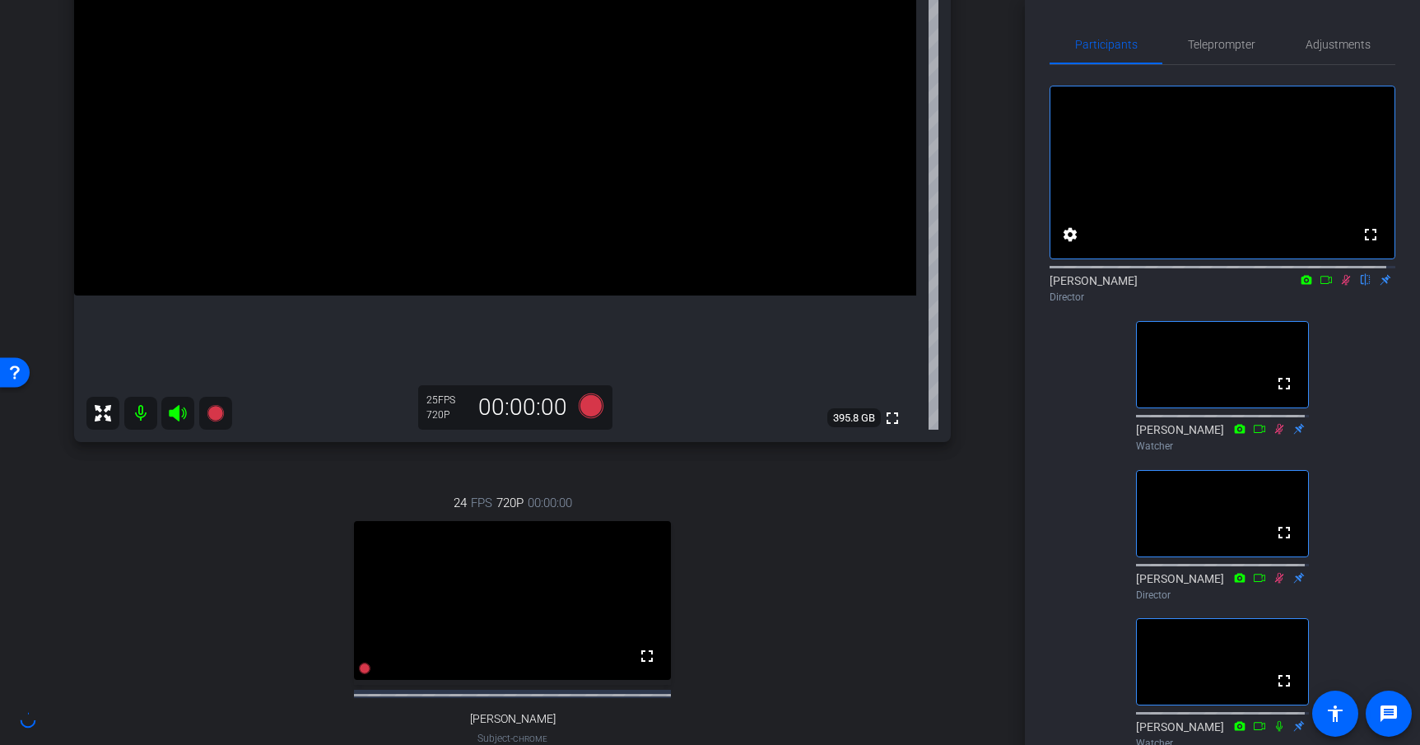
click at [1341, 286] on icon at bounding box center [1346, 280] width 13 height 12
click at [1343, 286] on icon at bounding box center [1346, 280] width 7 height 11
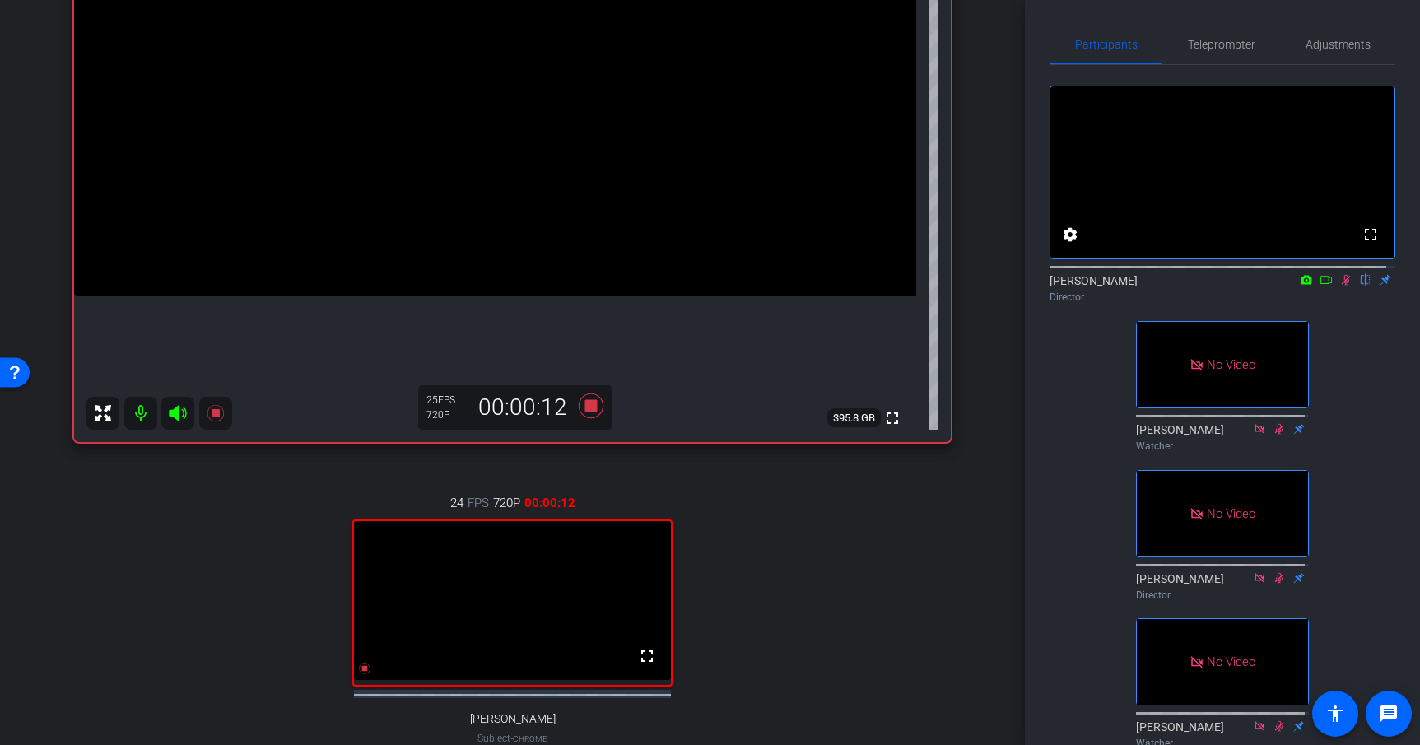
click at [1342, 286] on icon at bounding box center [1346, 280] width 9 height 11
click at [1320, 286] on icon at bounding box center [1326, 280] width 13 height 12
drag, startPoint x: 1355, startPoint y: 298, endPoint x: 1306, endPoint y: 323, distance: 55.2
click at [1360, 286] on icon at bounding box center [1366, 280] width 13 height 12
click at [1362, 286] on icon at bounding box center [1366, 280] width 9 height 11
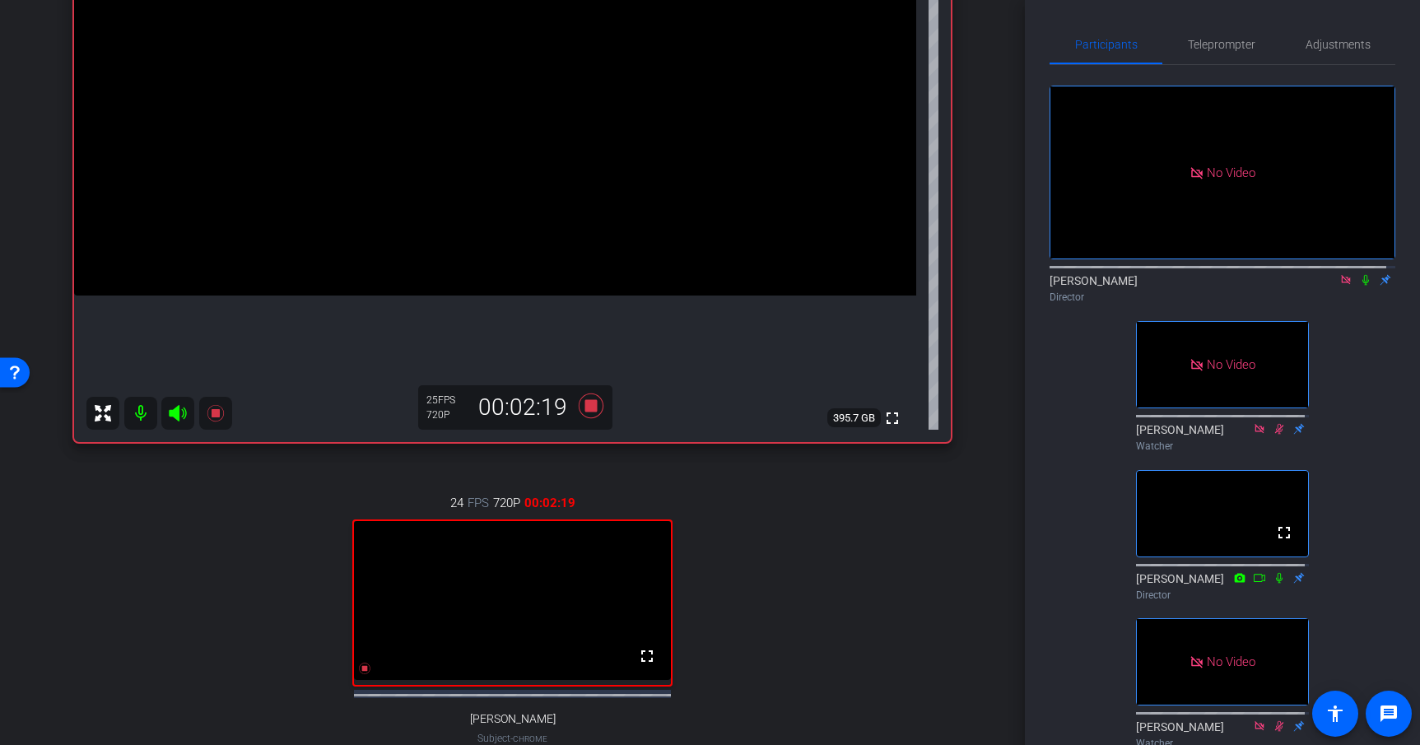
click at [1341, 284] on icon at bounding box center [1345, 279] width 9 height 9
